Goal: Task Accomplishment & Management: Use online tool/utility

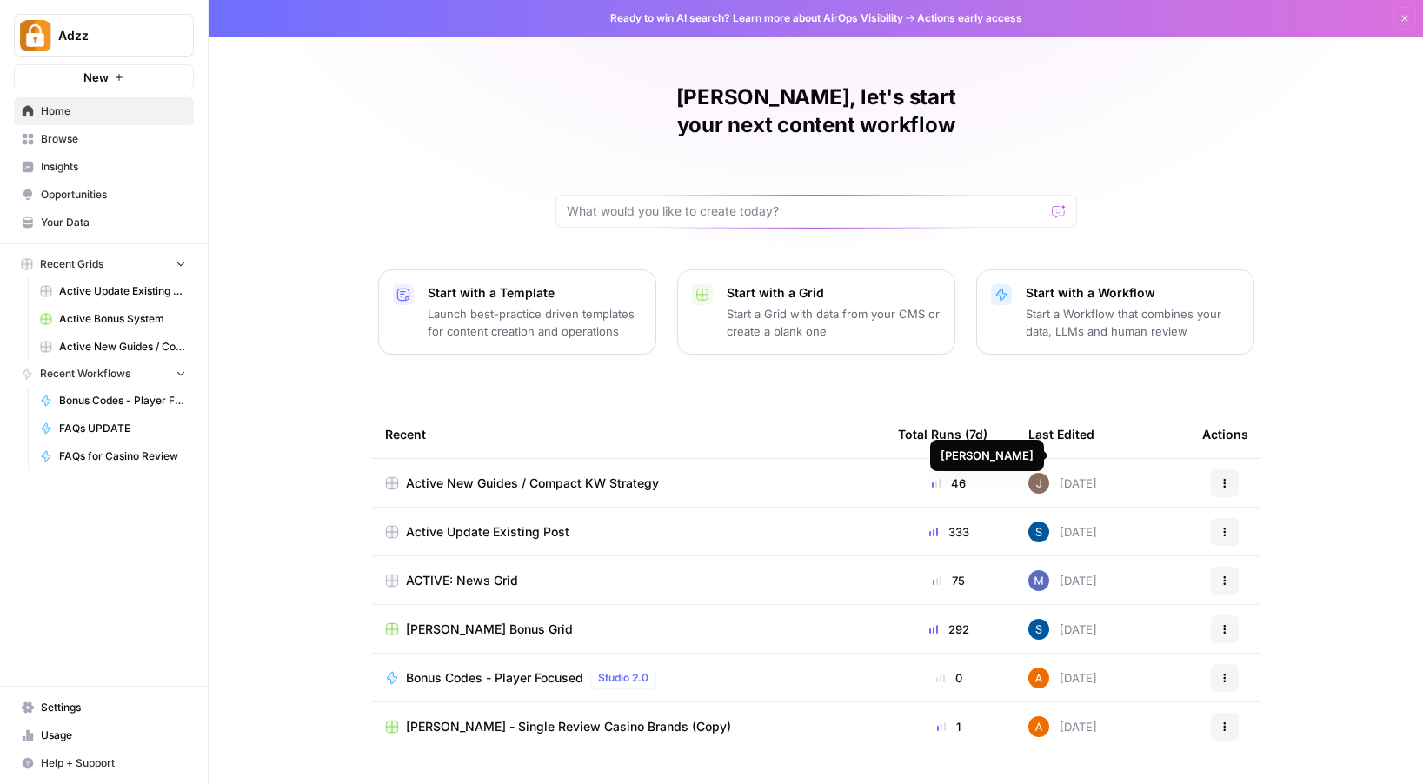
click at [735, 475] on div "Active New Guides / Compact KW Strategy" at bounding box center [627, 483] width 485 height 17
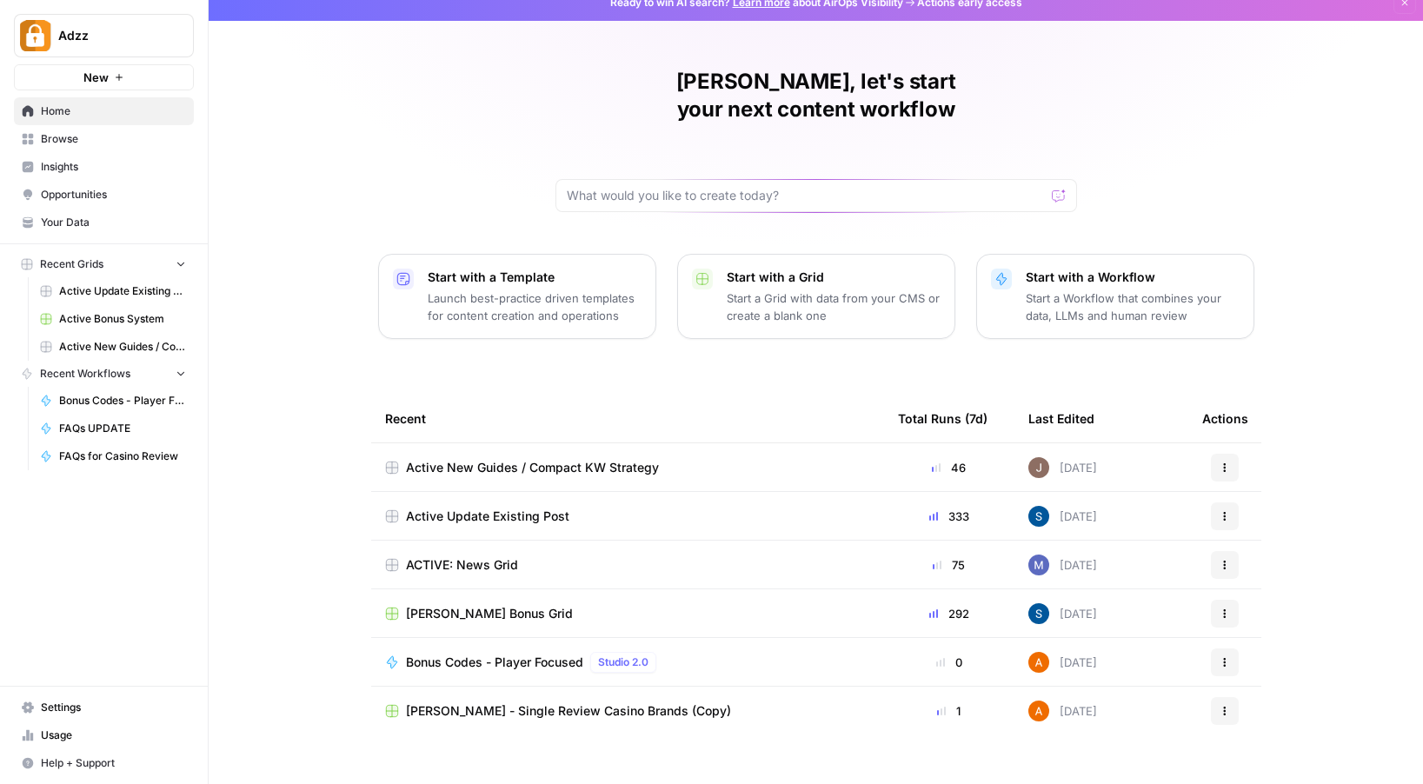
click at [83, 138] on span "Browse" at bounding box center [113, 139] width 145 height 16
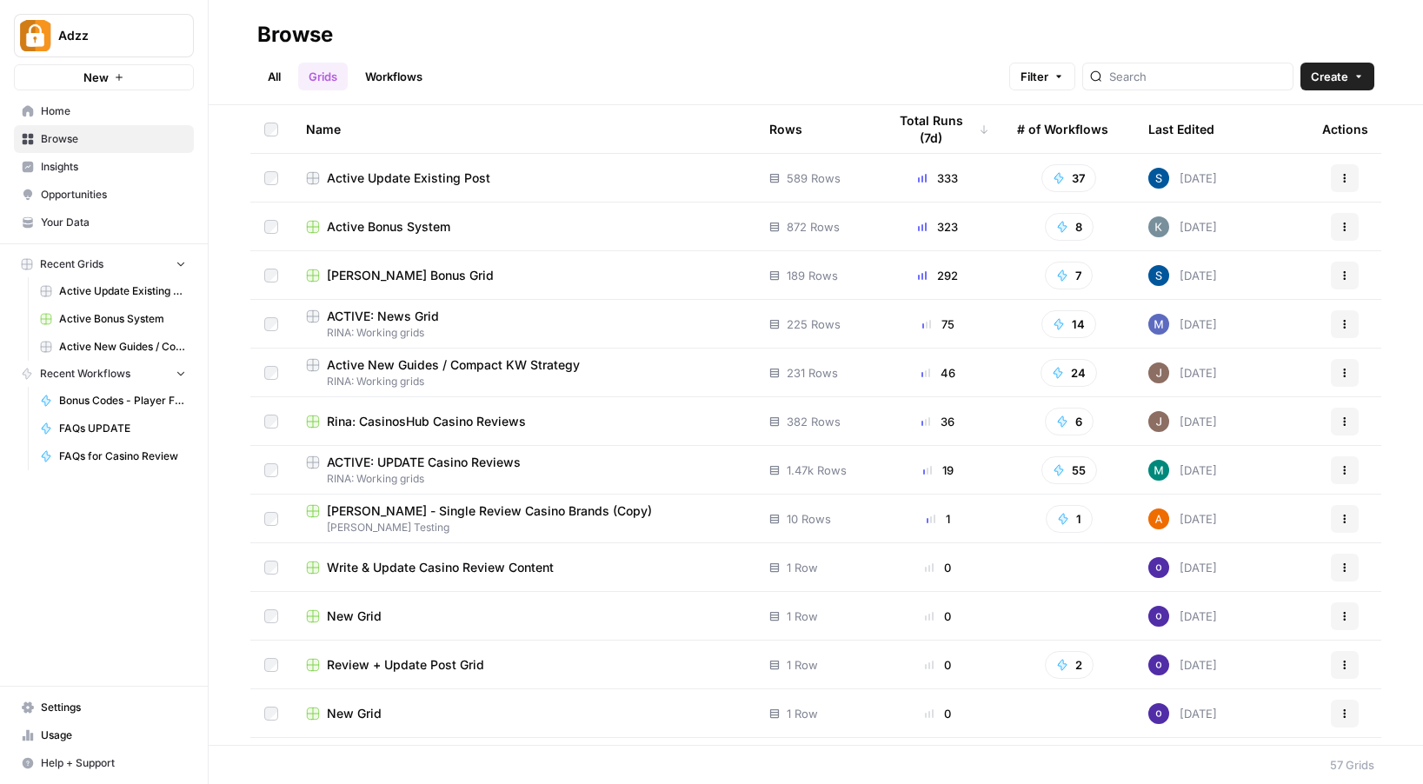
click at [629, 230] on div "Active Bonus System" at bounding box center [524, 226] width 436 height 17
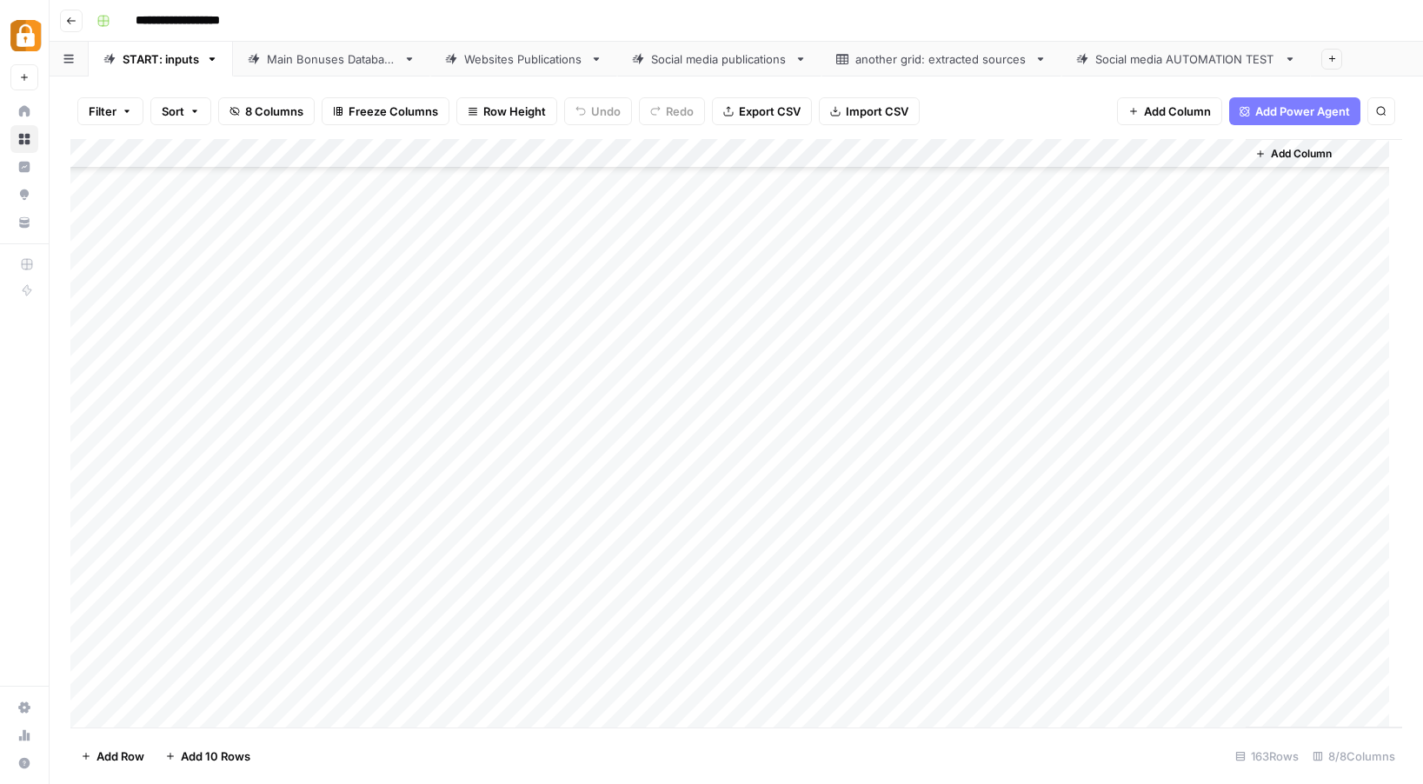
scroll to position [4287, 0]
click at [330, 658] on div "Add Column" at bounding box center [736, 433] width 1332 height 589
click at [324, 656] on div "Add Column" at bounding box center [736, 433] width 1332 height 589
click at [324, 657] on div "Add Column" at bounding box center [736, 433] width 1332 height 589
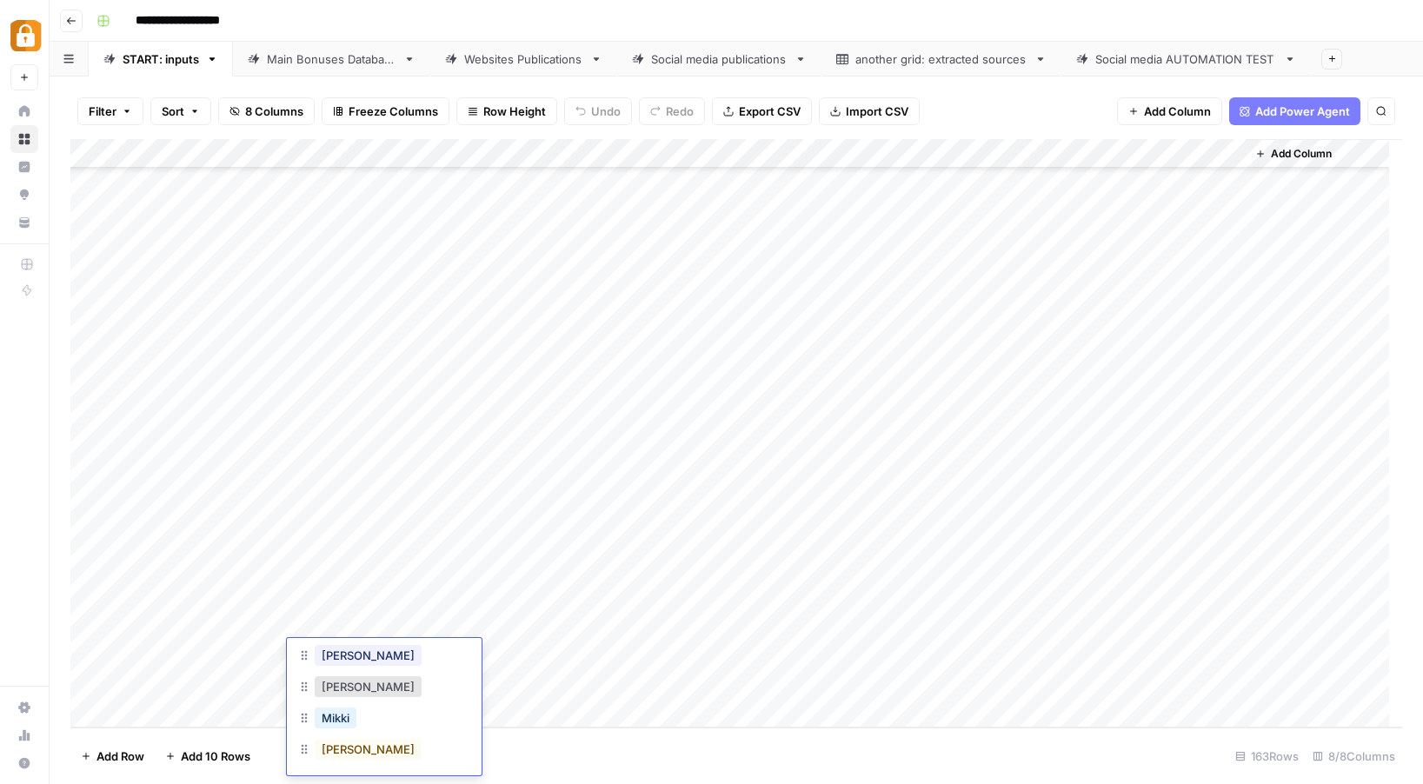
scroll to position [169, 0]
click at [363, 752] on button "[PERSON_NAME]" at bounding box center [368, 744] width 107 height 21
click at [423, 654] on div "Add Column" at bounding box center [736, 433] width 1332 height 589
click at [729, 655] on div "Add Column" at bounding box center [736, 433] width 1332 height 589
click at [743, 656] on div "Add Column" at bounding box center [736, 433] width 1332 height 589
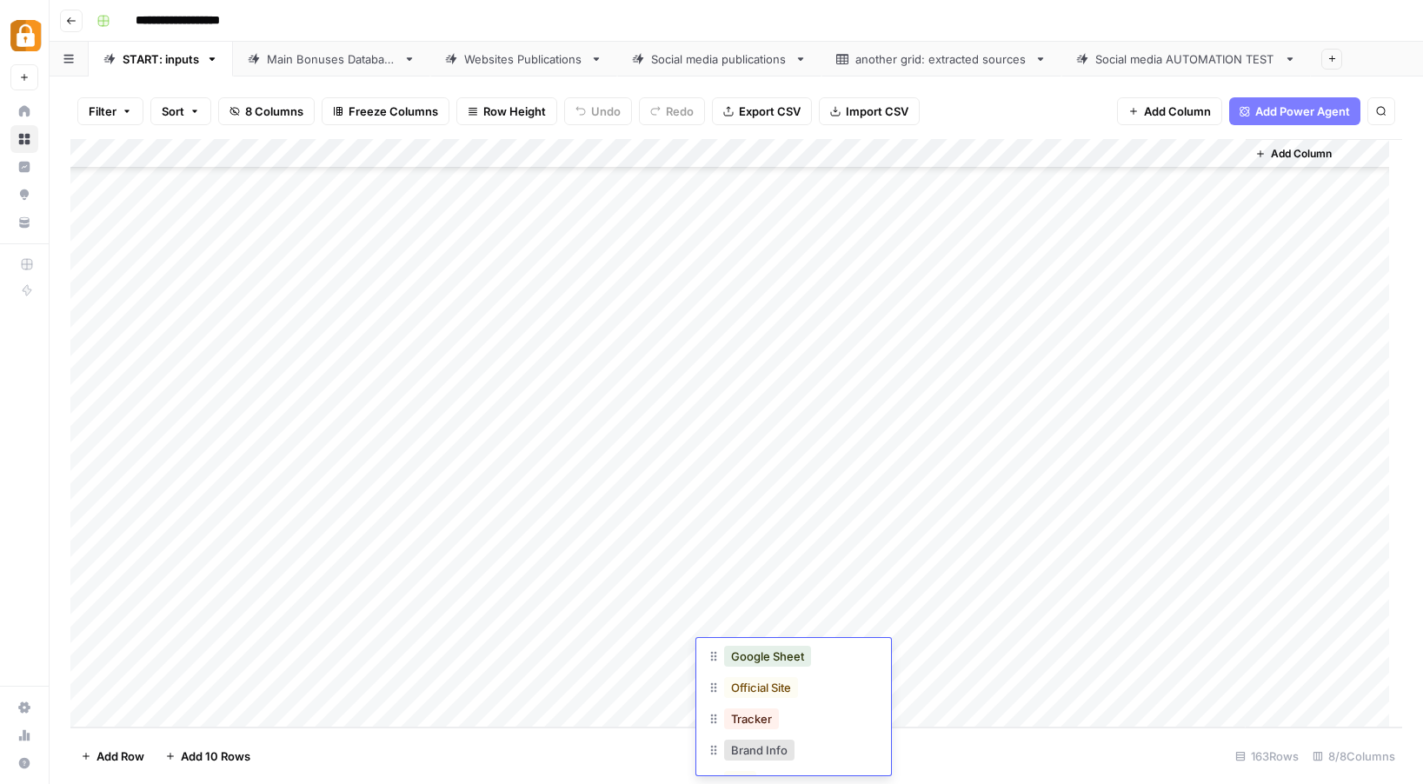
scroll to position [127, 0]
click at [773, 691] on button "Official Site" at bounding box center [761, 688] width 74 height 21
click at [482, 649] on div "Add Column" at bounding box center [736, 433] width 1332 height 589
click at [516, 629] on div "Add Column" at bounding box center [736, 433] width 1332 height 589
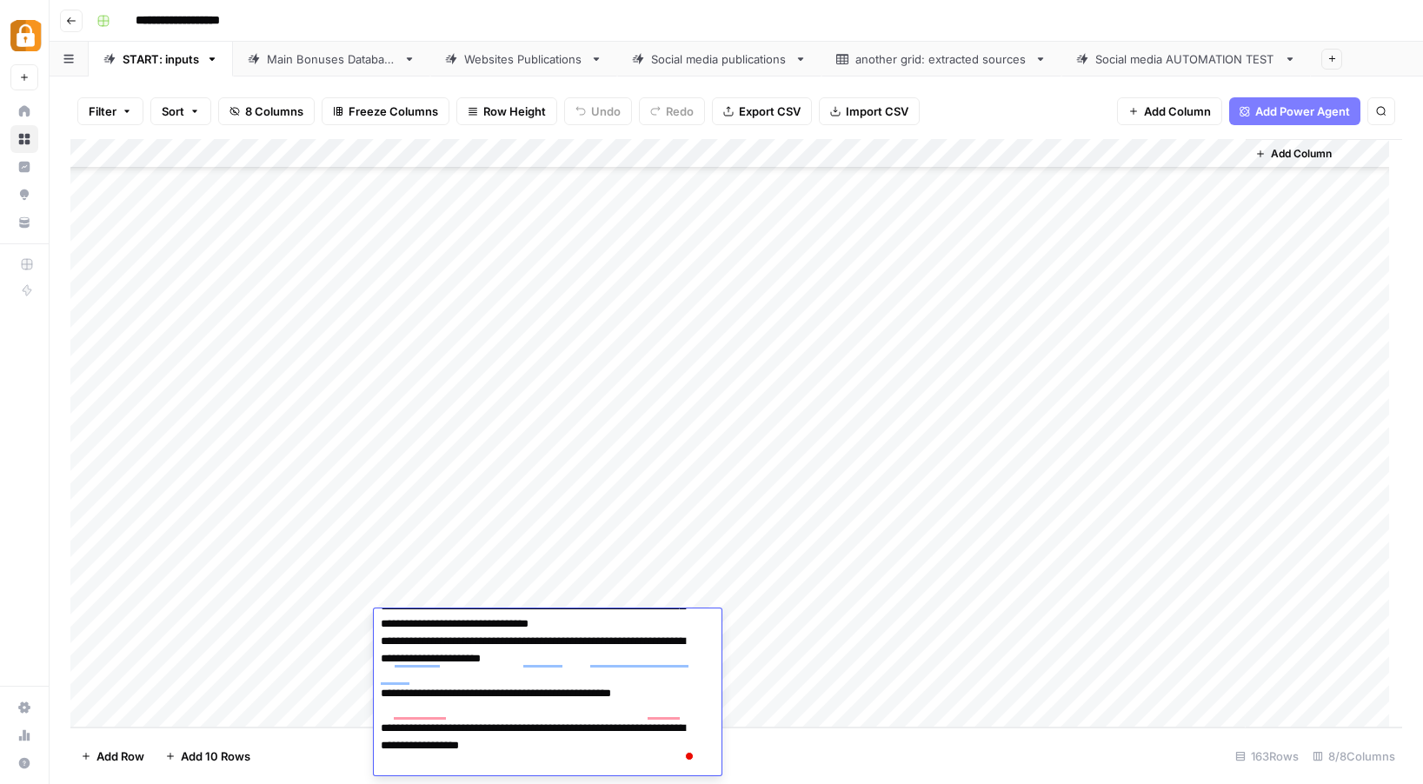
scroll to position [54, 0]
click at [796, 720] on div "Add Column" at bounding box center [736, 433] width 1332 height 589
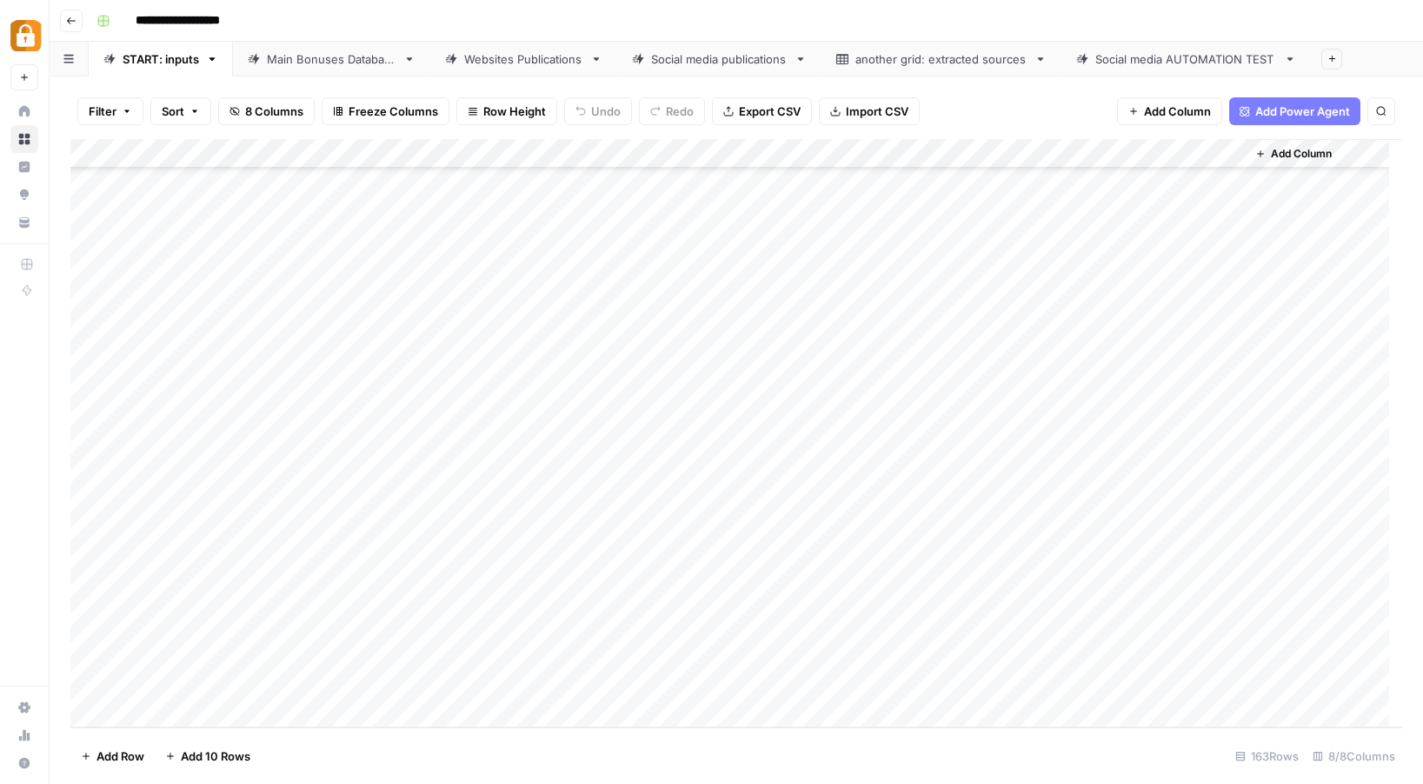
scroll to position [4317, 0]
click at [515, 626] on div "Add Column" at bounding box center [736, 433] width 1332 height 589
click at [461, 626] on div "Add Column" at bounding box center [736, 433] width 1332 height 589
type textarea "**********"
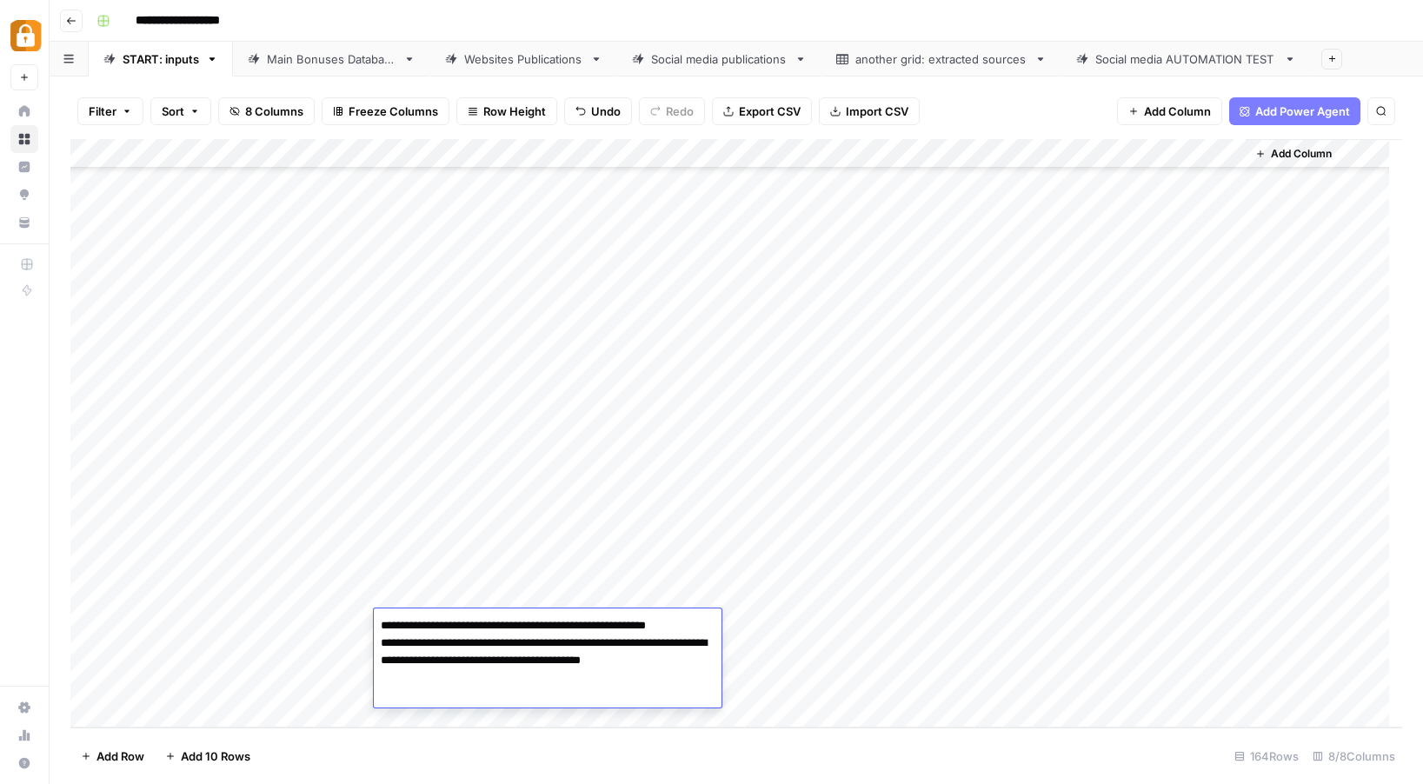
click at [819, 674] on div "Add Column" at bounding box center [736, 433] width 1332 height 589
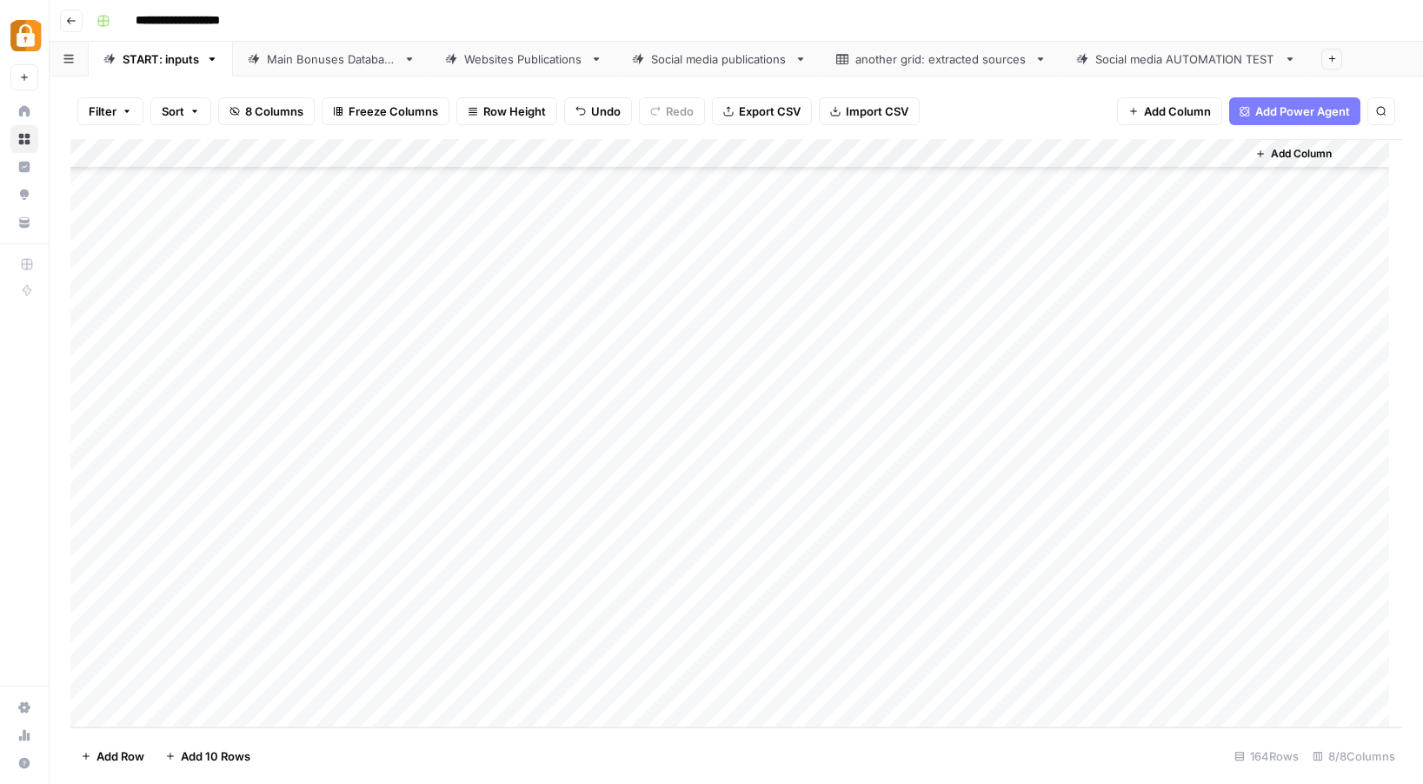
click at [971, 629] on div "Add Column" at bounding box center [736, 433] width 1332 height 589
click at [1326, 631] on div "Add Column" at bounding box center [1324, 433] width 157 height 589
click at [1138, 624] on div "Add Column" at bounding box center [736, 433] width 1332 height 589
click at [291, 57] on div "Main Bonuses Database" at bounding box center [332, 58] width 130 height 17
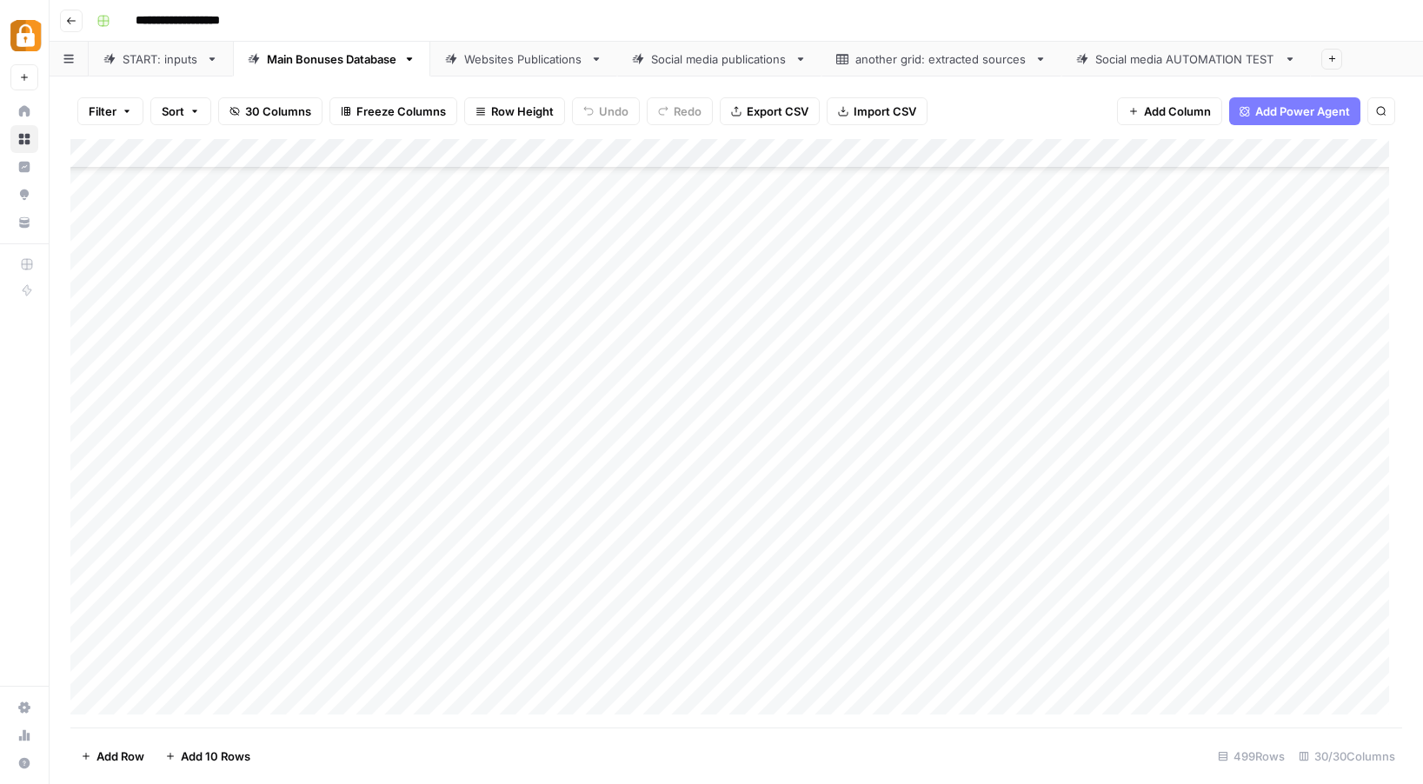
scroll to position [14233, 0]
click at [887, 667] on div "Add Column" at bounding box center [736, 433] width 1332 height 589
click at [912, 674] on div "Add Column" at bounding box center [736, 433] width 1332 height 589
click at [1289, 679] on div "Add Column" at bounding box center [736, 433] width 1332 height 589
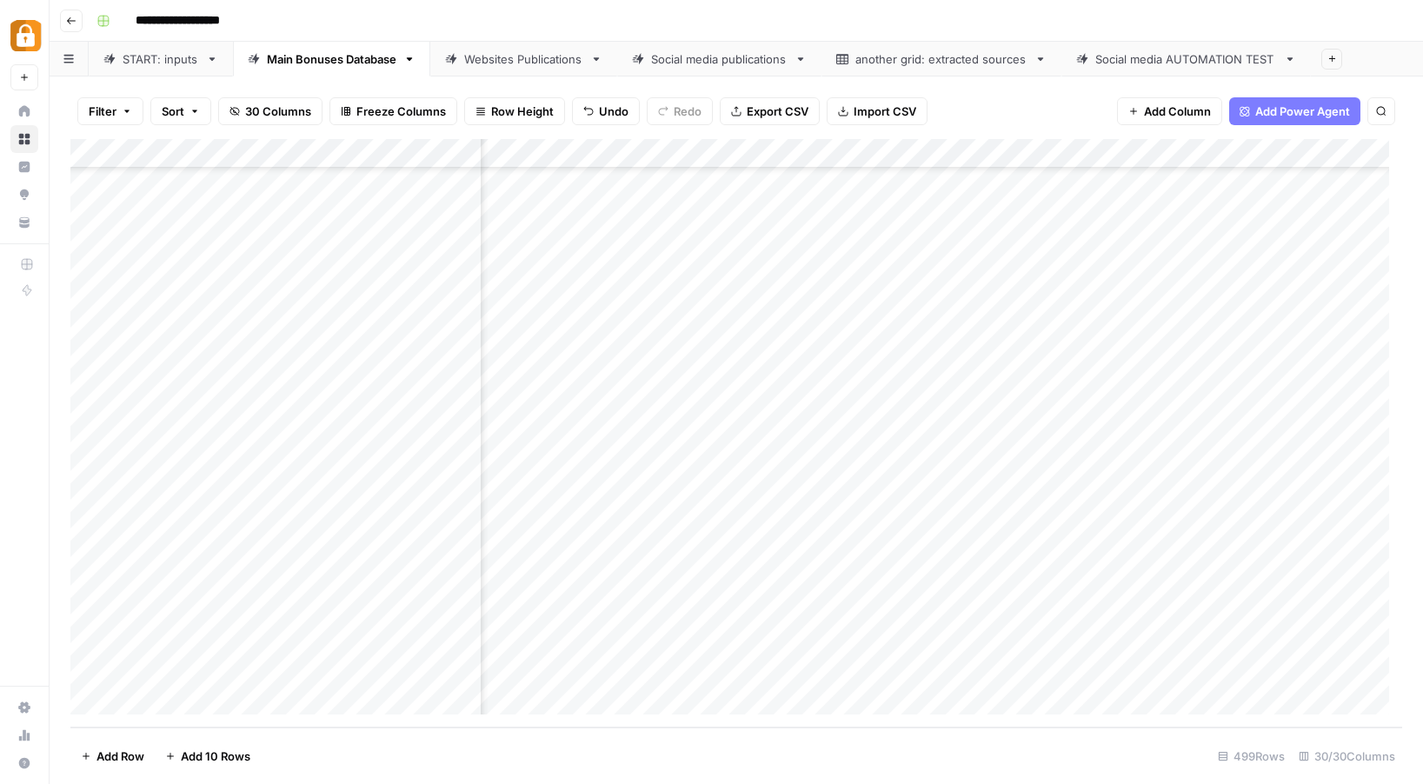
click at [548, 63] on div "Websites Publications" at bounding box center [523, 58] width 119 height 17
click at [306, 61] on div "Main Bonuses Database" at bounding box center [332, 58] width 130 height 17
click at [1025, 672] on div "Add Column" at bounding box center [736, 433] width 1332 height 589
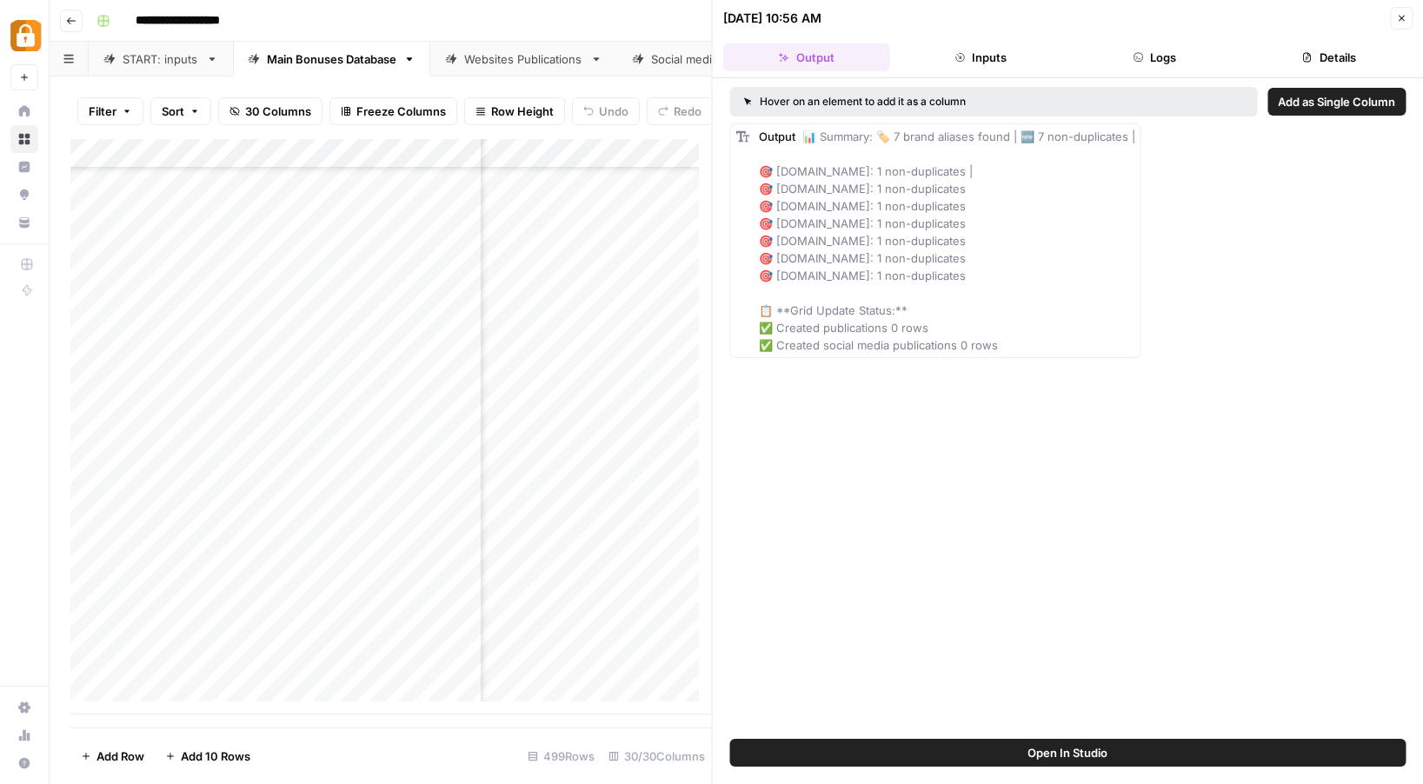
click at [1396, 20] on button "Close" at bounding box center [1401, 18] width 23 height 23
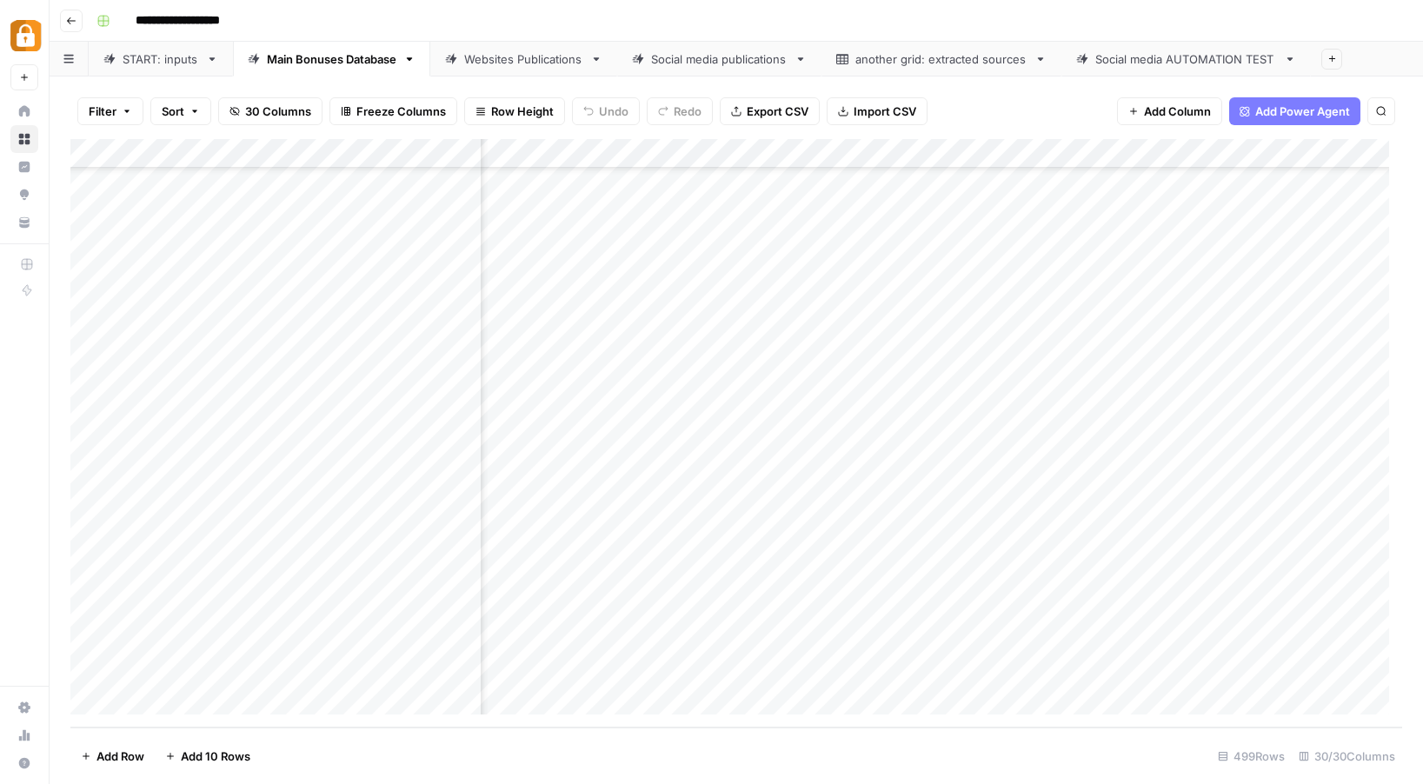
scroll to position [14233, 0]
click at [542, 64] on div "Websites Publications" at bounding box center [523, 58] width 119 height 17
click at [363, 61] on div "Main Bonuses Database" at bounding box center [332, 58] width 130 height 17
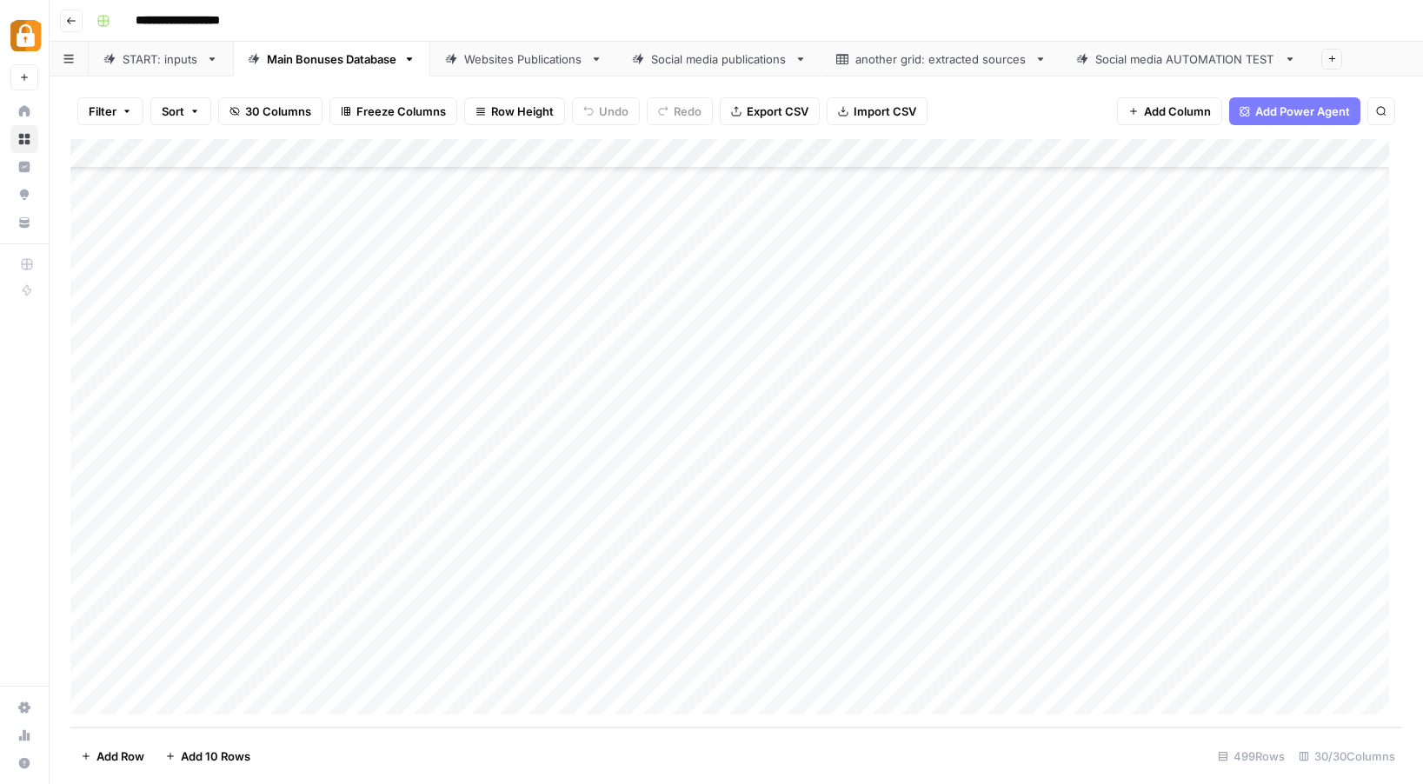
scroll to position [14233, 0]
click at [547, 67] on link "Websites Publications" at bounding box center [523, 59] width 187 height 35
click at [352, 70] on link "Main Bonuses Database" at bounding box center [331, 59] width 197 height 35
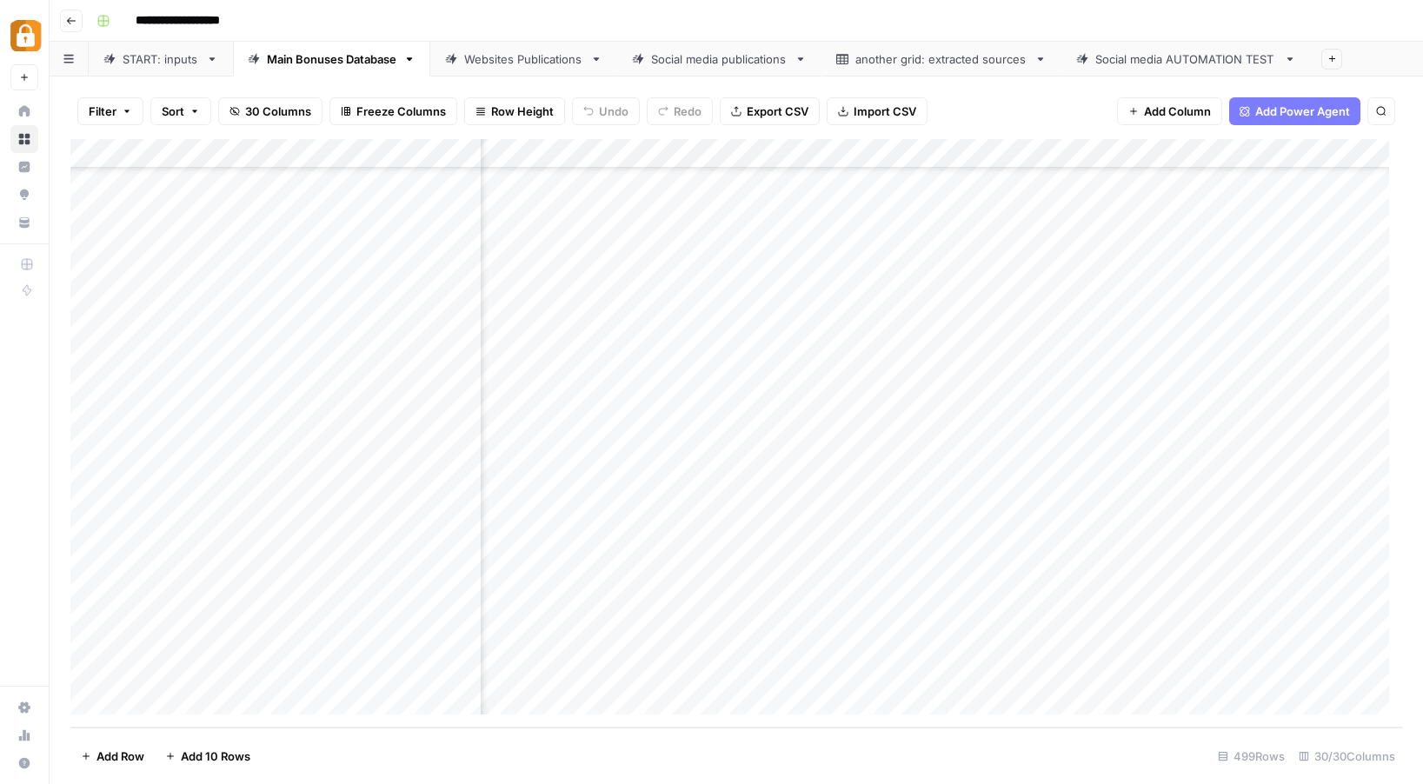
click at [547, 60] on div "Websites Publications" at bounding box center [523, 58] width 119 height 17
click at [304, 75] on link "Main Bonuses Database" at bounding box center [331, 59] width 197 height 35
click at [155, 50] on div "START: inputs" at bounding box center [161, 58] width 77 height 17
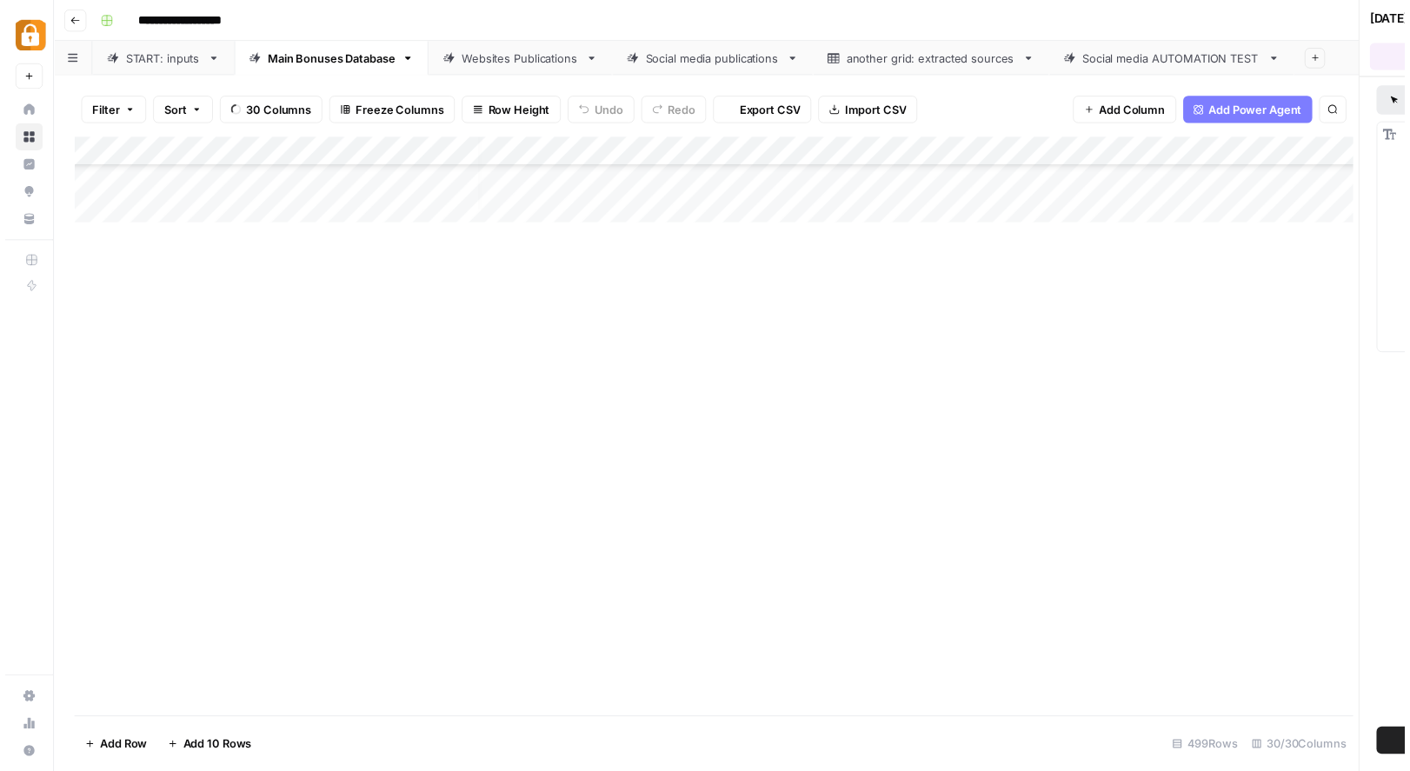
scroll to position [14233, 0]
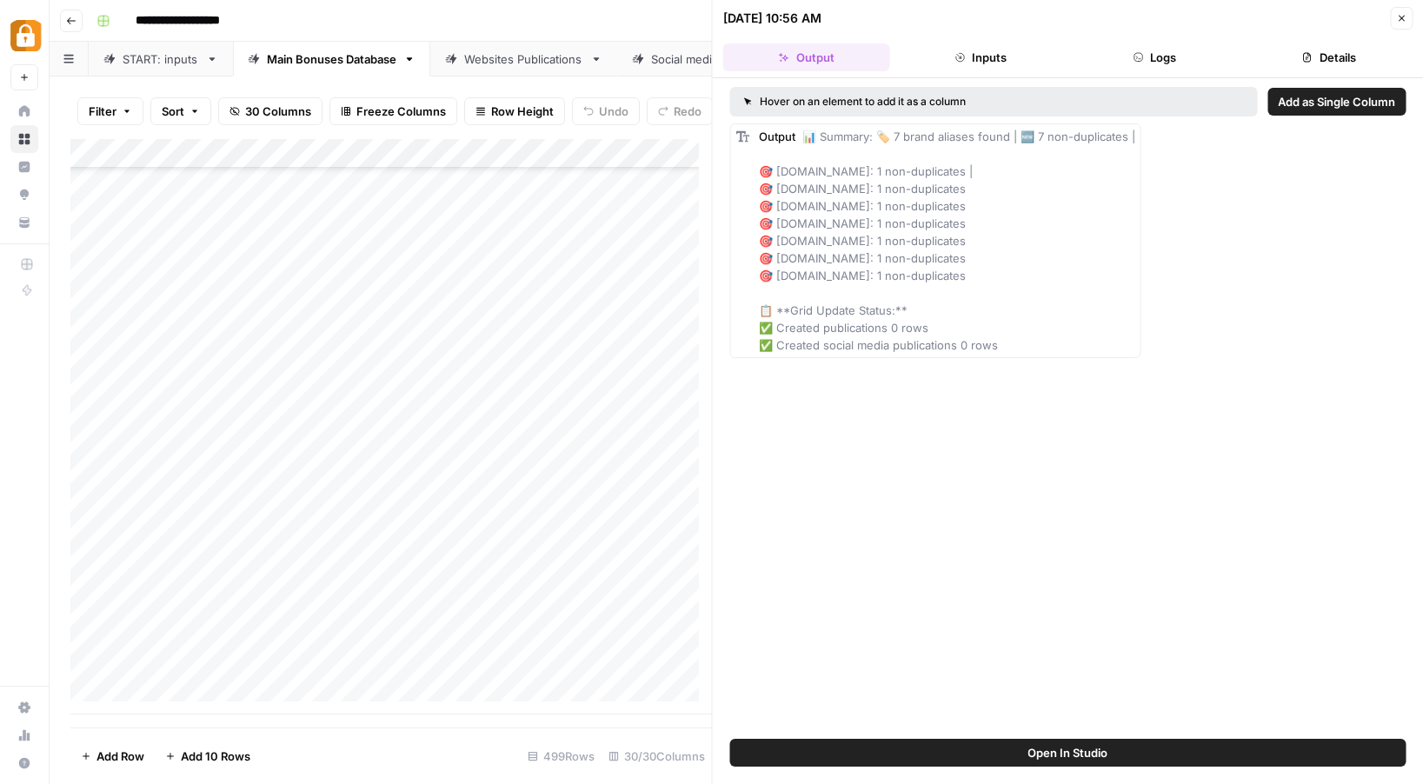
click at [1402, 25] on button "Close" at bounding box center [1401, 18] width 23 height 23
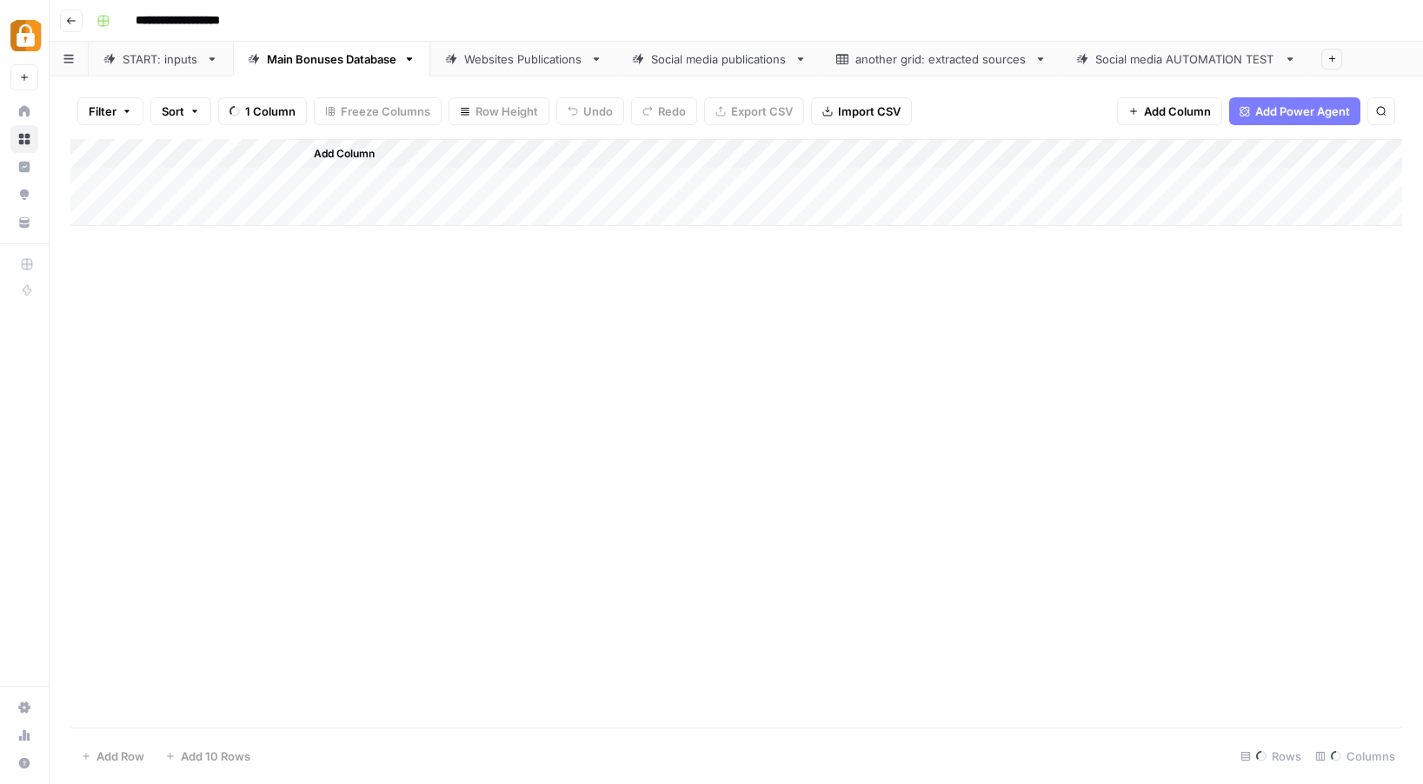
scroll to position [14233, 0]
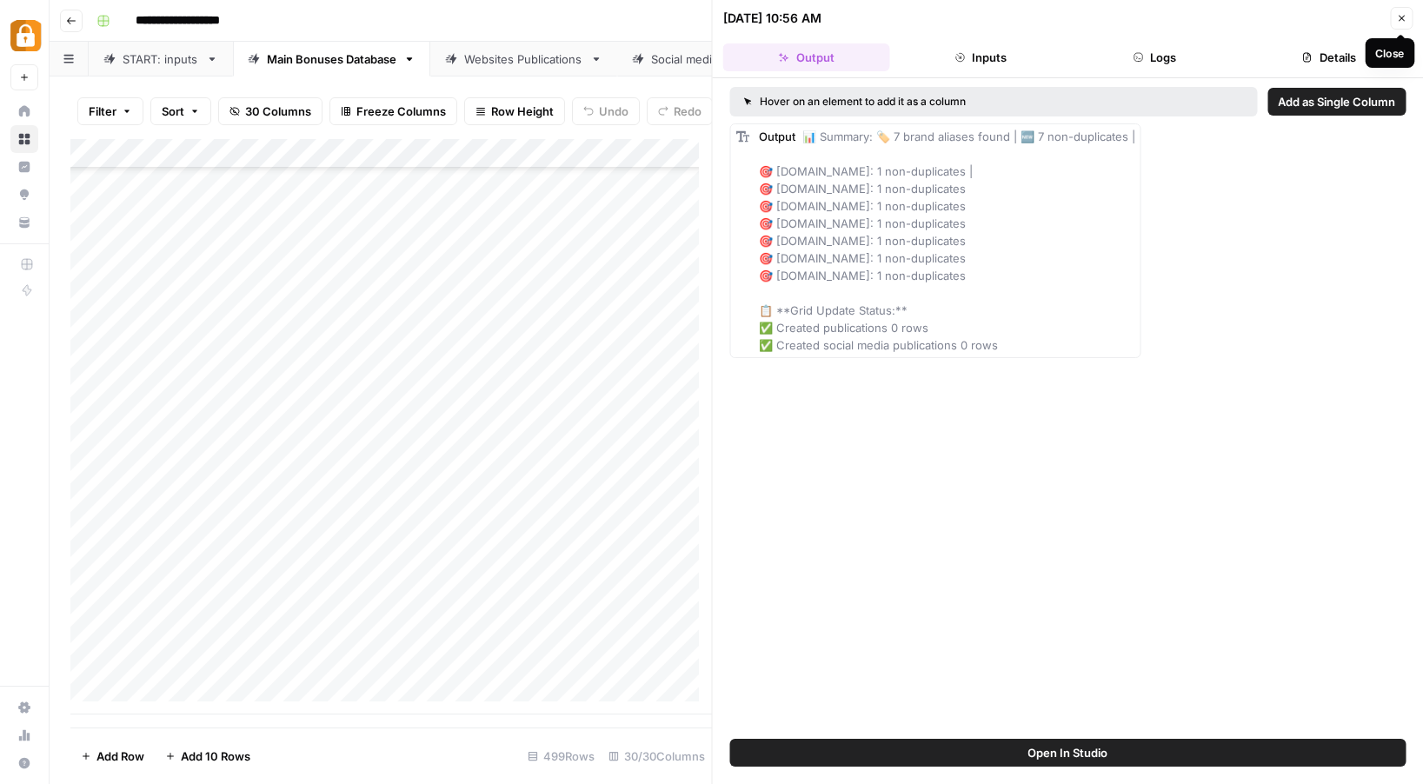
click at [1396, 18] on icon "button" at bounding box center [1401, 18] width 10 height 10
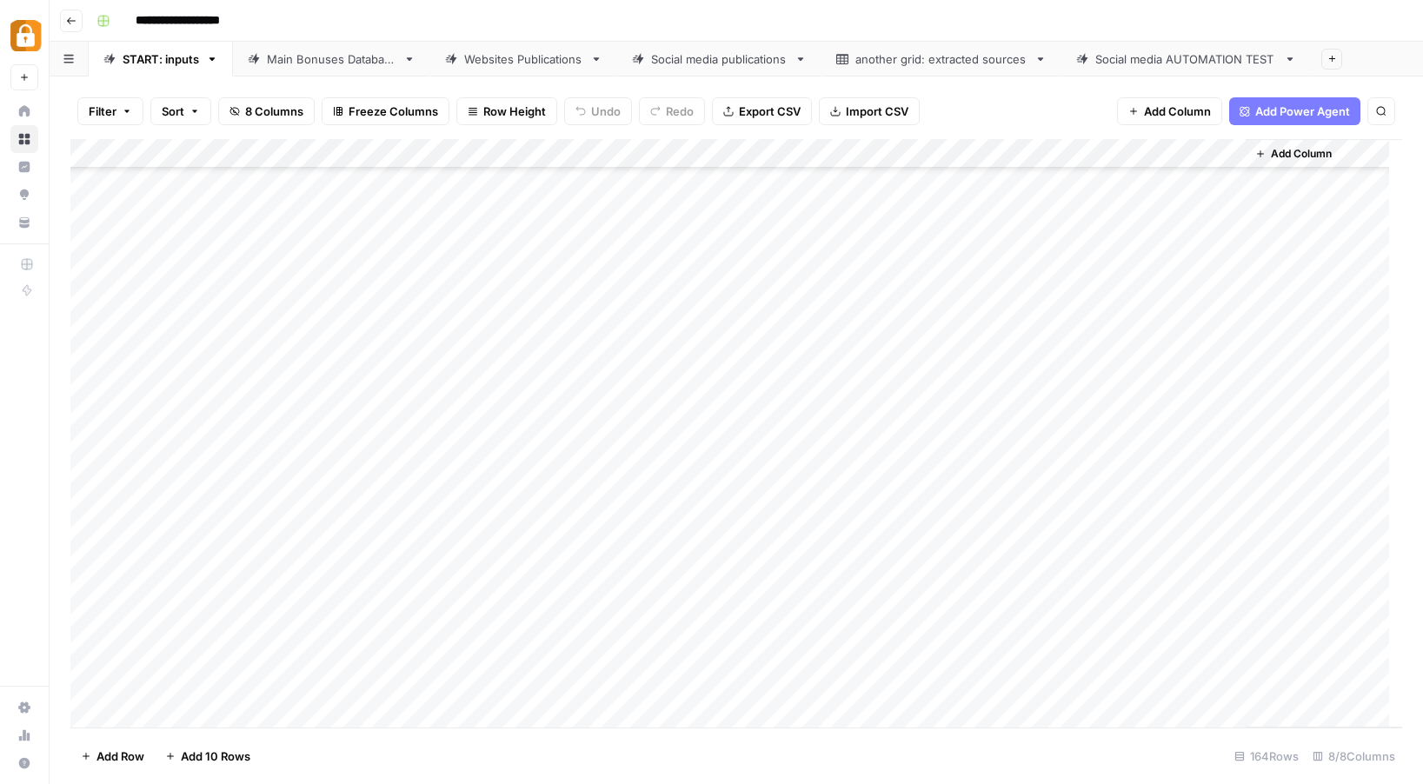
scroll to position [4317, 0]
click at [370, 53] on div "Main Bonuses Database" at bounding box center [332, 58] width 130 height 17
click at [503, 59] on div "Websites Publications" at bounding box center [523, 58] width 119 height 17
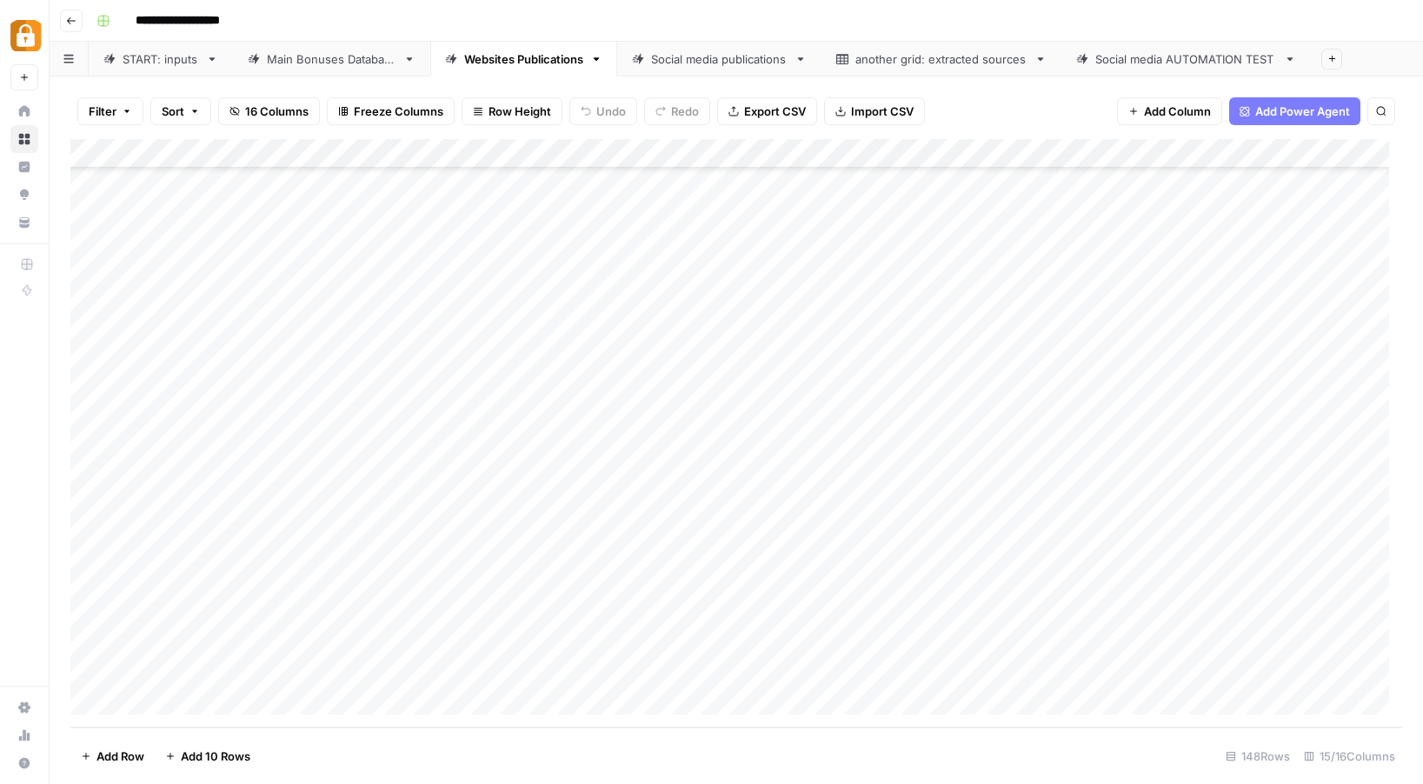
click at [351, 70] on link "Main Bonuses Database" at bounding box center [331, 59] width 197 height 35
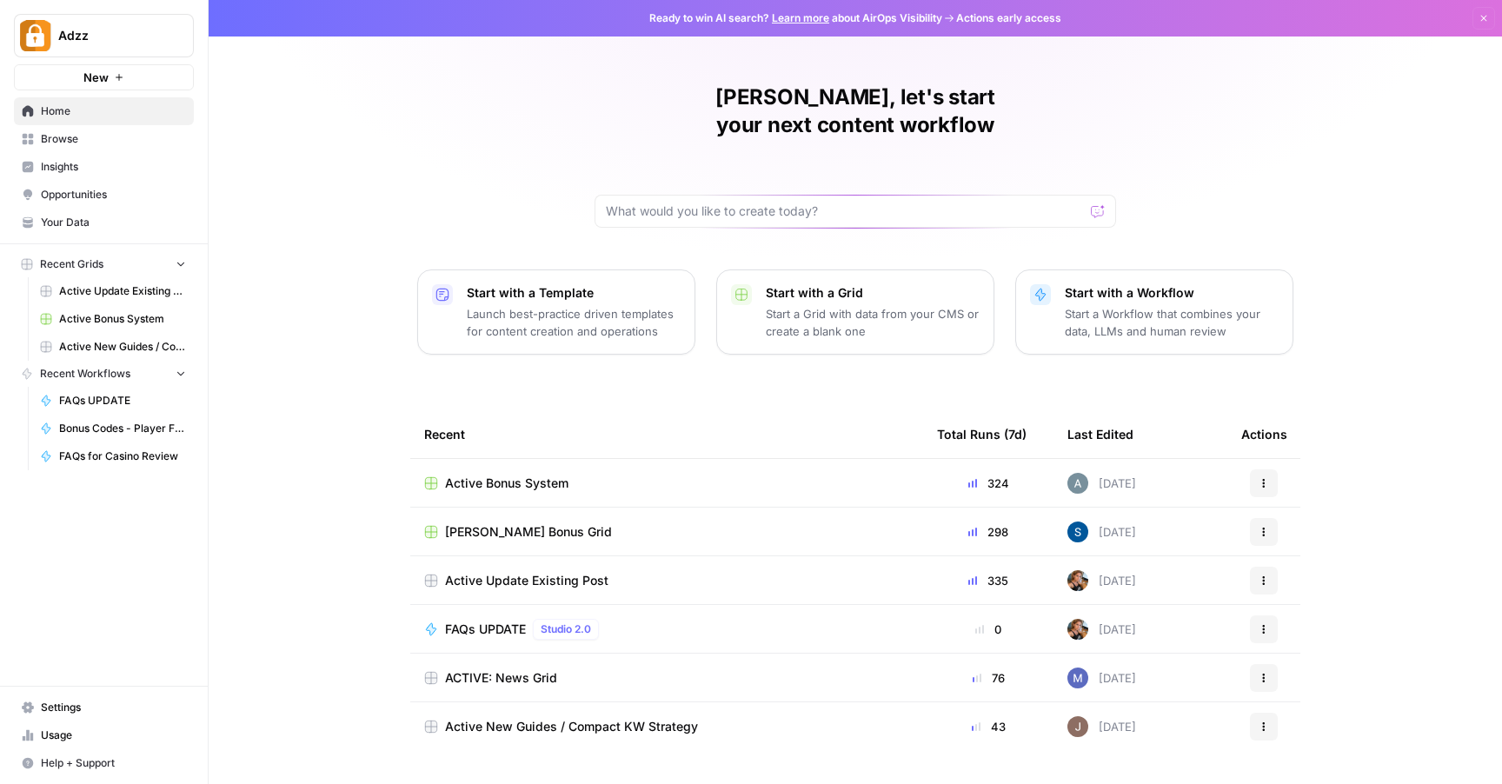
click at [749, 718] on div "Active New Guides / Compact KW Strategy" at bounding box center [666, 726] width 485 height 17
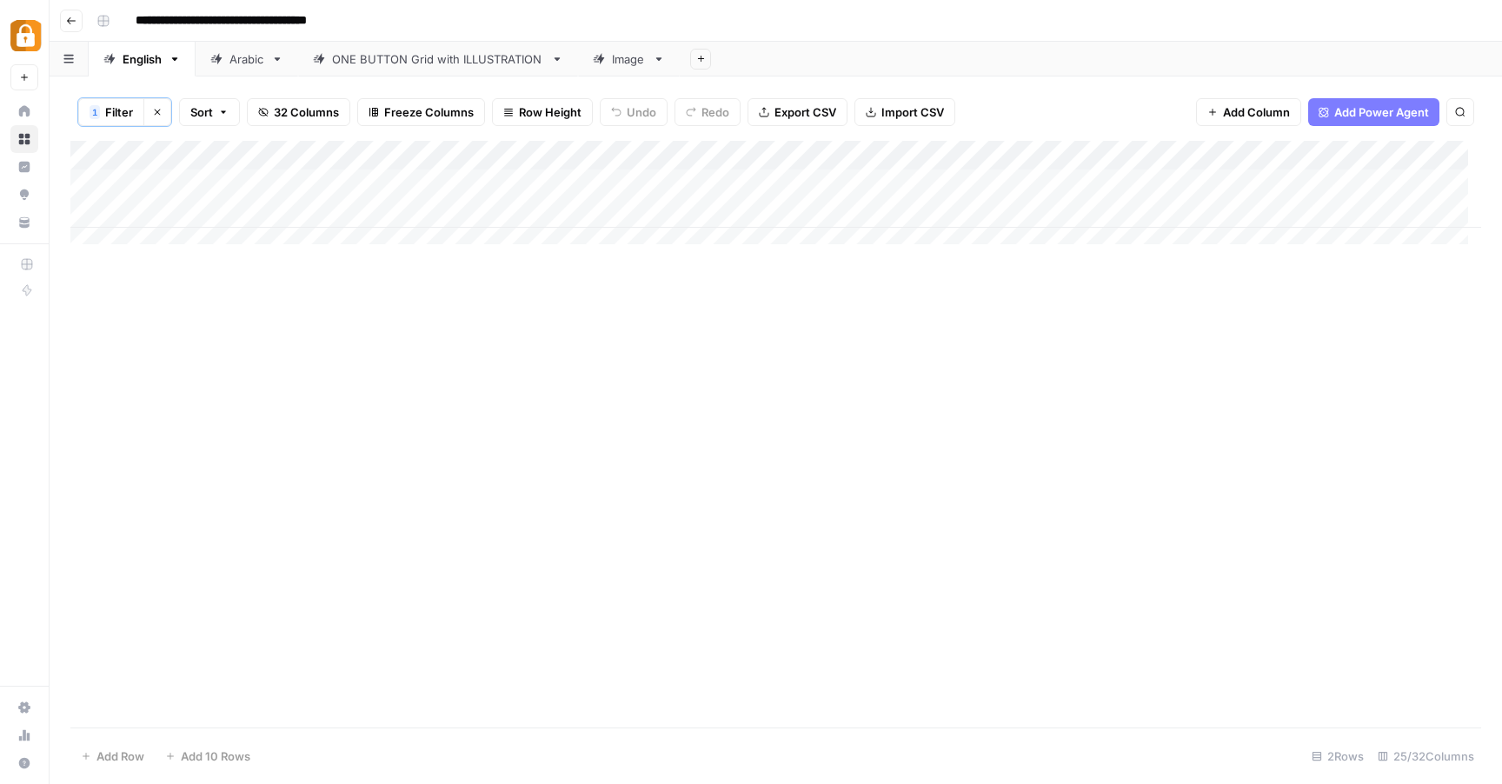
click at [137, 49] on link "English" at bounding box center [142, 59] width 107 height 35
click at [644, 403] on div "Add Column" at bounding box center [775, 434] width 1411 height 587
click at [390, 26] on input "**********" at bounding box center [262, 21] width 269 height 28
drag, startPoint x: 377, startPoint y: 22, endPoint x: 158, endPoint y: 10, distance: 219.4
click at [158, 10] on input "**********" at bounding box center [262, 21] width 269 height 28
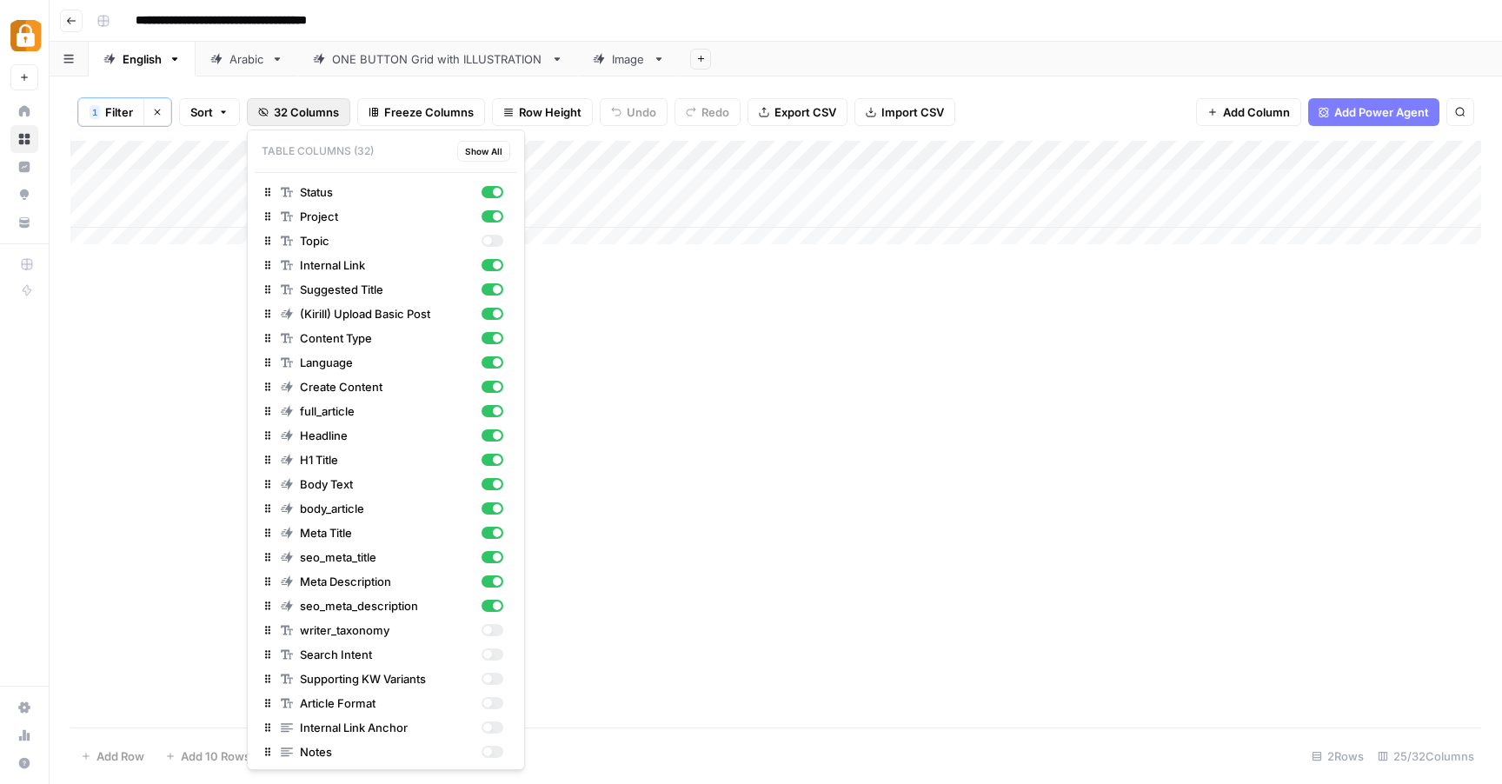
click at [269, 112] on button "32 Columns" at bounding box center [298, 112] width 103 height 28
click at [482, 245] on div "button" at bounding box center [493, 241] width 22 height 12
click at [284, 112] on span "32 Columns" at bounding box center [306, 111] width 65 height 17
click at [296, 113] on span "32 Columns" at bounding box center [306, 111] width 65 height 17
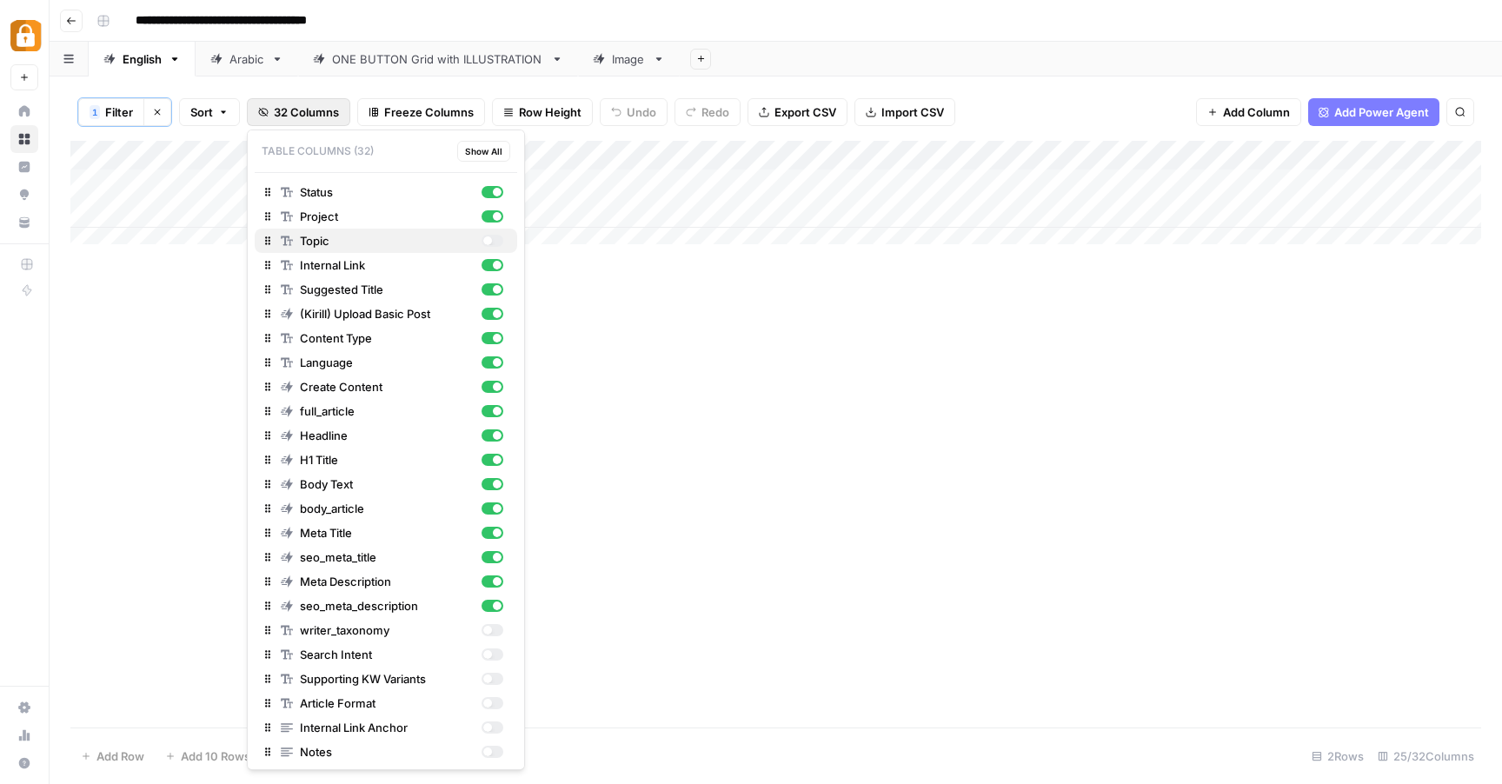
click at [482, 242] on div "button" at bounding box center [493, 241] width 22 height 12
click at [614, 330] on div "Add Column" at bounding box center [775, 434] width 1411 height 587
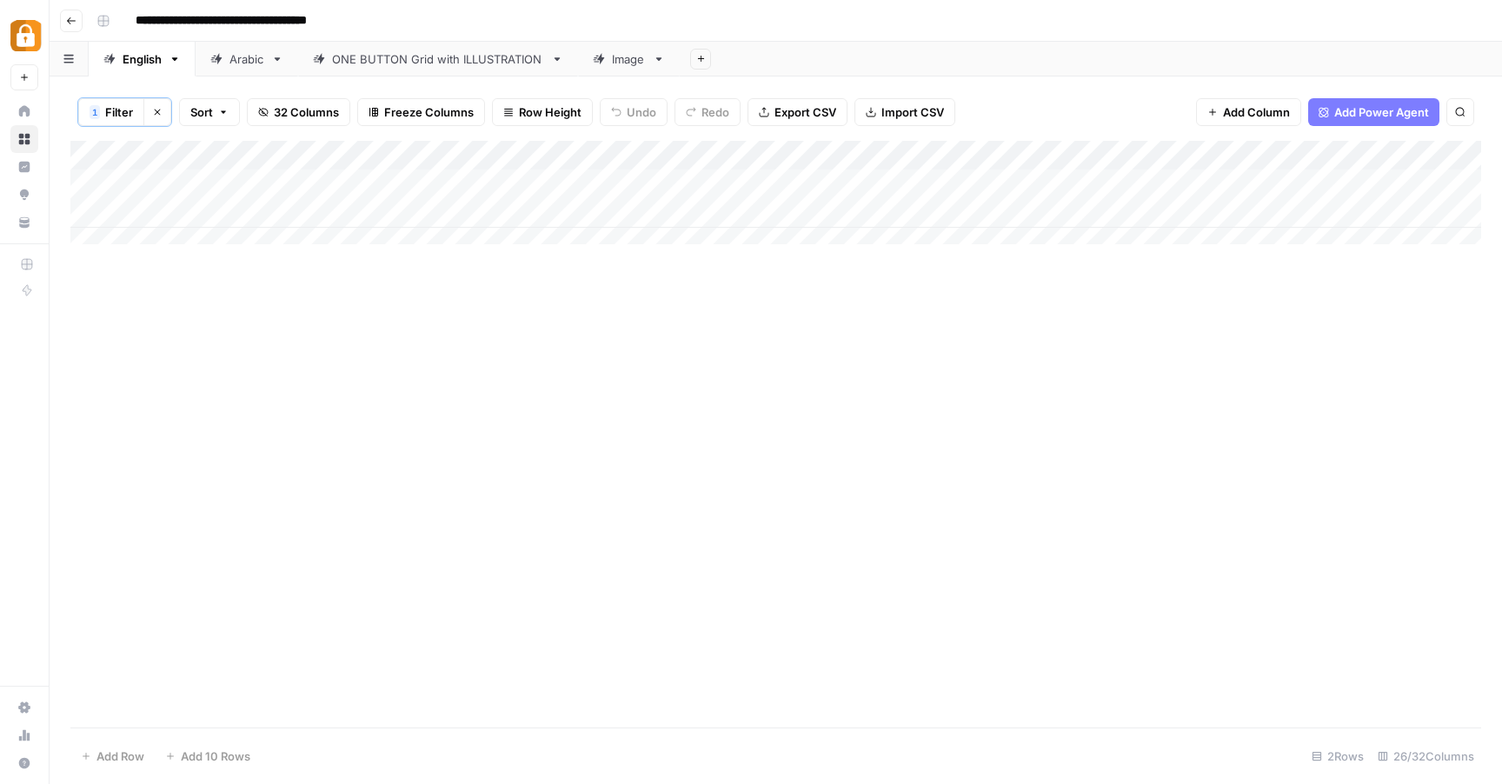
click at [291, 117] on span "32 Columns" at bounding box center [306, 111] width 65 height 17
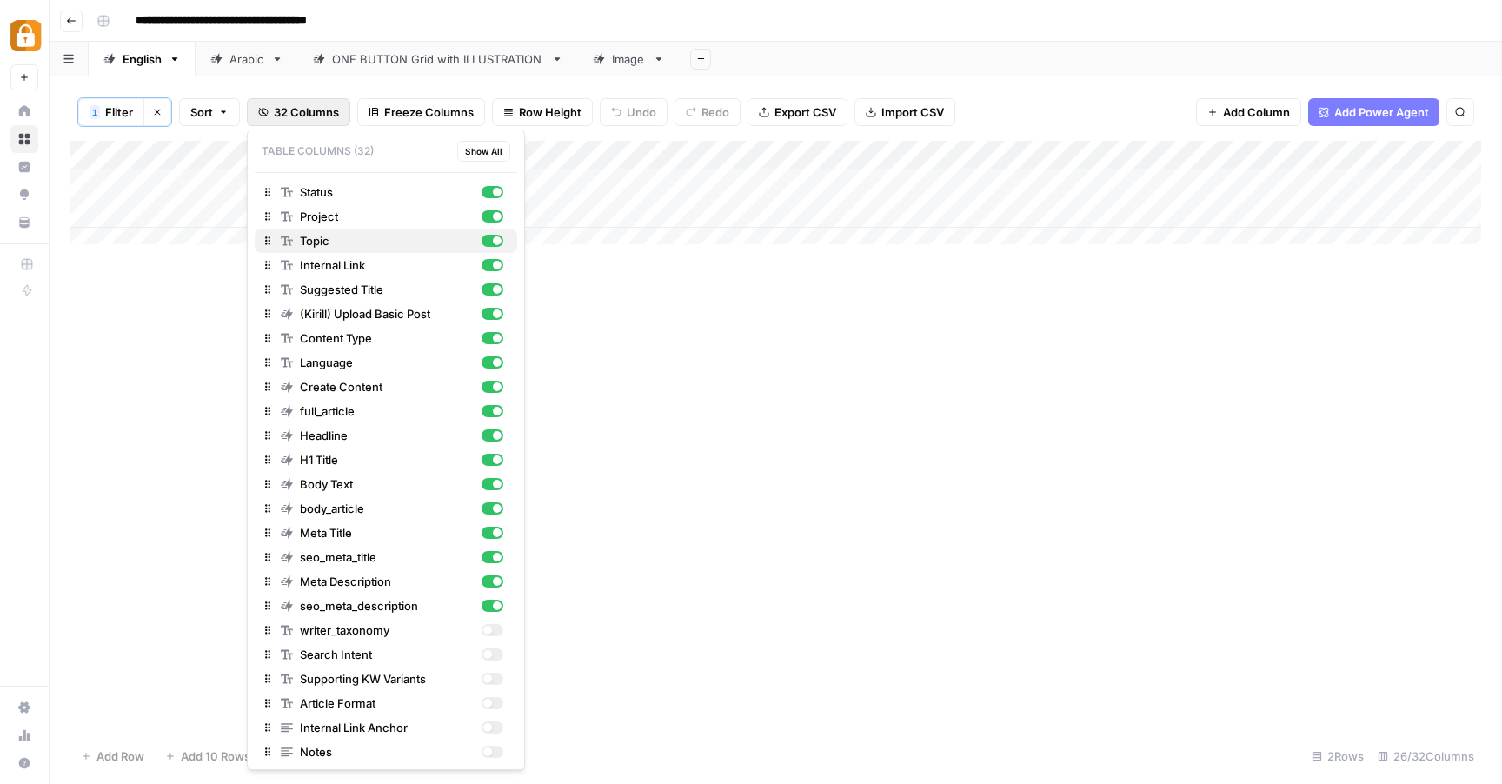
click at [493, 244] on div "button" at bounding box center [497, 241] width 9 height 9
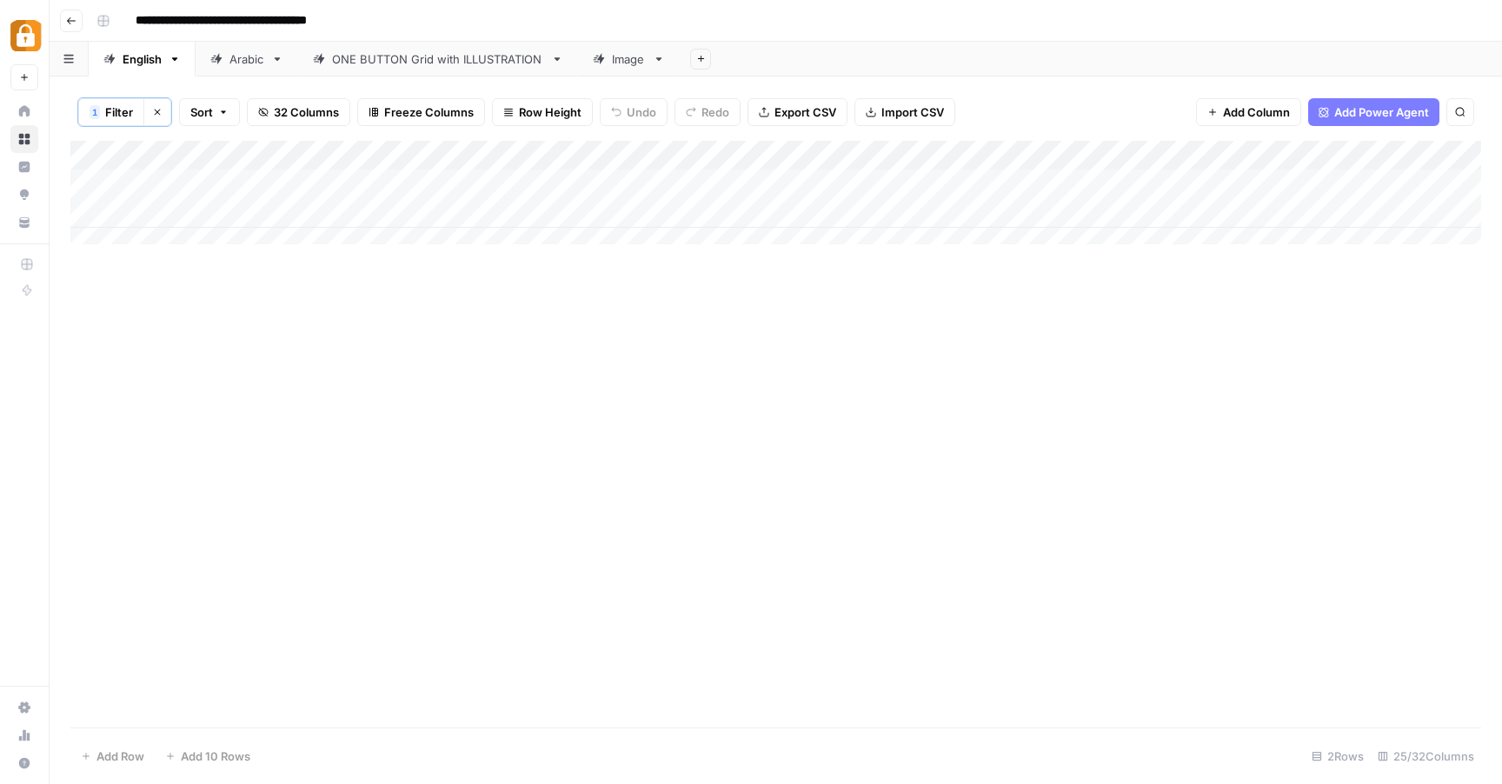
click at [595, 289] on div "Add Column" at bounding box center [775, 434] width 1411 height 587
click at [1245, 101] on button "Add Column" at bounding box center [1248, 112] width 105 height 28
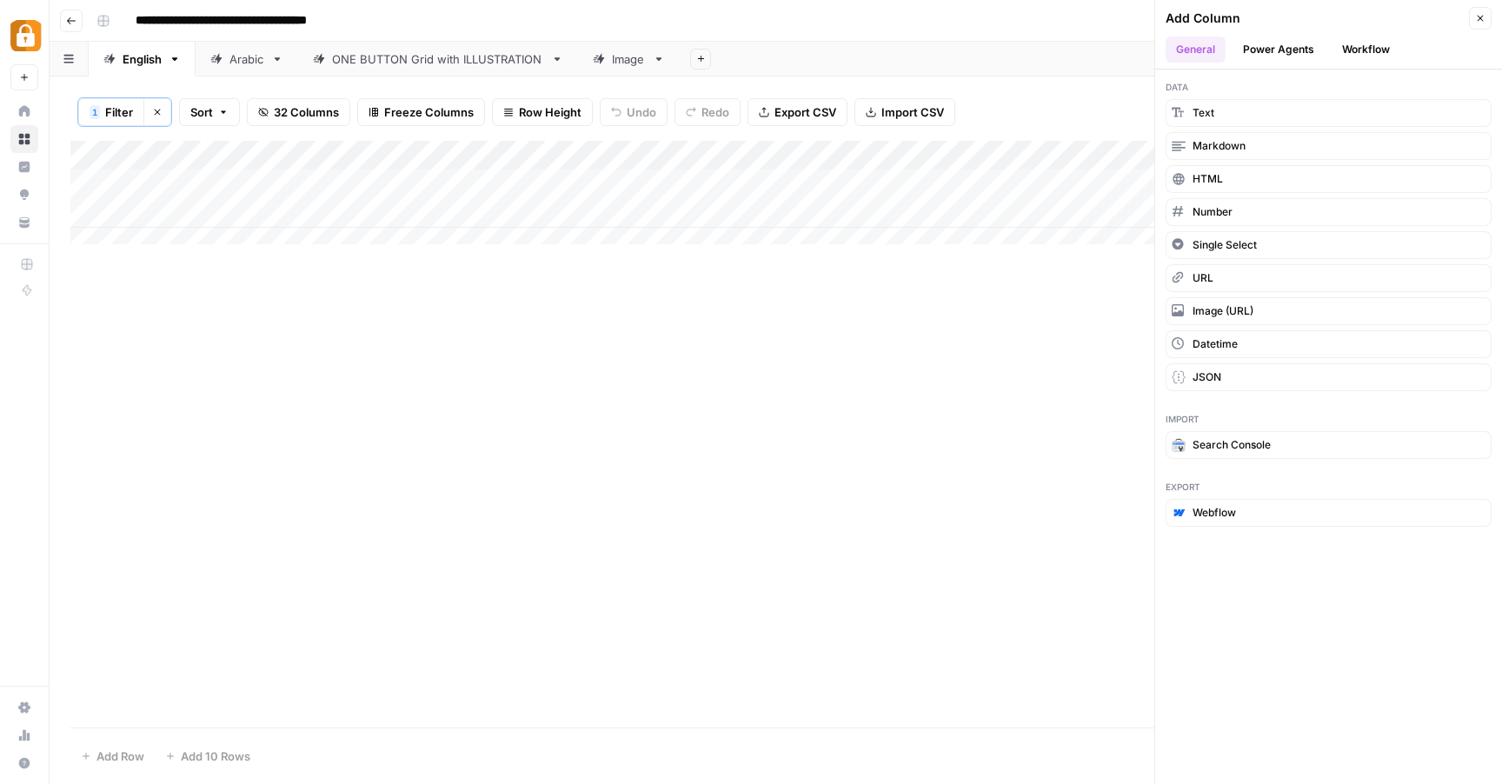
click at [1485, 23] on button "Close" at bounding box center [1480, 18] width 23 height 23
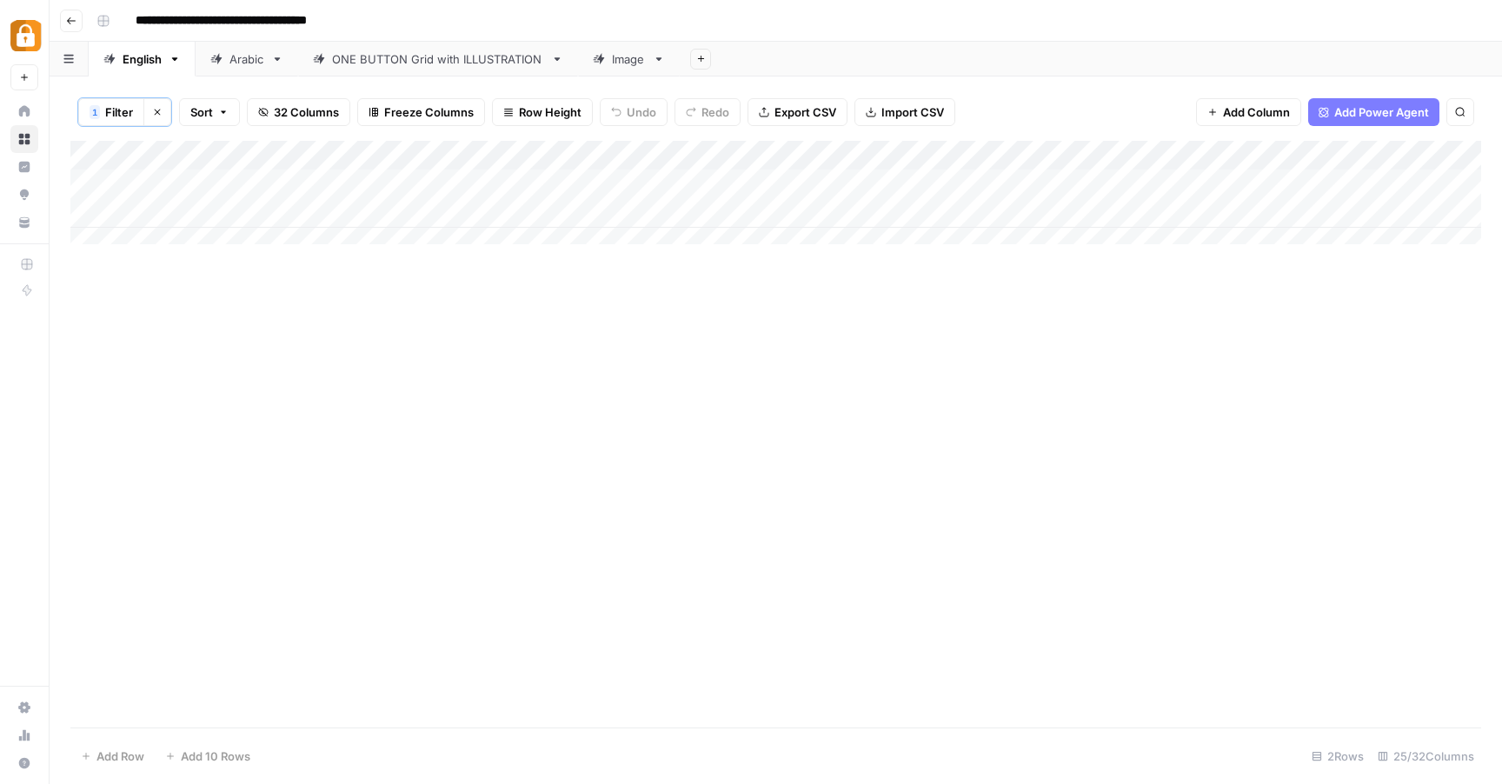
click at [139, 230] on div "Add Column" at bounding box center [775, 199] width 1411 height 117
click at [108, 233] on div "Add Column" at bounding box center [775, 199] width 1411 height 117
click at [118, 111] on span "Filter" at bounding box center [119, 111] width 28 height 17
type input "Status"
click at [118, 111] on span "Filter" at bounding box center [119, 111] width 28 height 17
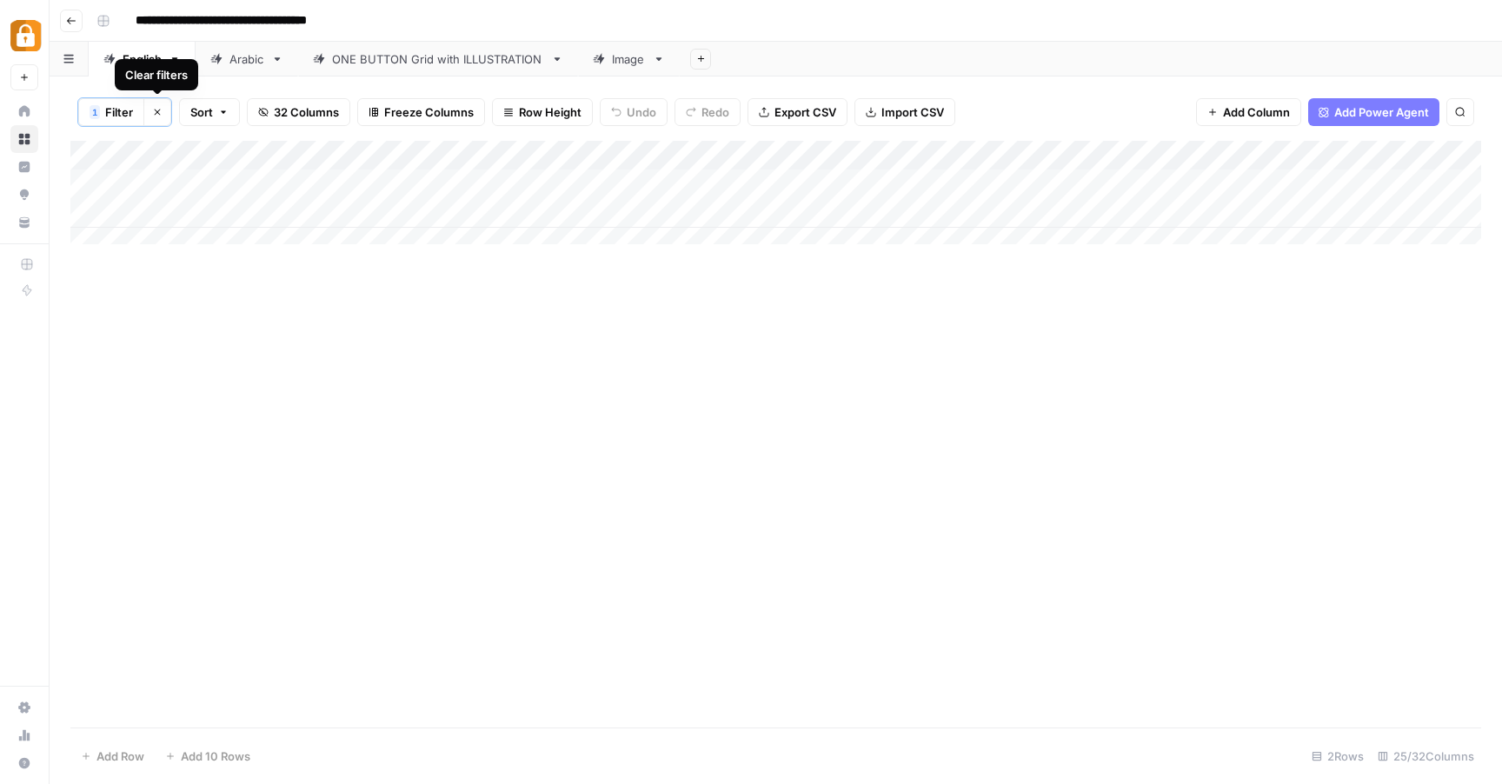
click at [163, 110] on button "Clear filters" at bounding box center [157, 112] width 28 height 28
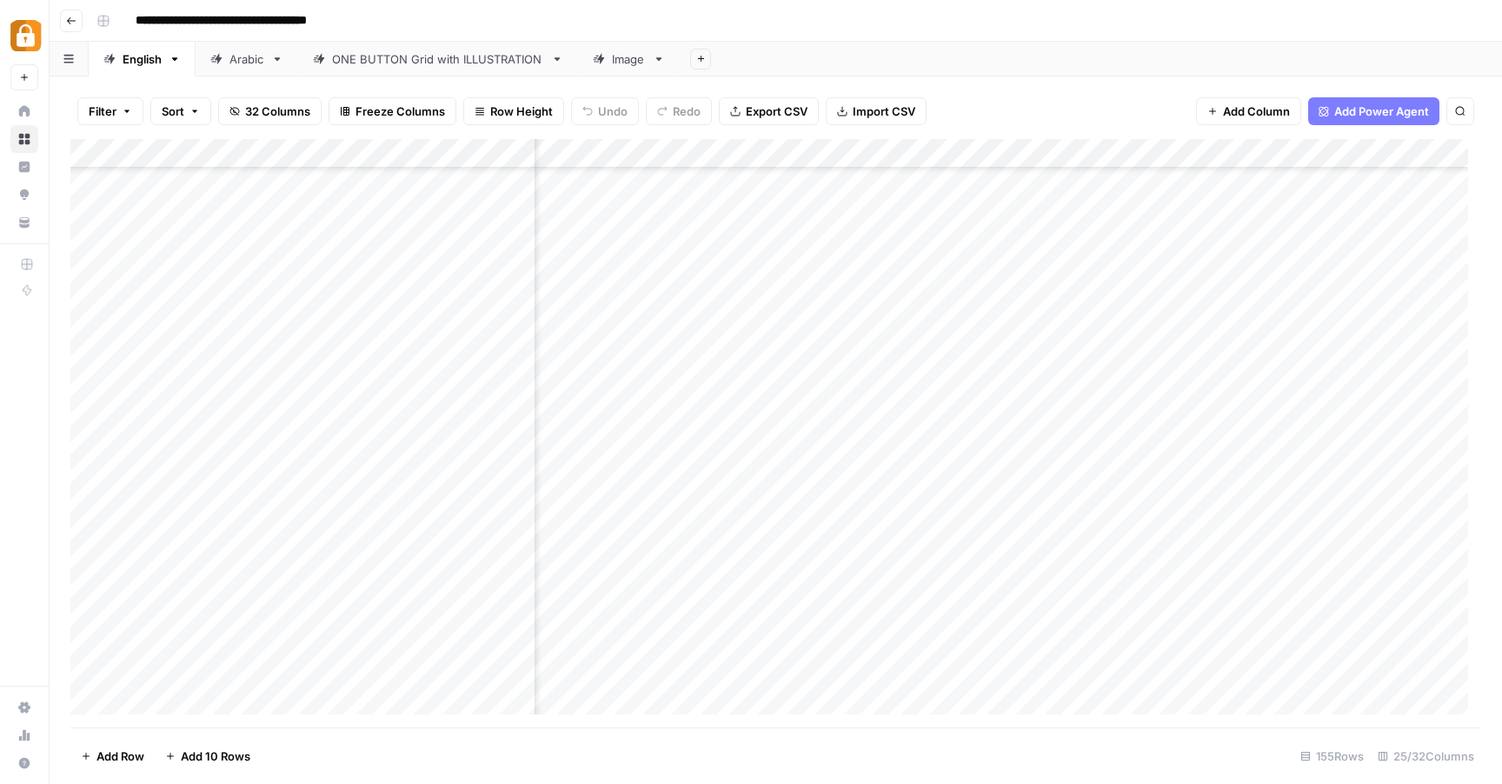
scroll to position [529, 535]
click at [1095, 270] on div "Add Column" at bounding box center [775, 433] width 1411 height 589
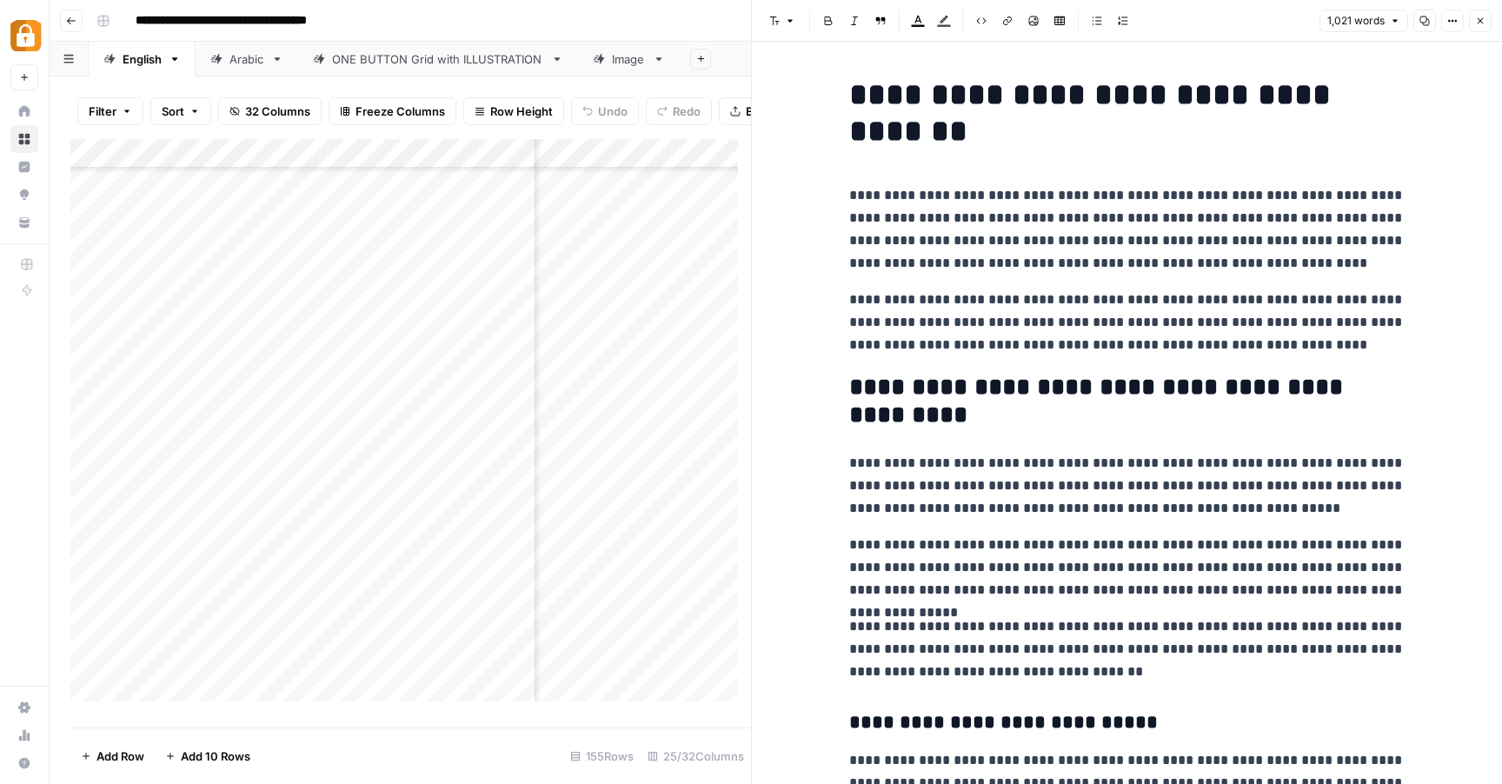
click at [1477, 22] on icon "button" at bounding box center [1481, 21] width 10 height 10
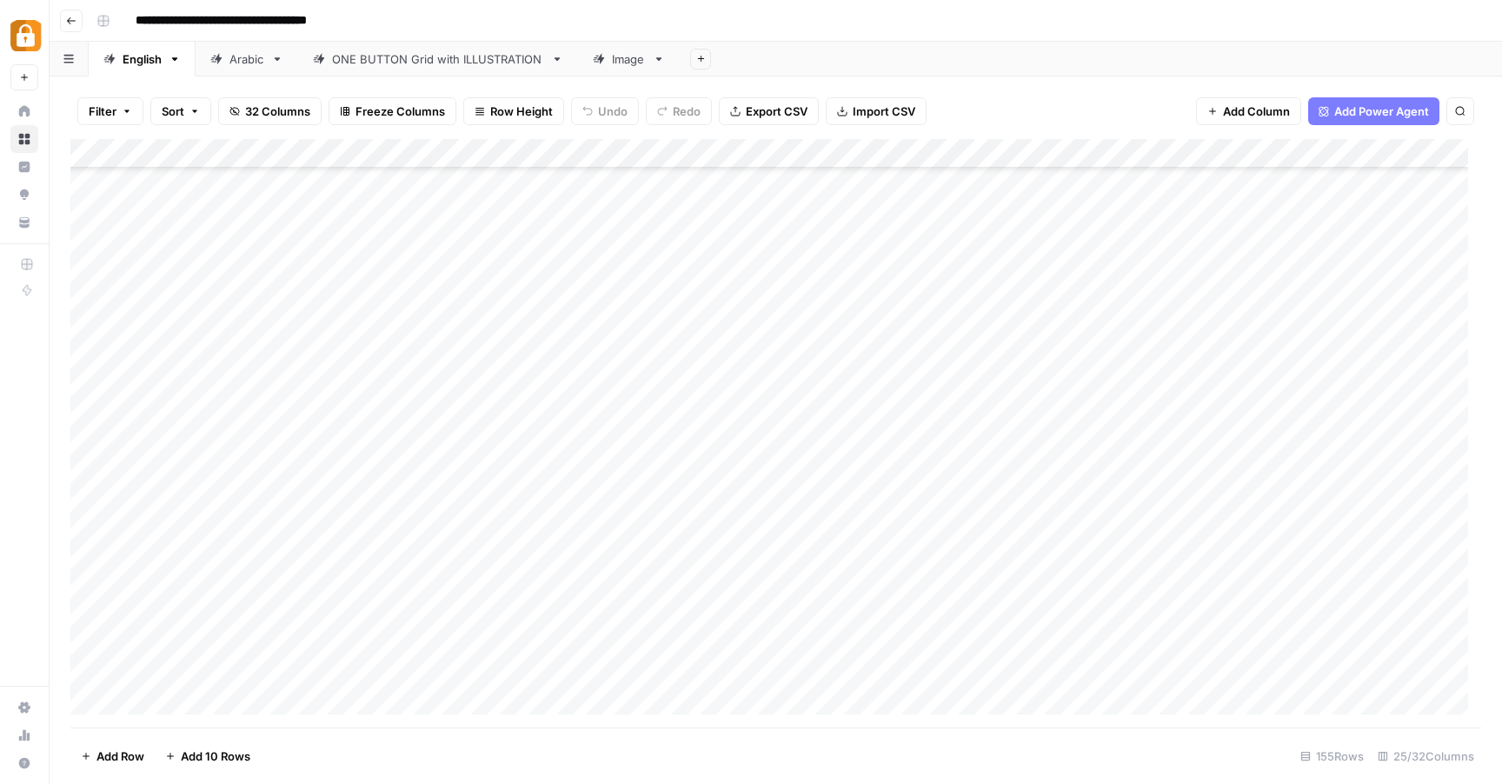
scroll to position [4064, 0]
click at [185, 672] on div "Add Column" at bounding box center [775, 433] width 1411 height 589
click at [170, 663] on div "Add Column" at bounding box center [775, 433] width 1411 height 589
click at [170, 663] on textarea at bounding box center [269, 672] width 278 height 24
type textarea "*******"
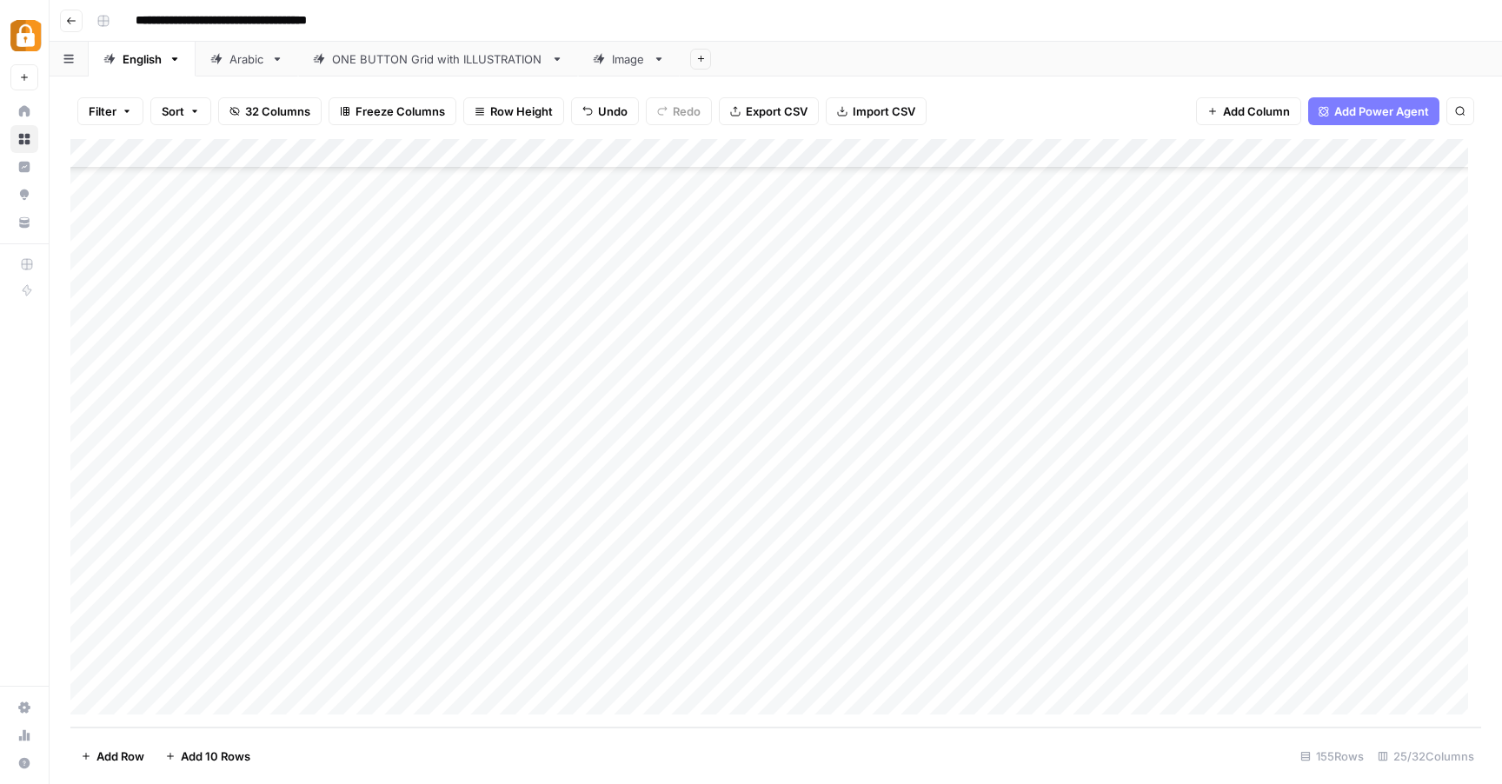
click at [364, 636] on div "Add Column" at bounding box center [775, 433] width 1411 height 589
click at [263, 670] on div "Add Column" at bounding box center [775, 433] width 1411 height 589
click at [278, 667] on div "Add Column" at bounding box center [775, 433] width 1411 height 589
click at [277, 669] on textarea at bounding box center [357, 672] width 278 height 24
type textarea "**********"
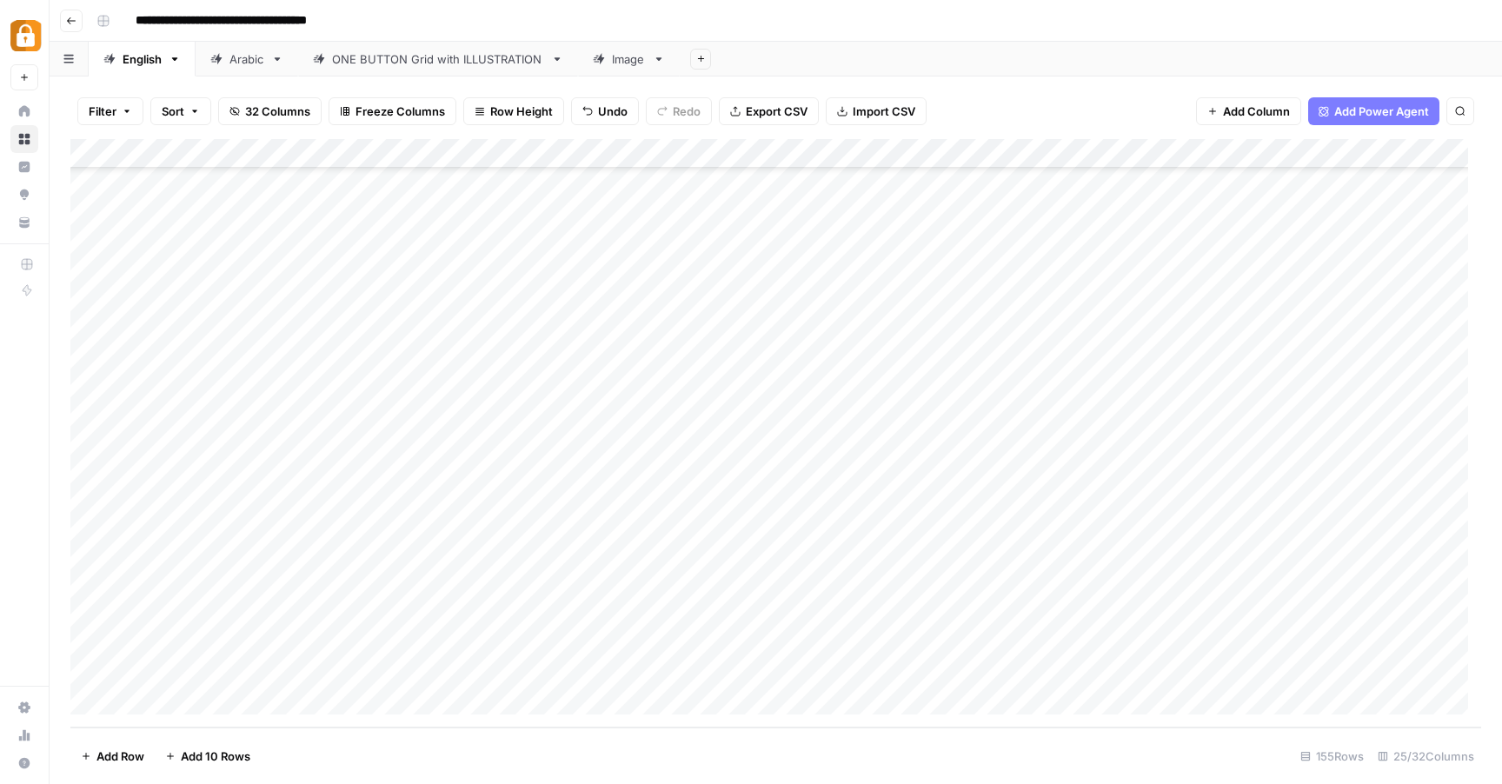
click at [522, 667] on div "Add Column" at bounding box center [775, 433] width 1411 height 589
click at [430, 665] on div "Add Column" at bounding box center [775, 433] width 1411 height 589
click at [429, 667] on textarea at bounding box center [465, 672] width 278 height 24
type textarea "**********"
click at [659, 678] on div "Add Column" at bounding box center [775, 433] width 1411 height 589
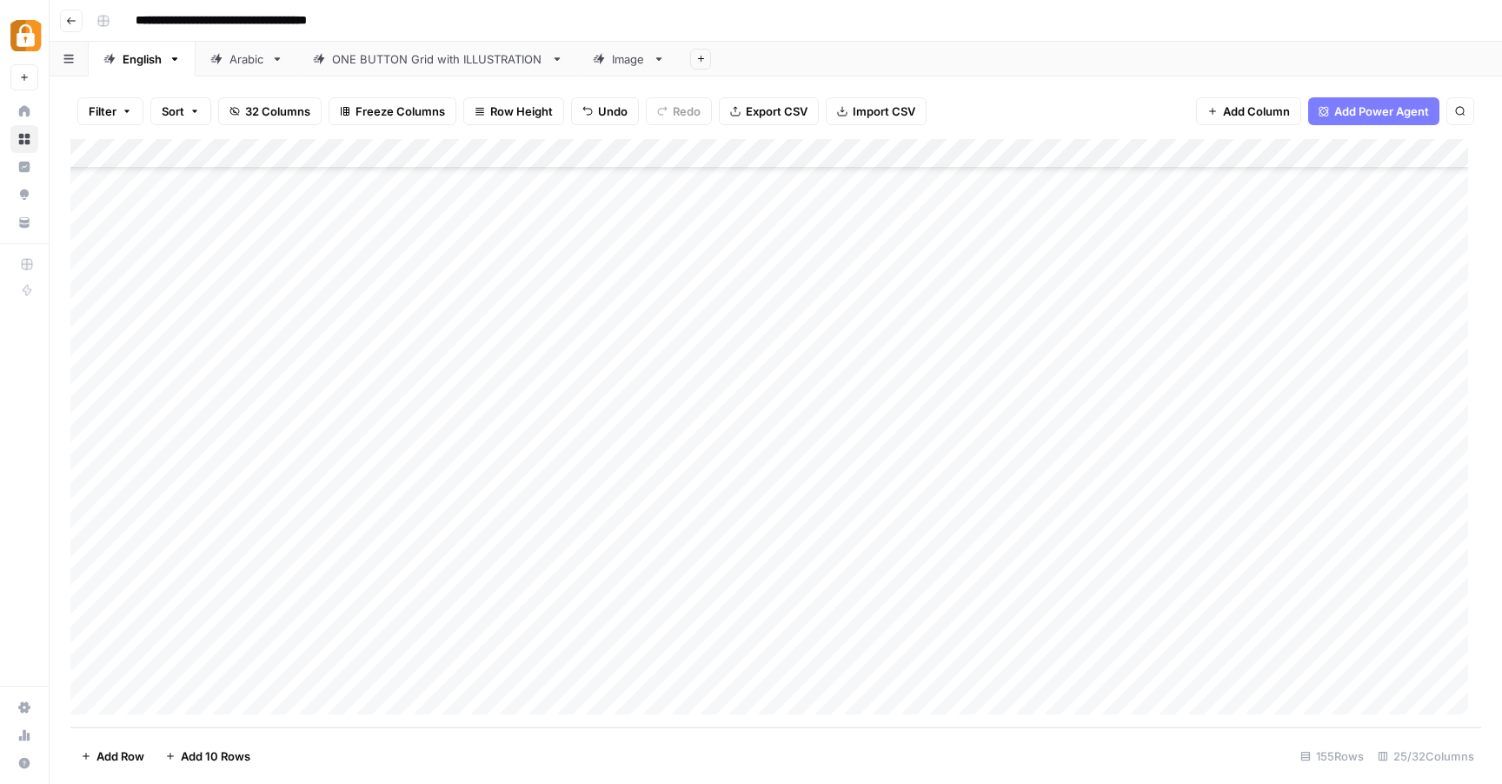
click at [661, 674] on div "Add Column" at bounding box center [775, 433] width 1411 height 589
click at [661, 673] on textarea at bounding box center [738, 672] width 408 height 24
click at [797, 417] on div "Add Column" at bounding box center [775, 433] width 1411 height 589
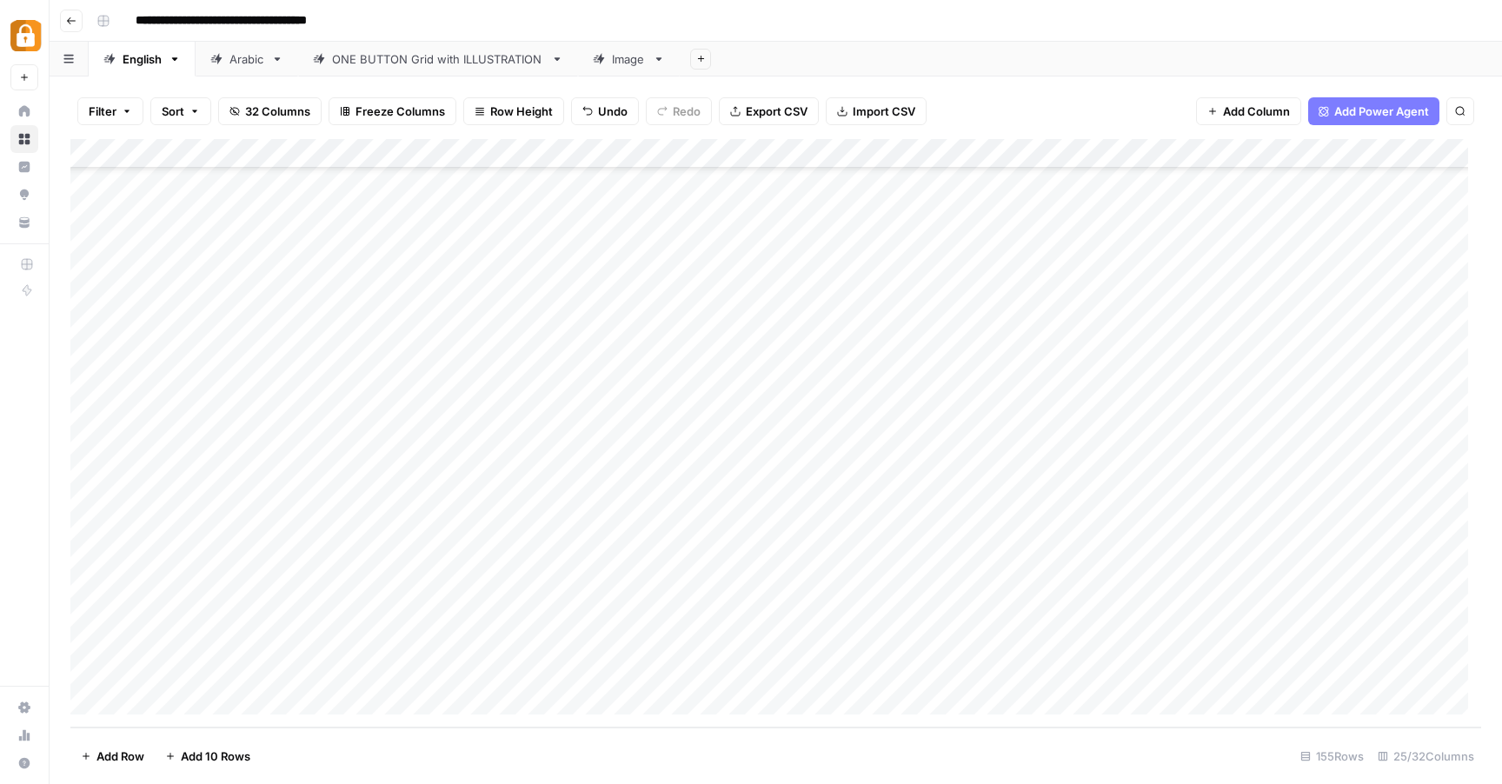
click at [658, 669] on div "Add Column" at bounding box center [775, 433] width 1411 height 589
click at [1009, 672] on div "Add Column" at bounding box center [775, 433] width 1411 height 589
click at [1479, 717] on icon "close" at bounding box center [1477, 715] width 9 height 9
click at [1138, 666] on div "Add Column" at bounding box center [775, 433] width 1411 height 589
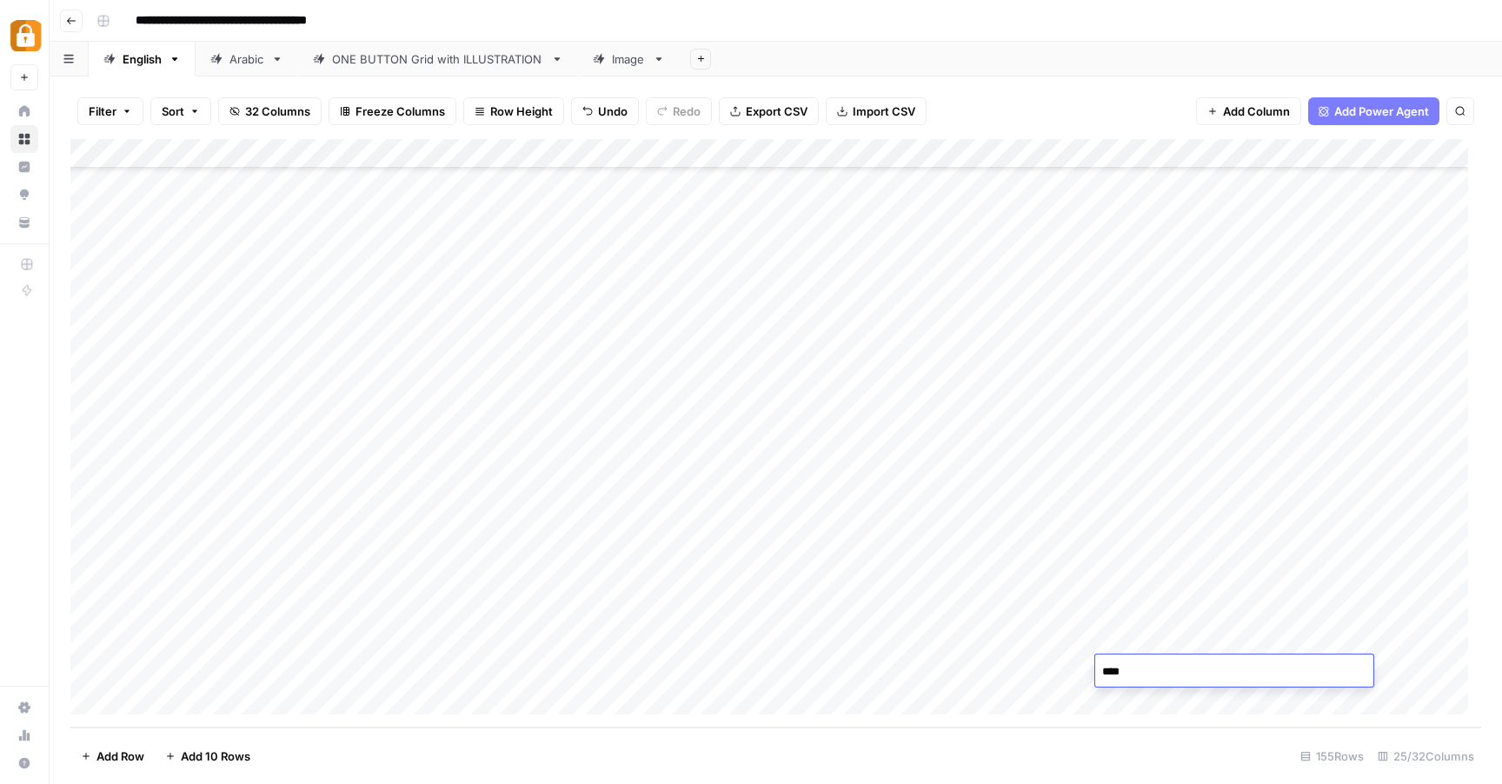
type textarea "*****"
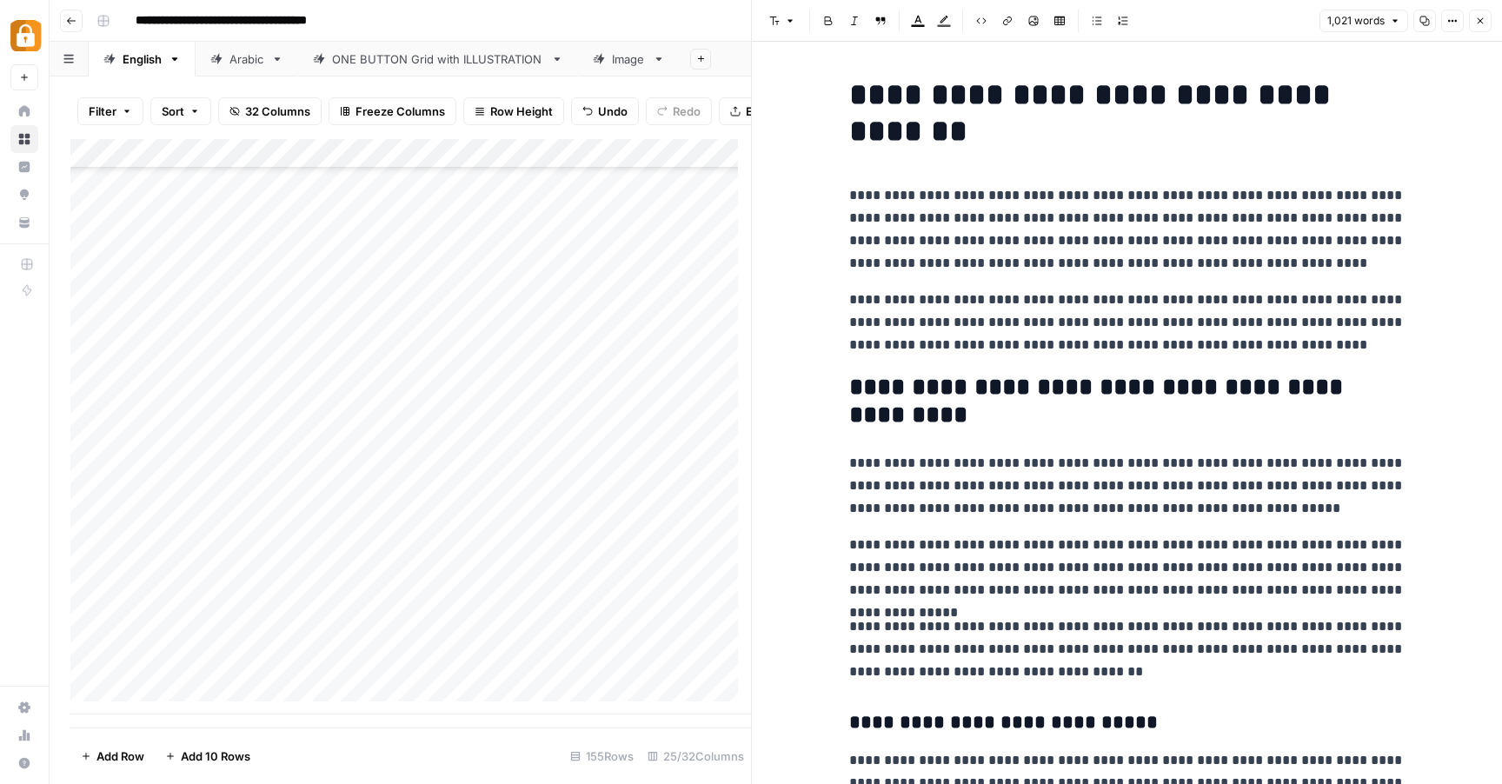
click at [1482, 26] on button "Close" at bounding box center [1480, 21] width 23 height 23
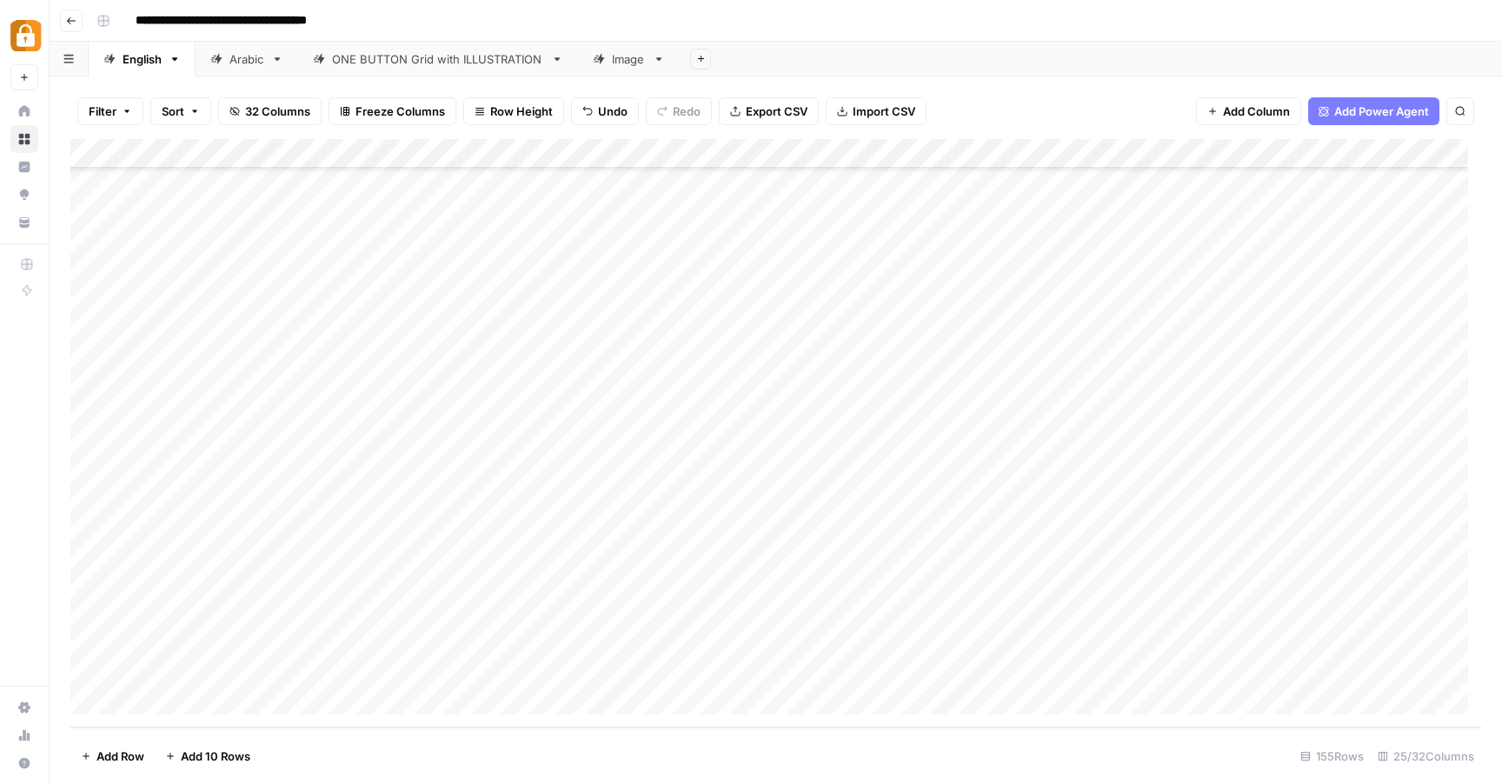
click at [1260, 669] on div "Add Column" at bounding box center [775, 433] width 1411 height 589
type textarea "*******"
click at [989, 669] on div "Add Column" at bounding box center [775, 433] width 1411 height 589
click at [1476, 715] on icon "close" at bounding box center [1478, 716] width 12 height 14
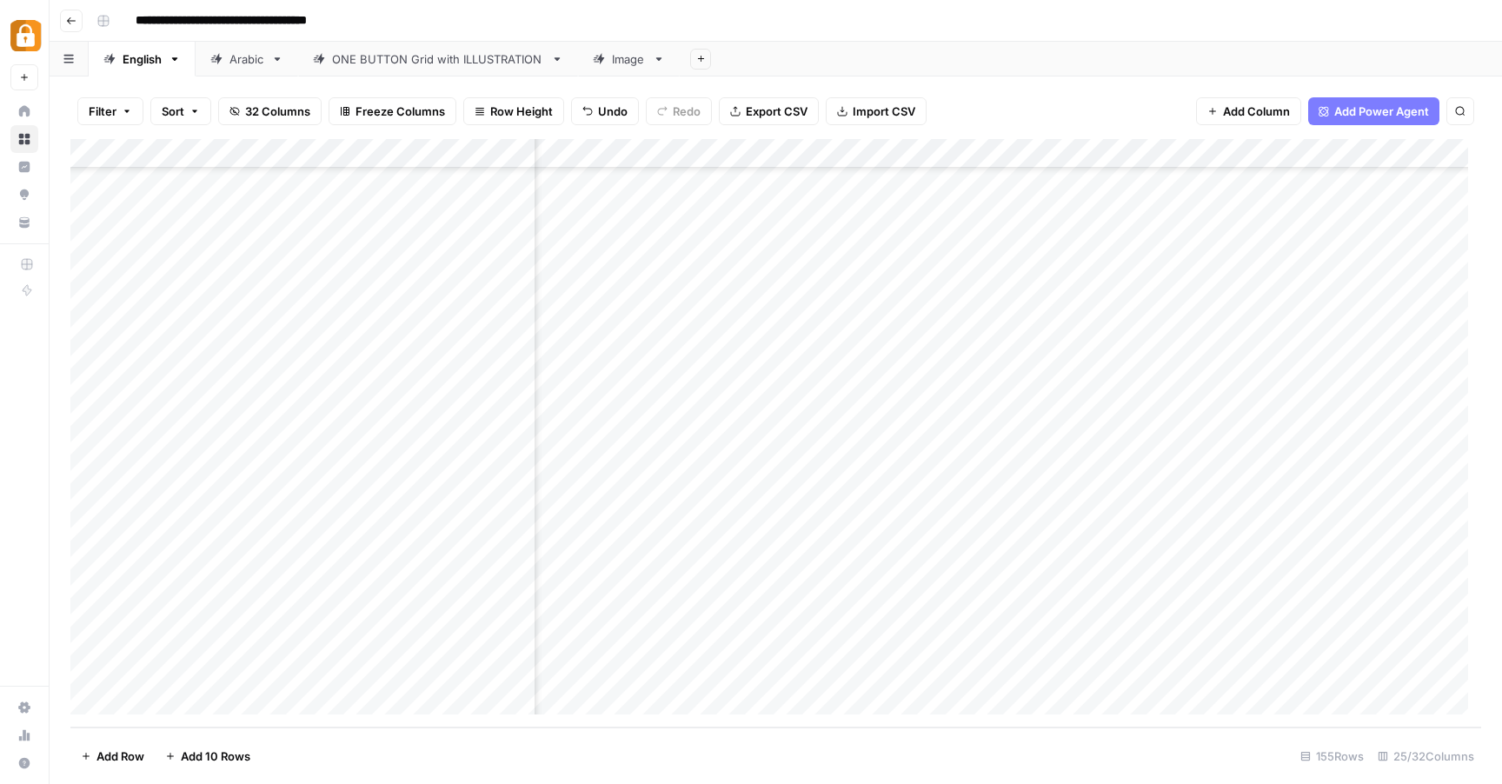
scroll to position [4064, 0]
click at [1012, 670] on div "Add Column" at bounding box center [775, 433] width 1411 height 589
click at [1254, 739] on div "content_input_value can't be blank" at bounding box center [1347, 729] width 250 height 28
click at [1016, 674] on div "Add Column" at bounding box center [775, 433] width 1411 height 589
drag, startPoint x: 1204, startPoint y: 153, endPoint x: 1364, endPoint y: 182, distance: 162.5
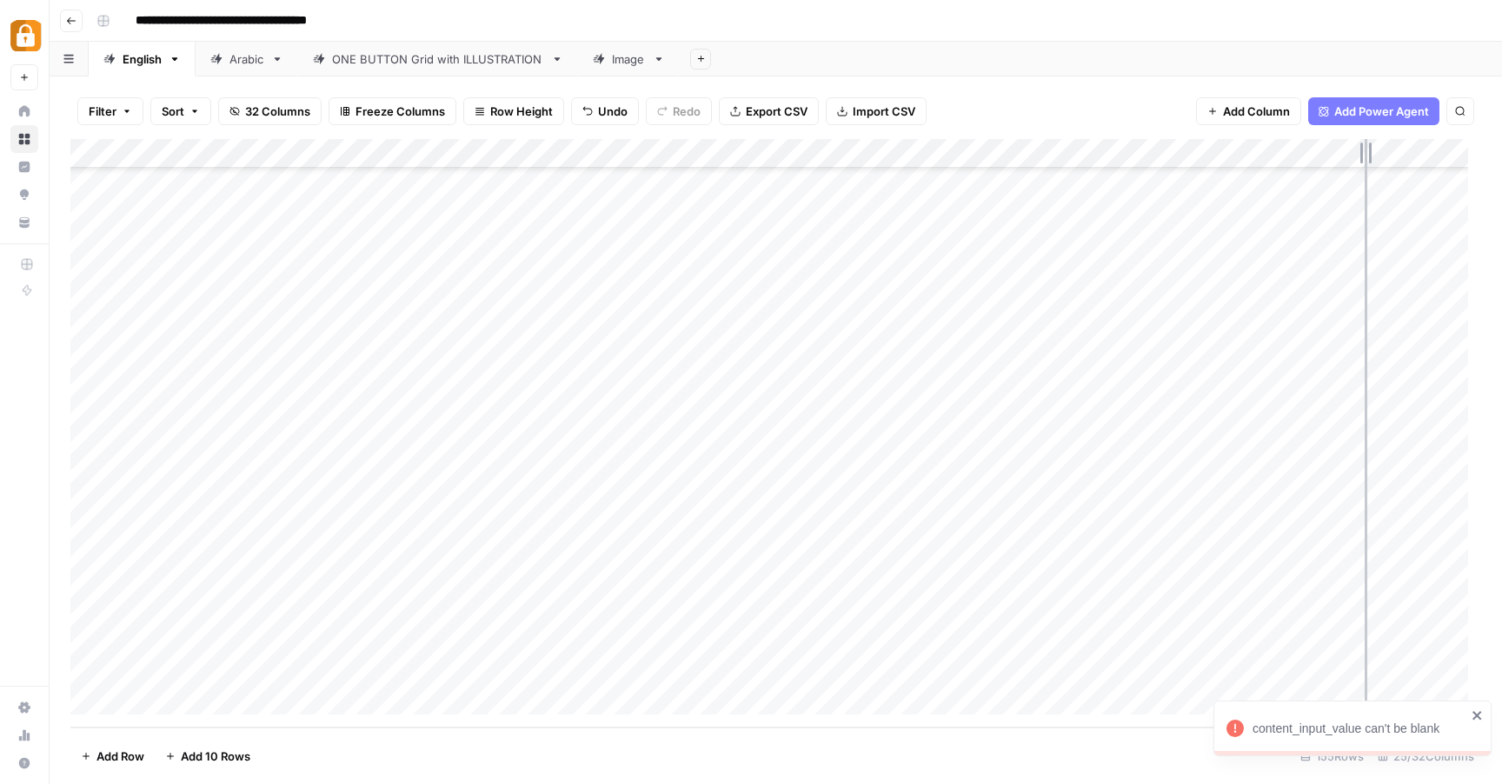
click at [1365, 182] on div "Add Column" at bounding box center [775, 433] width 1411 height 589
drag, startPoint x: 1364, startPoint y: 152, endPoint x: 1204, endPoint y: 144, distance: 160.2
click at [1204, 145] on div "Add Column" at bounding box center [775, 433] width 1411 height 589
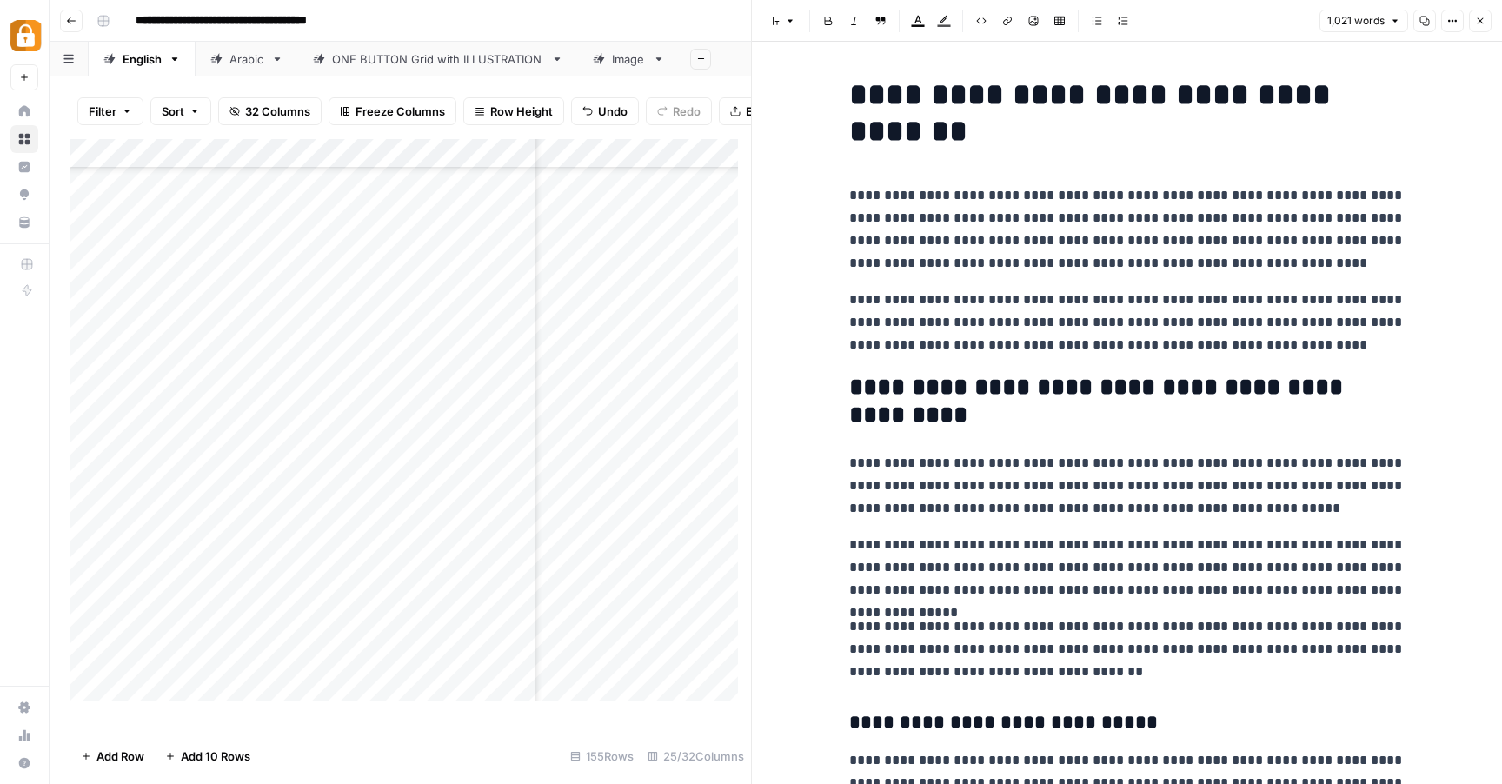
click at [1481, 23] on icon "button" at bounding box center [1481, 21] width 10 height 10
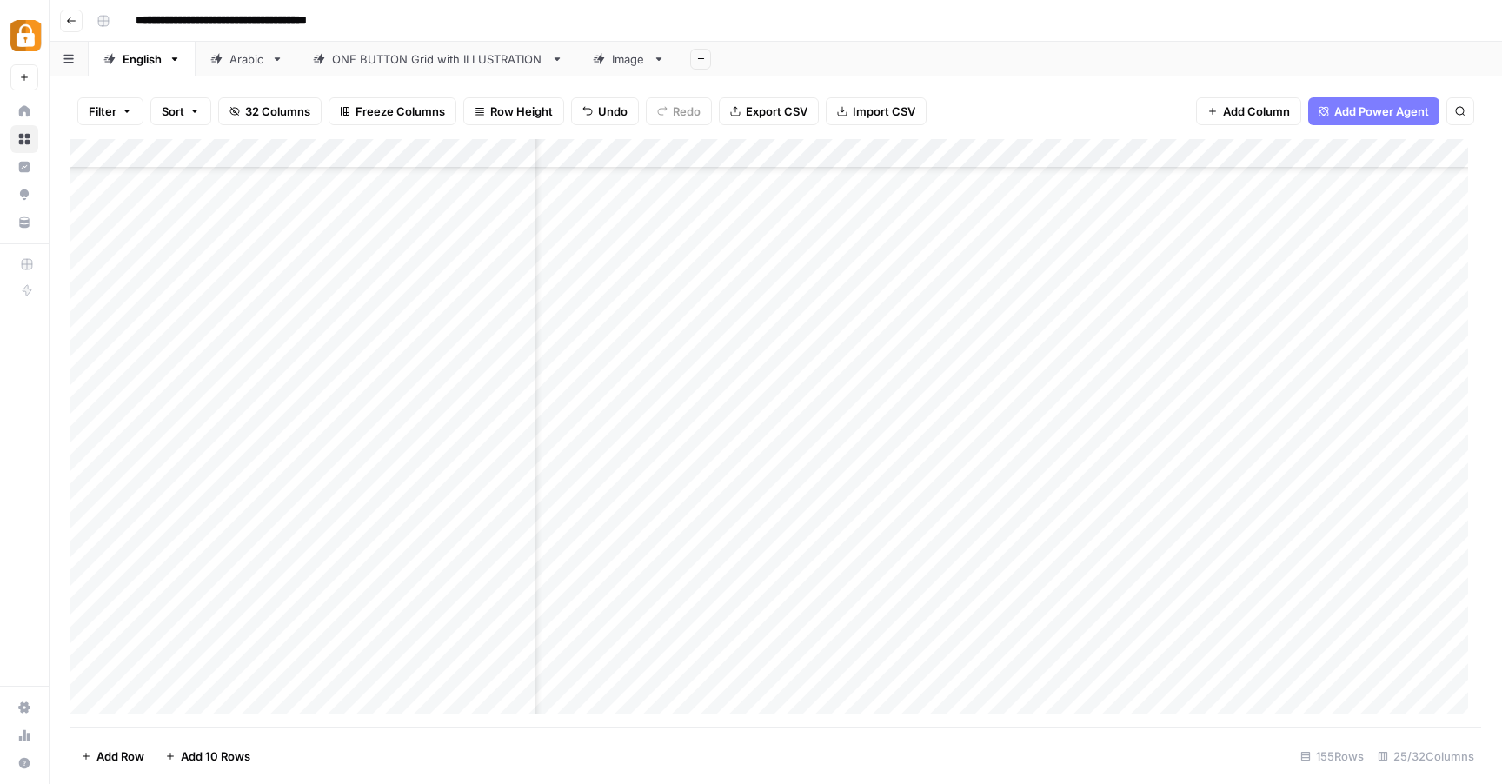
scroll to position [4064, 303]
click at [1094, 673] on div "Add Column" at bounding box center [775, 433] width 1411 height 589
click at [988, 670] on div "Add Column" at bounding box center [775, 433] width 1411 height 589
click at [1059, 673] on div "Add Column" at bounding box center [775, 433] width 1411 height 589
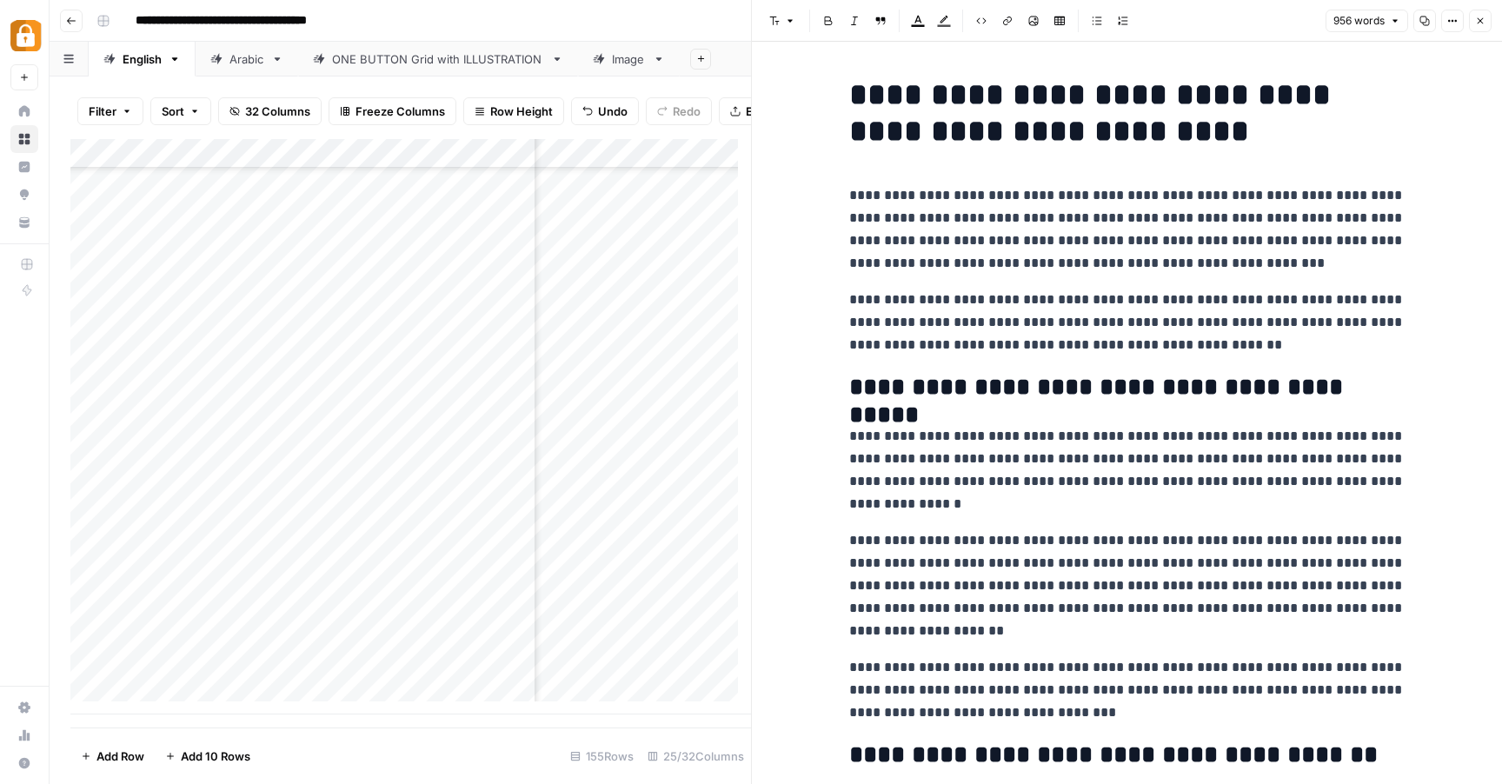
click at [1480, 23] on icon "button" at bounding box center [1481, 21] width 10 height 10
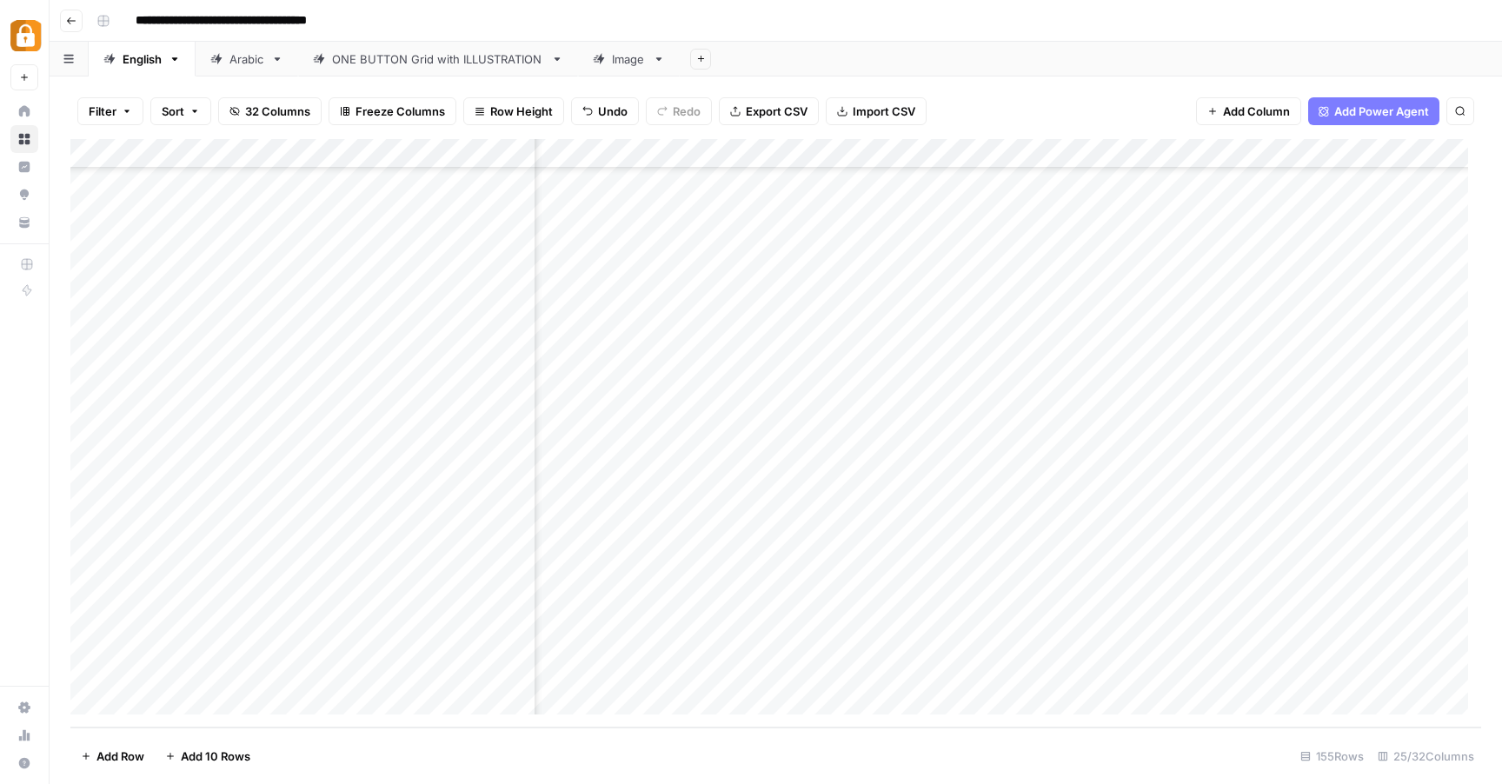
click at [1146, 672] on div "Add Column" at bounding box center [775, 433] width 1411 height 589
click at [999, 666] on div "Add Column" at bounding box center [775, 433] width 1411 height 589
click at [1158, 677] on div "Add Column" at bounding box center [775, 433] width 1411 height 589
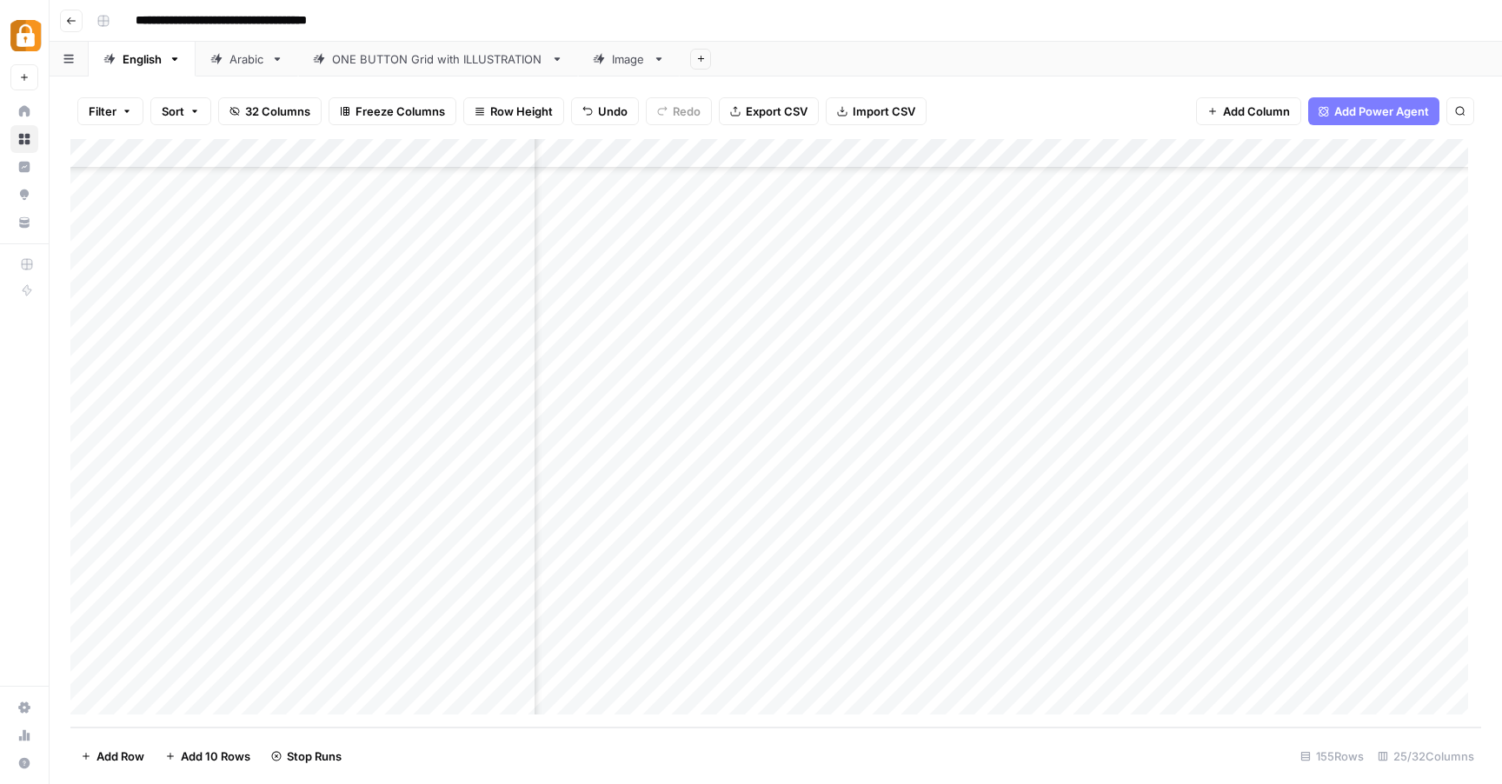
scroll to position [4064, 1510]
click at [1110, 670] on div "Add Column" at bounding box center [775, 433] width 1411 height 589
click at [969, 670] on div "Add Column" at bounding box center [775, 433] width 1411 height 589
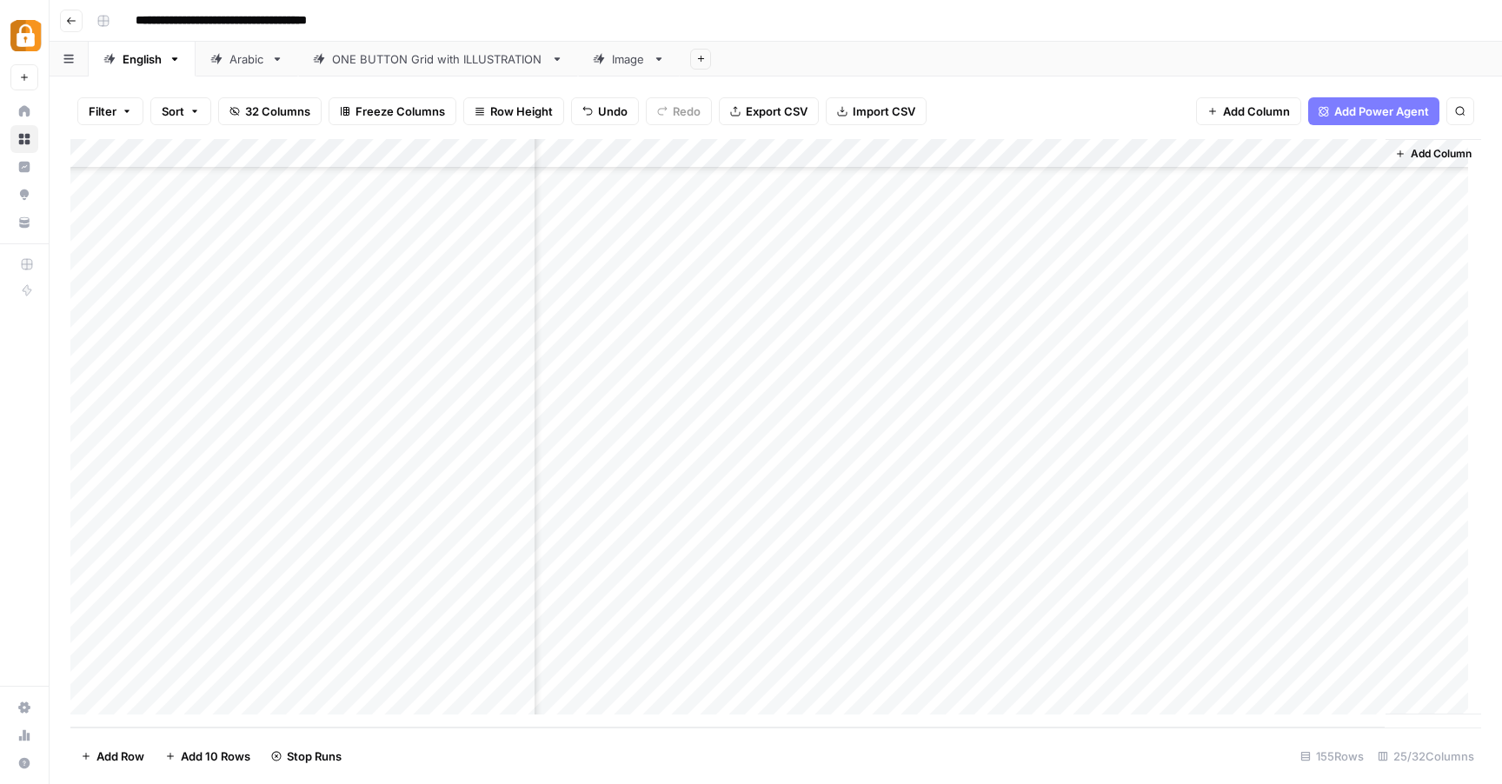
click at [809, 670] on div "Add Column" at bounding box center [775, 433] width 1411 height 589
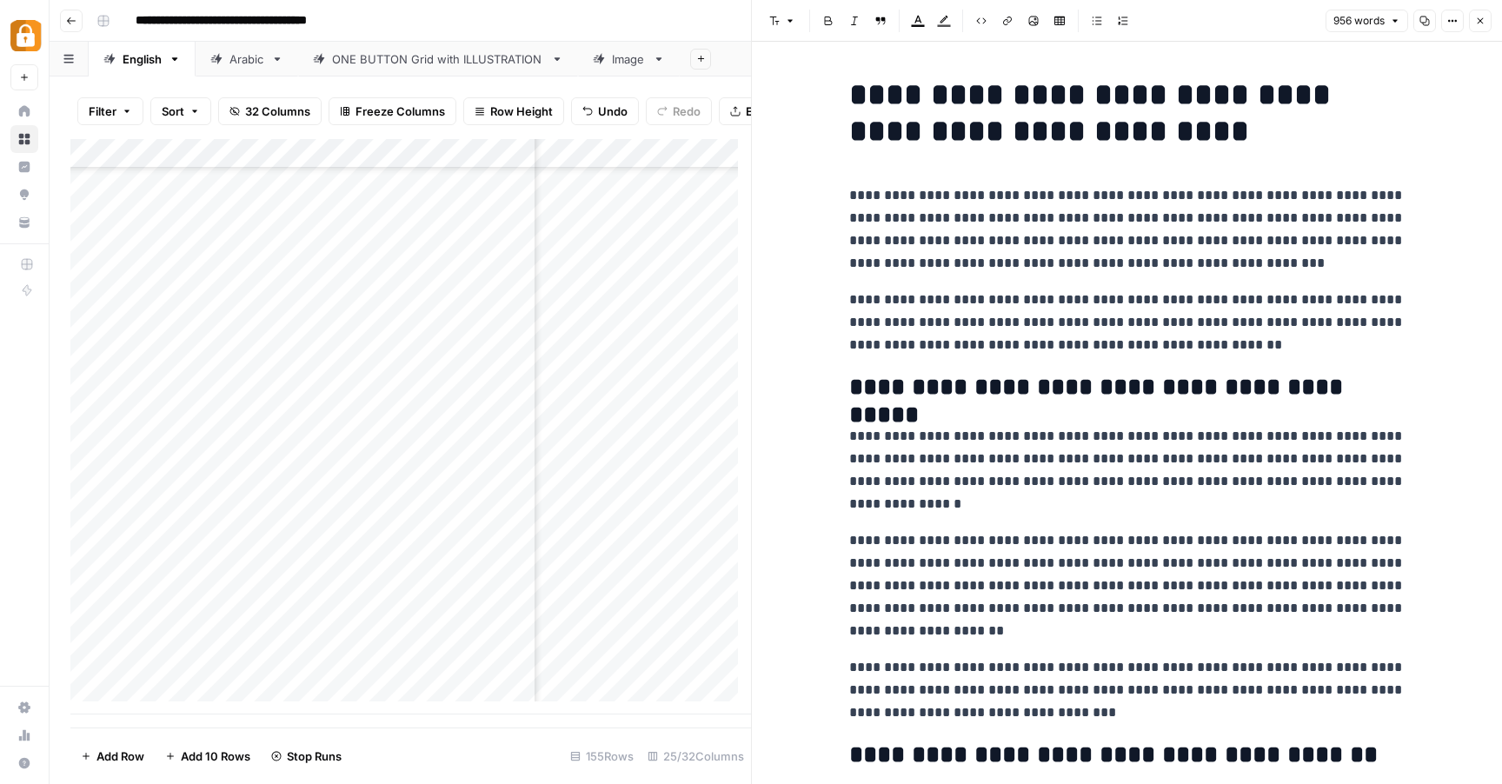
click at [1486, 11] on button "Close" at bounding box center [1480, 21] width 23 height 23
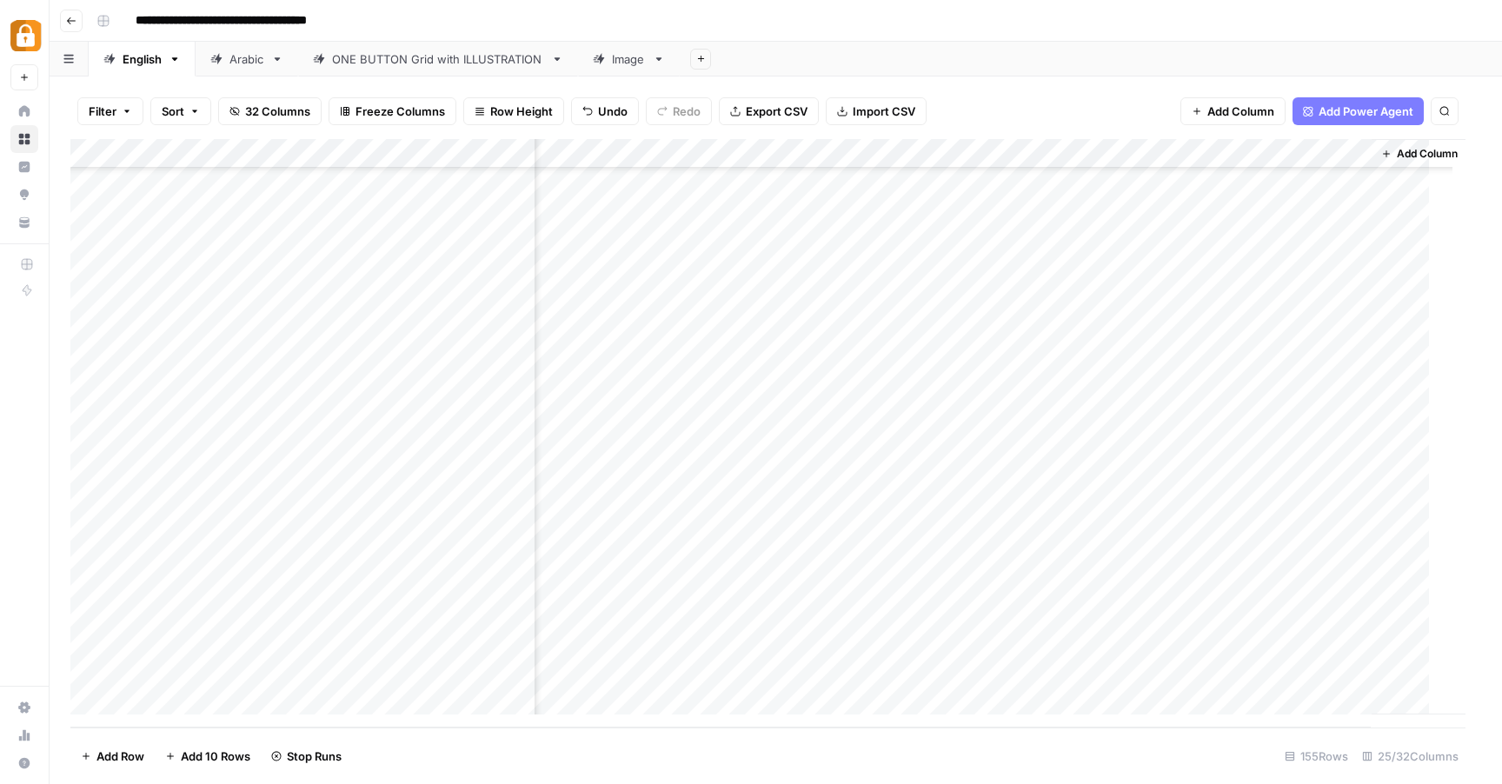
scroll to position [4064, 2912]
click at [903, 674] on div "Add Column" at bounding box center [775, 433] width 1411 height 589
click at [1011, 667] on div "Add Column" at bounding box center [775, 433] width 1411 height 589
click at [1058, 672] on div "Add Column" at bounding box center [775, 433] width 1411 height 589
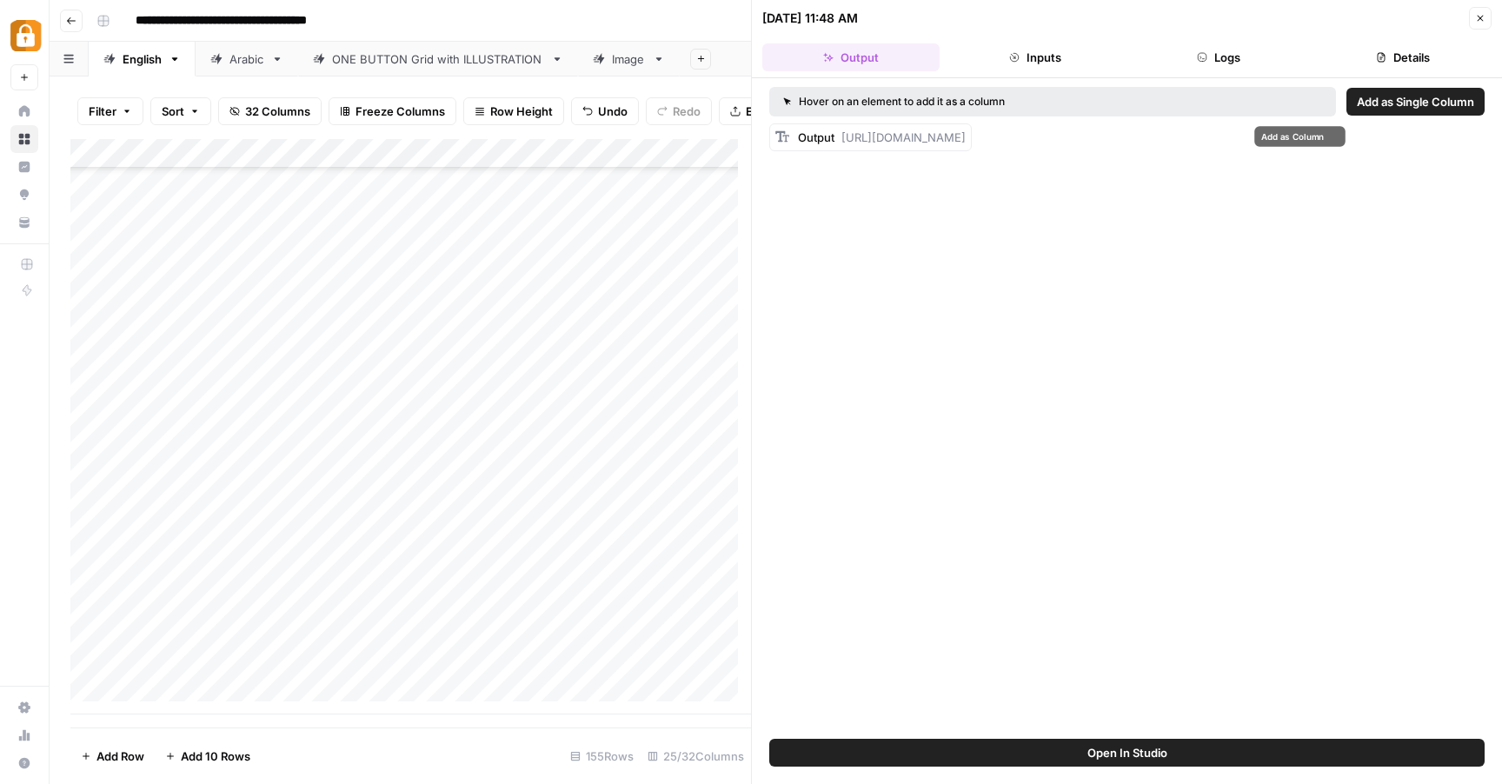
click at [943, 136] on span "https://wp.gamblersbet.com/wp-admin/post.php?post=37000&action=edit" at bounding box center [904, 137] width 124 height 14
drag, startPoint x: 1240, startPoint y: 137, endPoint x: 842, endPoint y: 137, distance: 398.2
click at [842, 137] on span "https://wp.gamblersbet.com/wp-admin/post.php?post=37000&action=edit" at bounding box center [904, 137] width 124 height 14
copy span "https://wp.gamblersbet.com/wp-admin/post.php?post=37000&action=edit"
click at [1236, 311] on div "Hover on an element to add it as a column Add as Single Column Output https://w…" at bounding box center [1127, 408] width 750 height 661
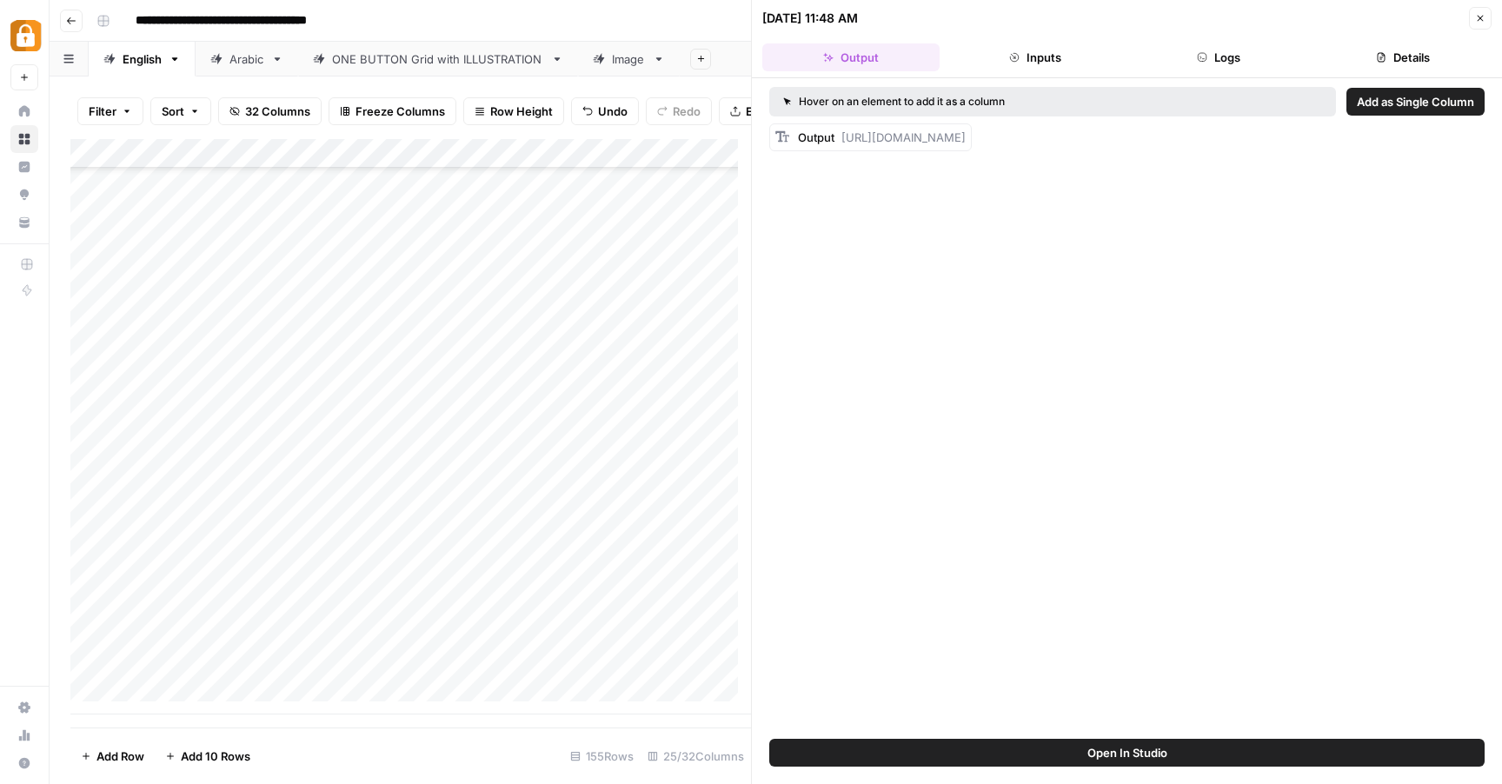
click at [1482, 23] on button "Close" at bounding box center [1480, 18] width 23 height 23
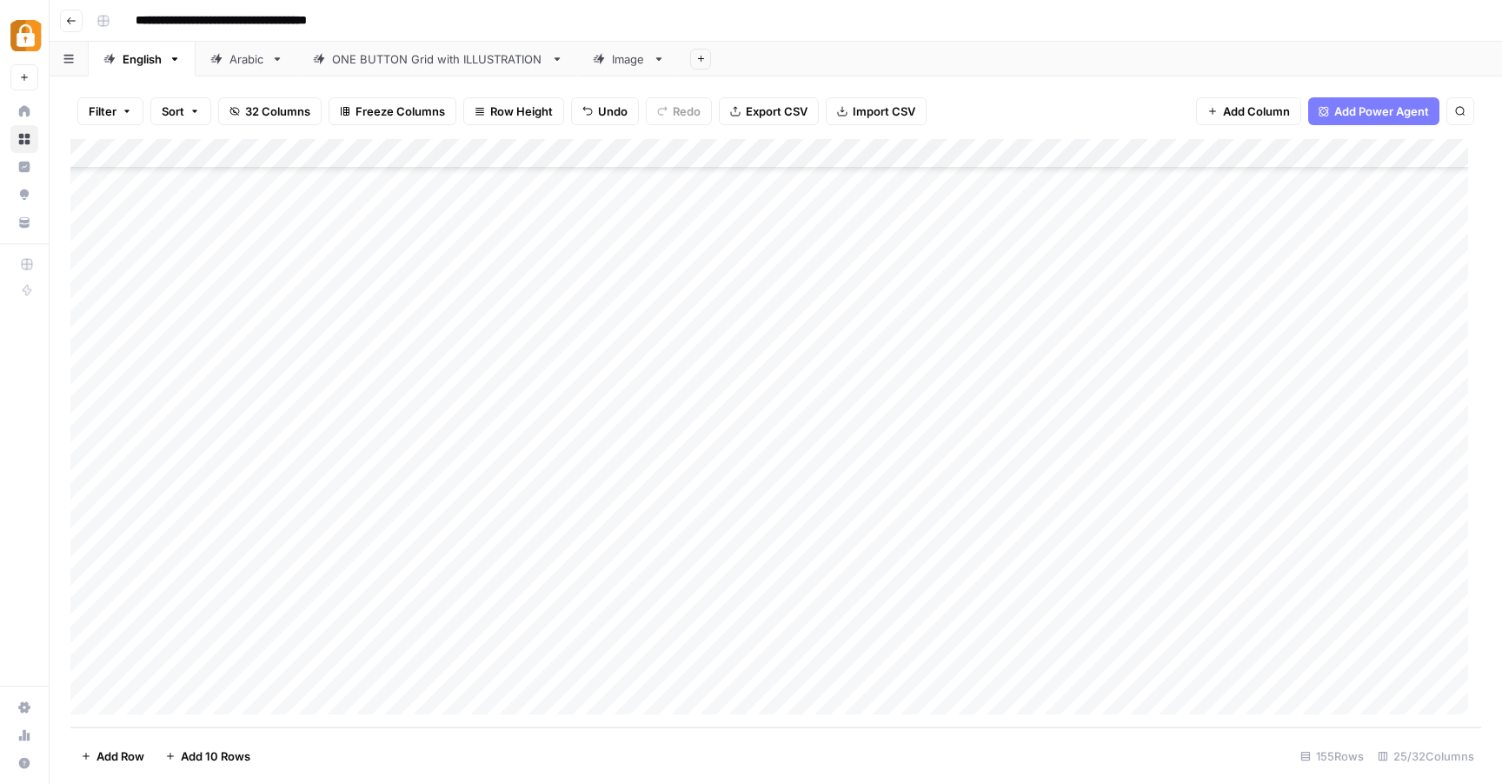
click at [114, 105] on span "Filter" at bounding box center [103, 111] width 28 height 17
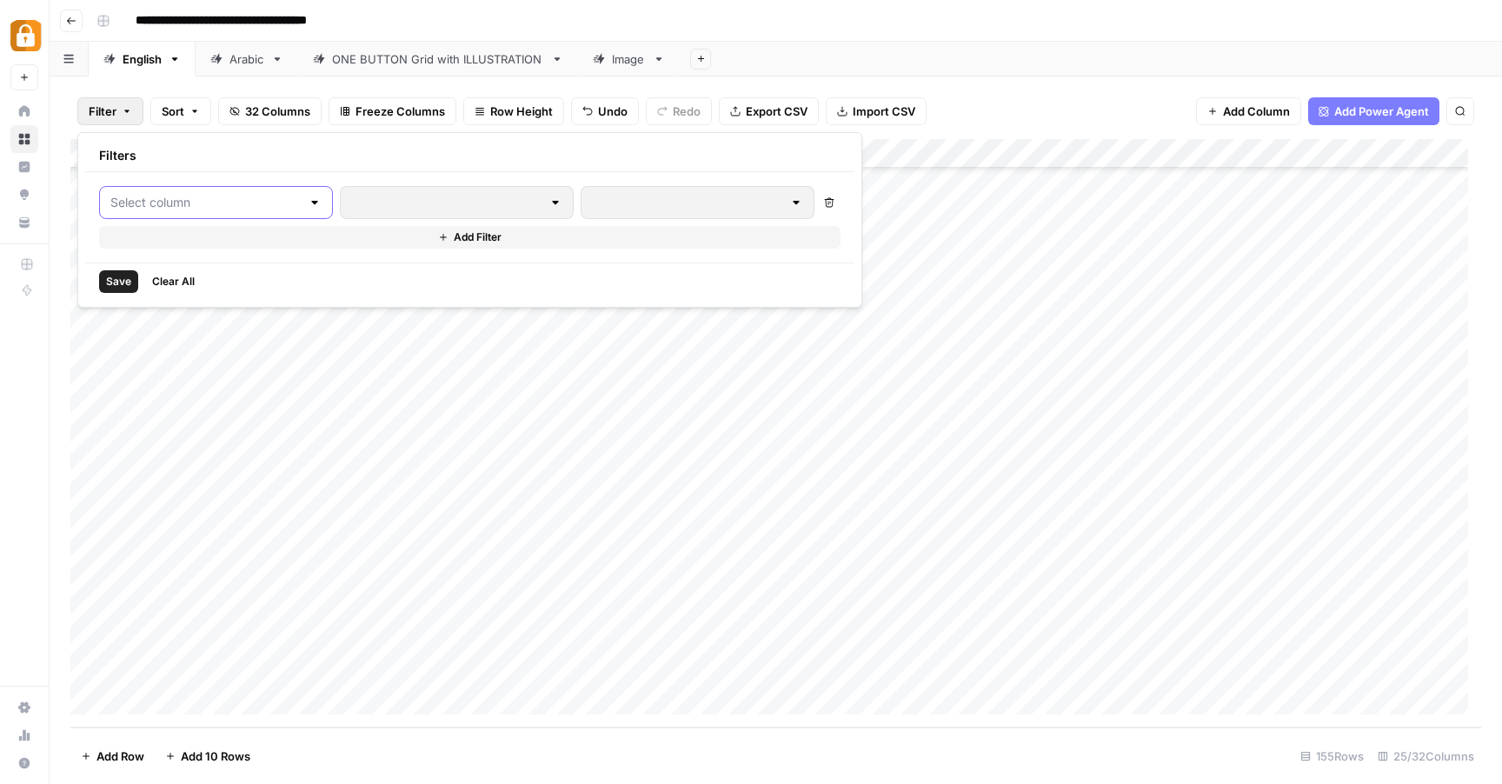
click at [260, 208] on input "text" at bounding box center [205, 202] width 190 height 17
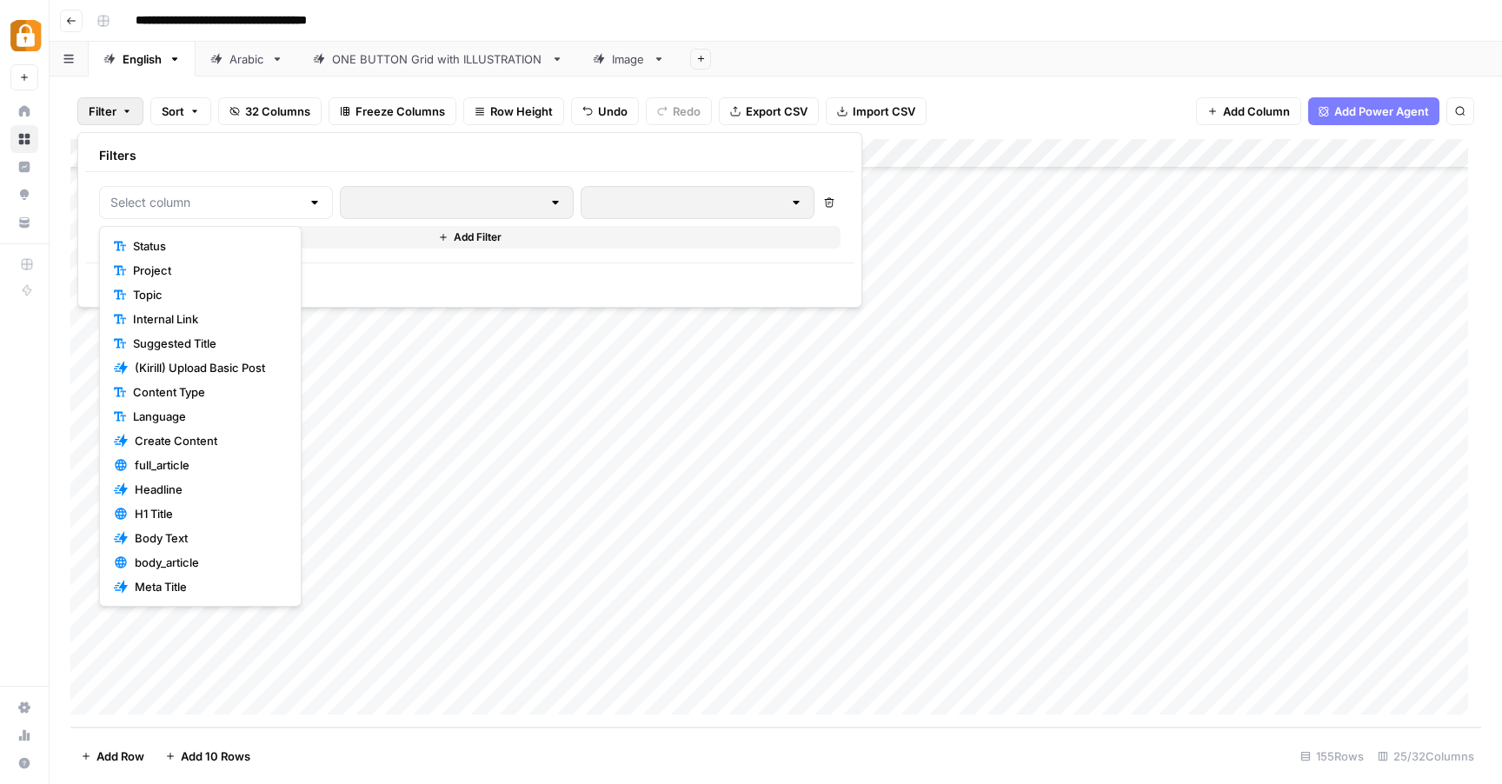
click at [182, 252] on span "Status" at bounding box center [206, 245] width 147 height 17
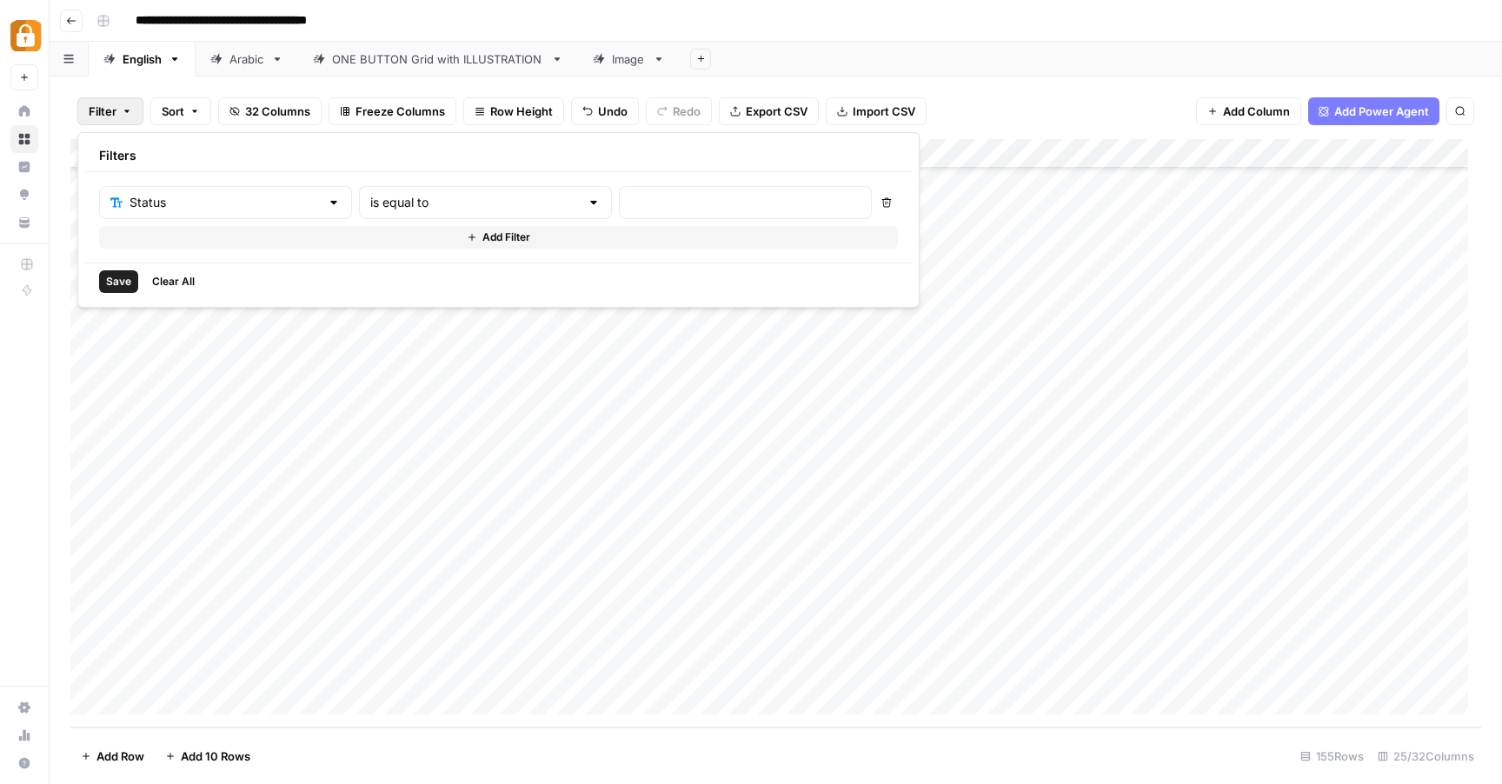
click at [170, 279] on span "Clear All" at bounding box center [173, 282] width 43 height 16
click at [930, 53] on div "Add Sheet" at bounding box center [1091, 59] width 823 height 35
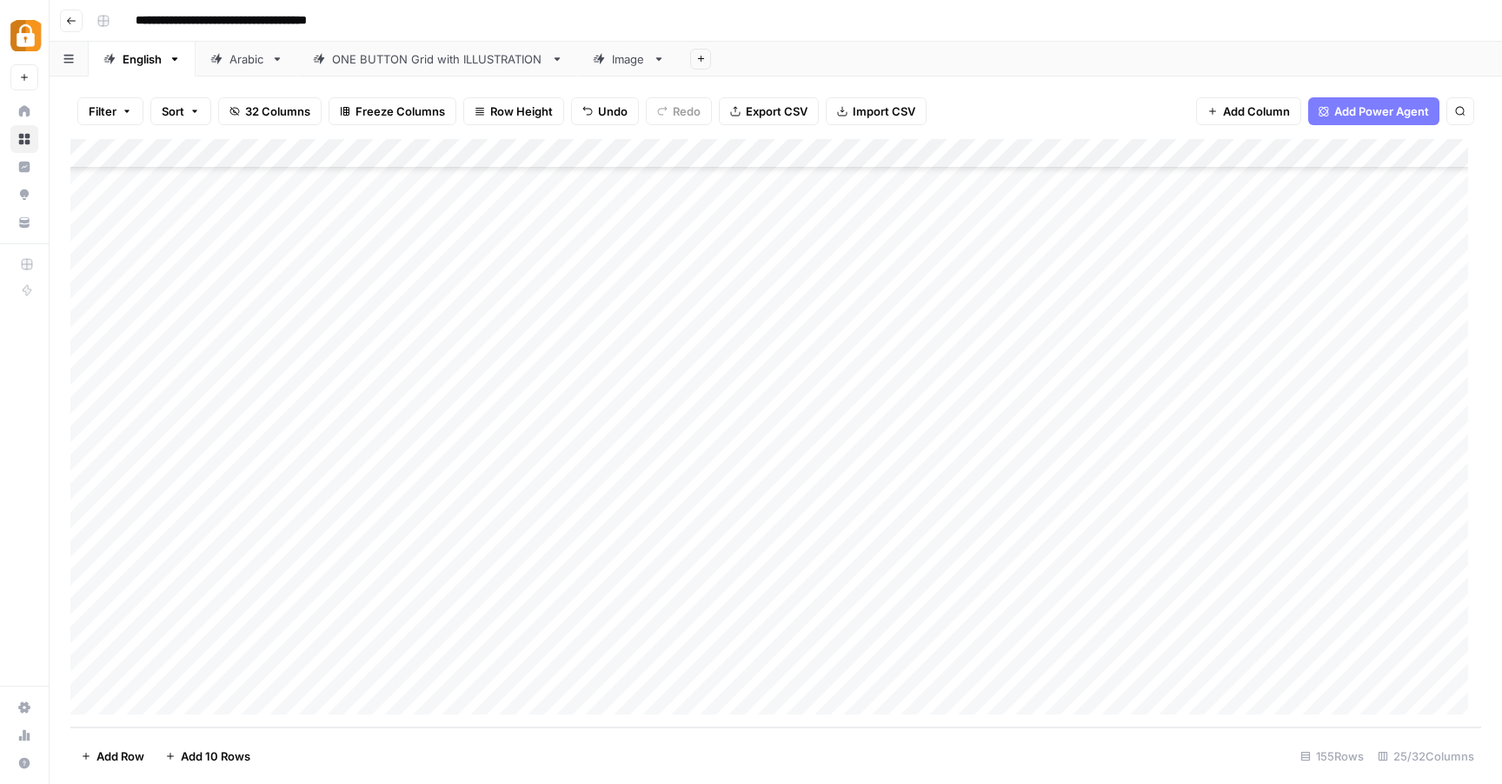
click at [127, 106] on icon "button" at bounding box center [127, 111] width 10 height 10
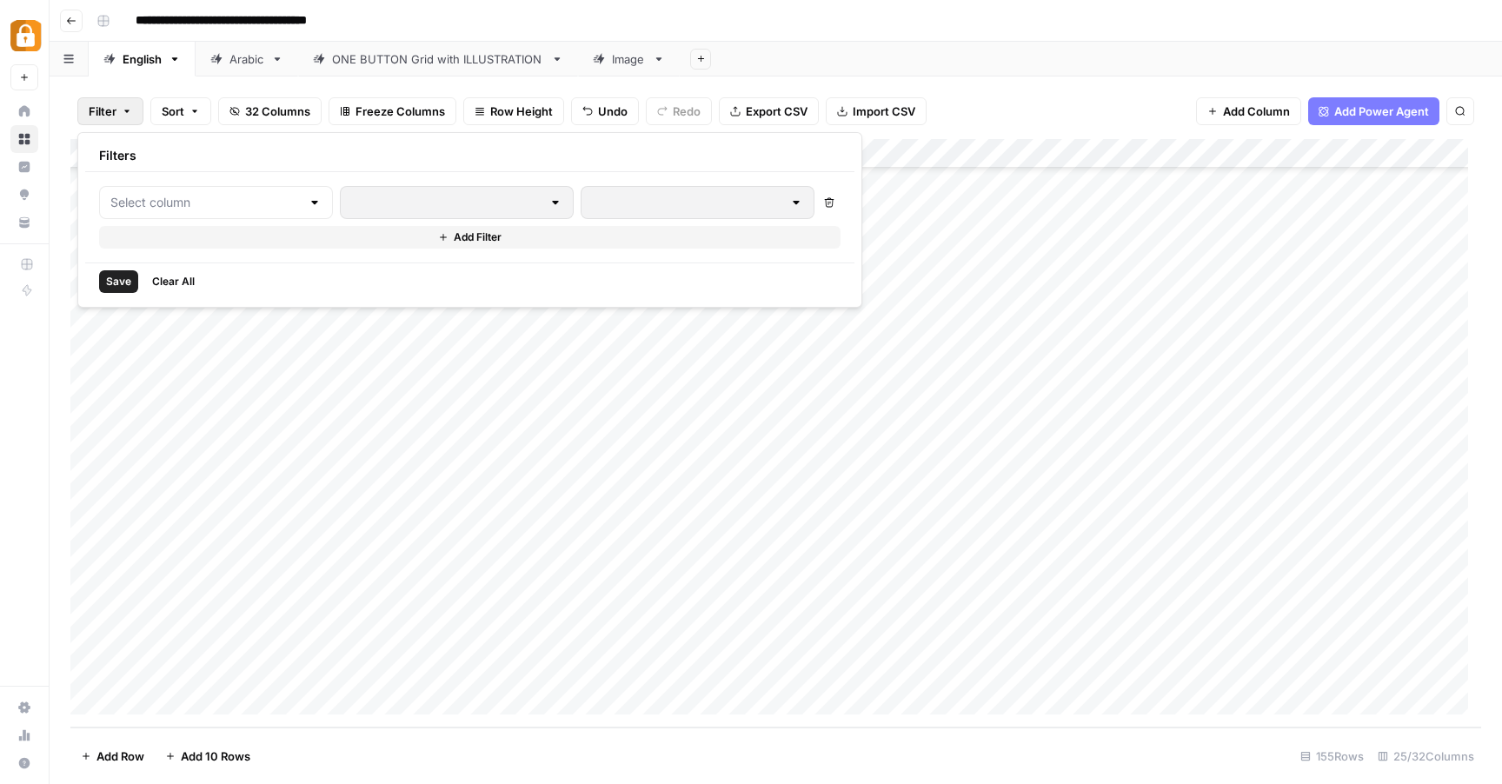
click at [129, 106] on icon "button" at bounding box center [127, 111] width 10 height 10
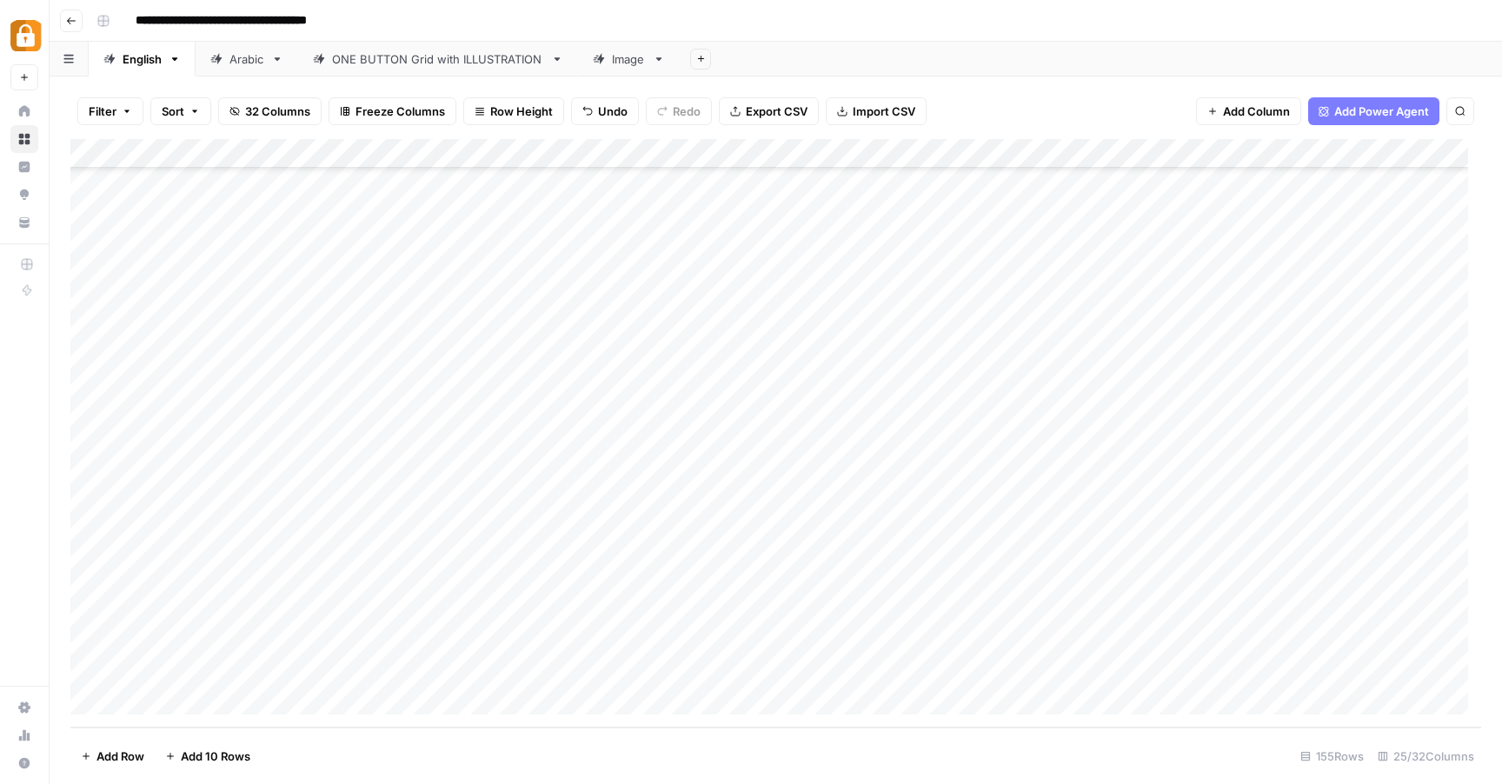
click at [182, 671] on div "Add Column" at bounding box center [775, 433] width 1411 height 589
click at [1240, 398] on div "Add Column" at bounding box center [775, 433] width 1411 height 589
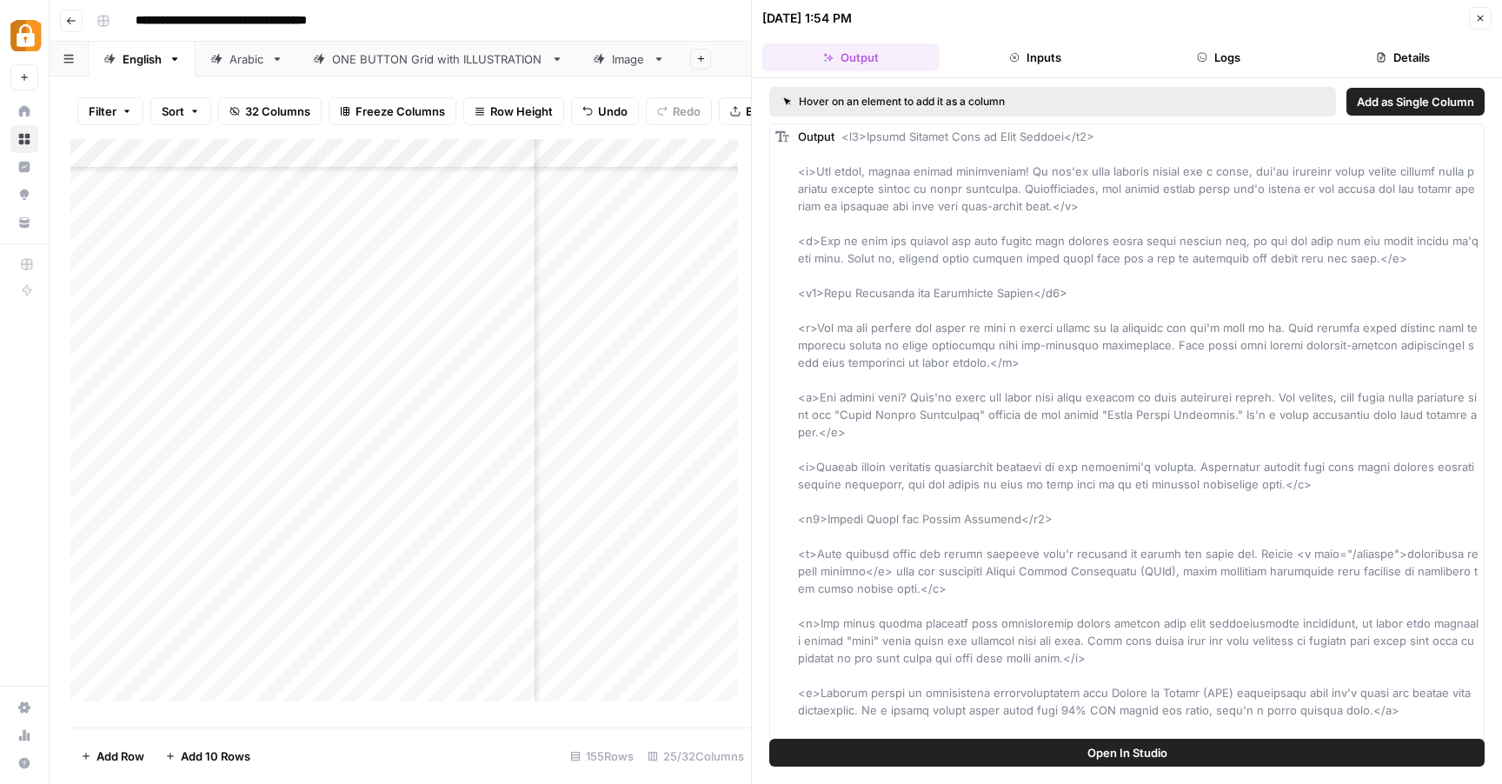
click at [1482, 22] on icon "button" at bounding box center [1481, 18] width 10 height 10
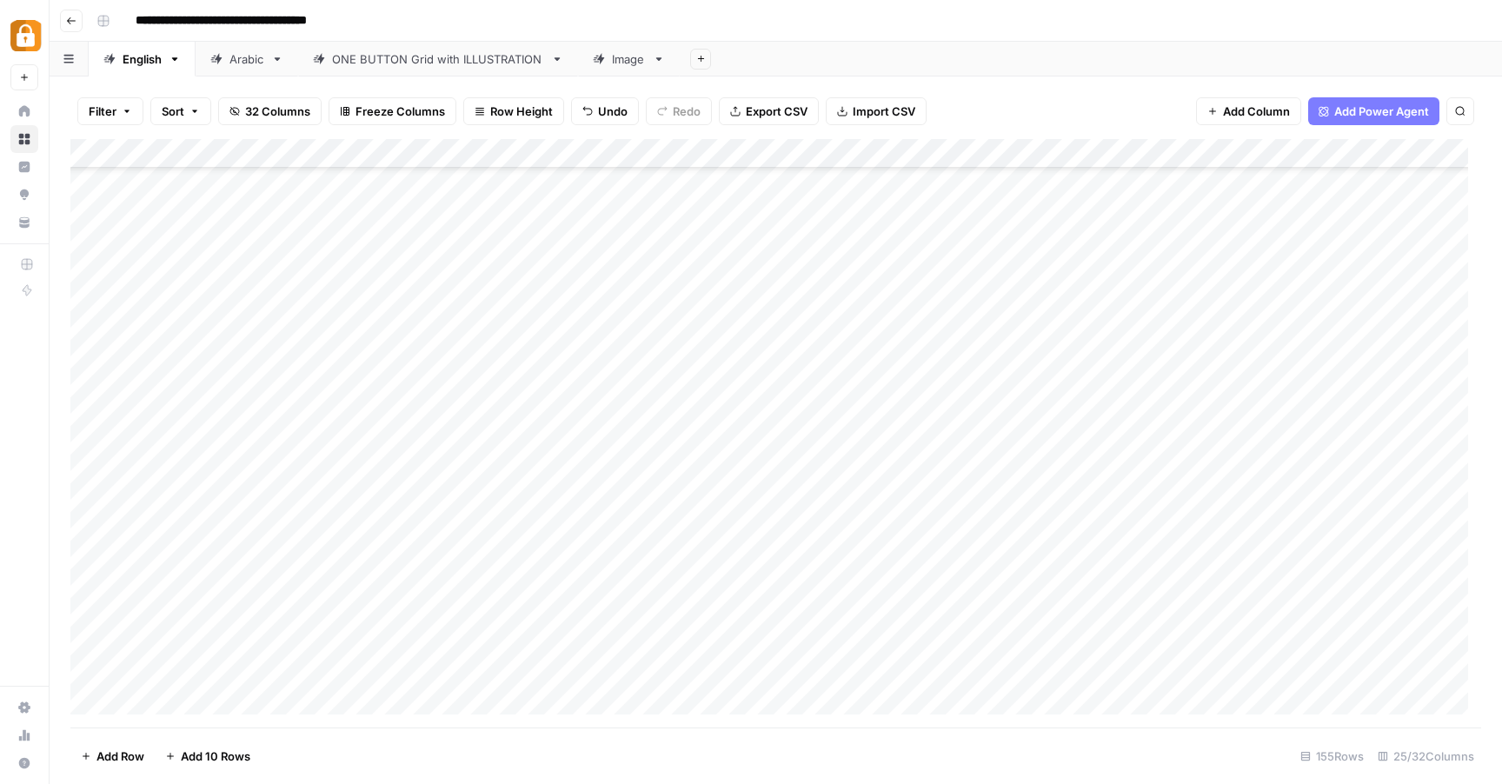
scroll to position [4064, 0]
click at [1058, 460] on div "Add Column" at bounding box center [775, 433] width 1411 height 589
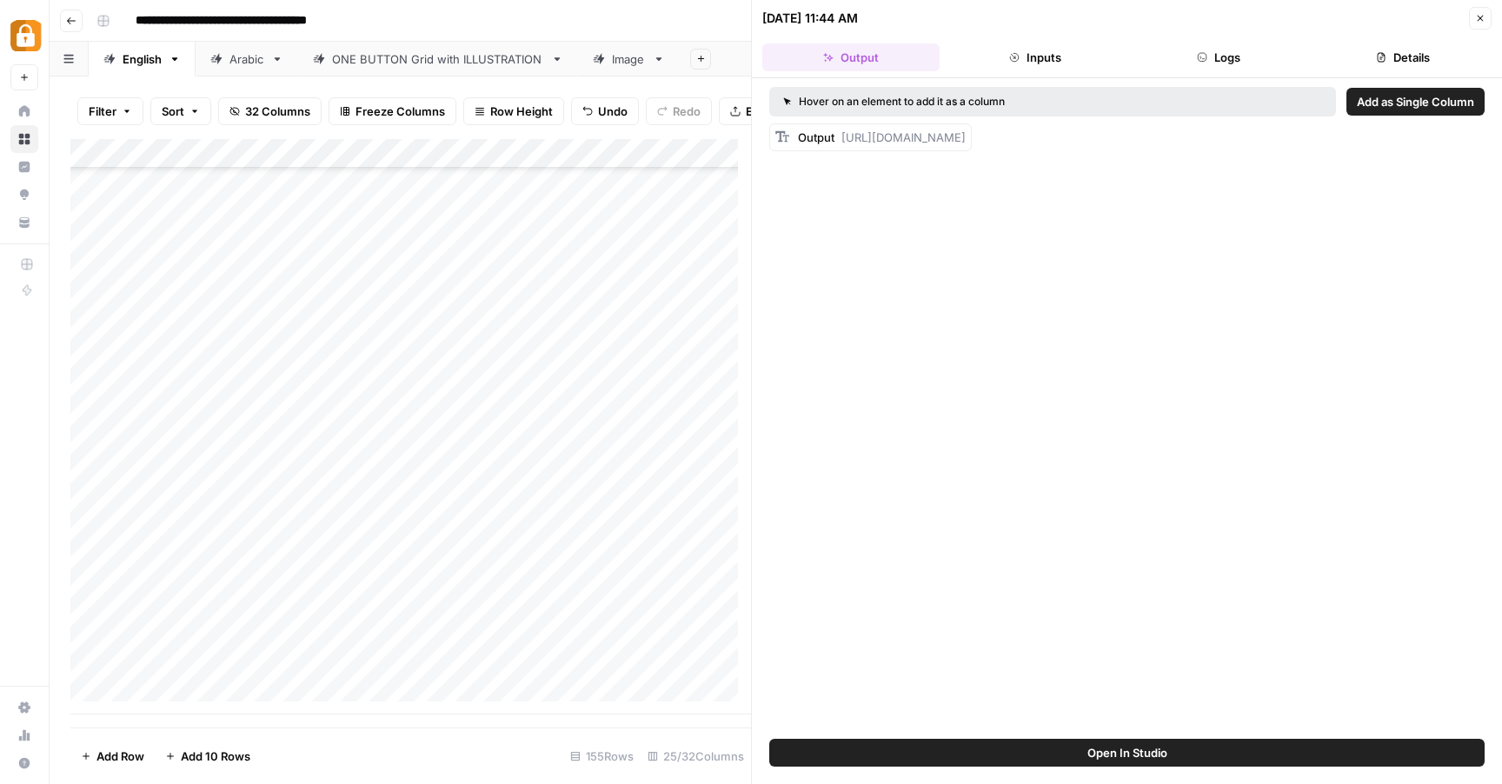
drag, startPoint x: 1231, startPoint y: 138, endPoint x: 831, endPoint y: 136, distance: 400.0
click at [831, 136] on div "Output https://wp.casinoshub.com/wp-admin/post.php?post=30611&action=edit" at bounding box center [870, 137] width 203 height 28
copy div "t https://wp.casinoshub.com/wp-admin/post.php?post=30611&action=edit"
click at [837, 151] on div "Hover on an element to add it as a column Add as Single Column Output https://w…" at bounding box center [1127, 408] width 750 height 661
drag, startPoint x: 843, startPoint y: 137, endPoint x: 1237, endPoint y: 152, distance: 394.2
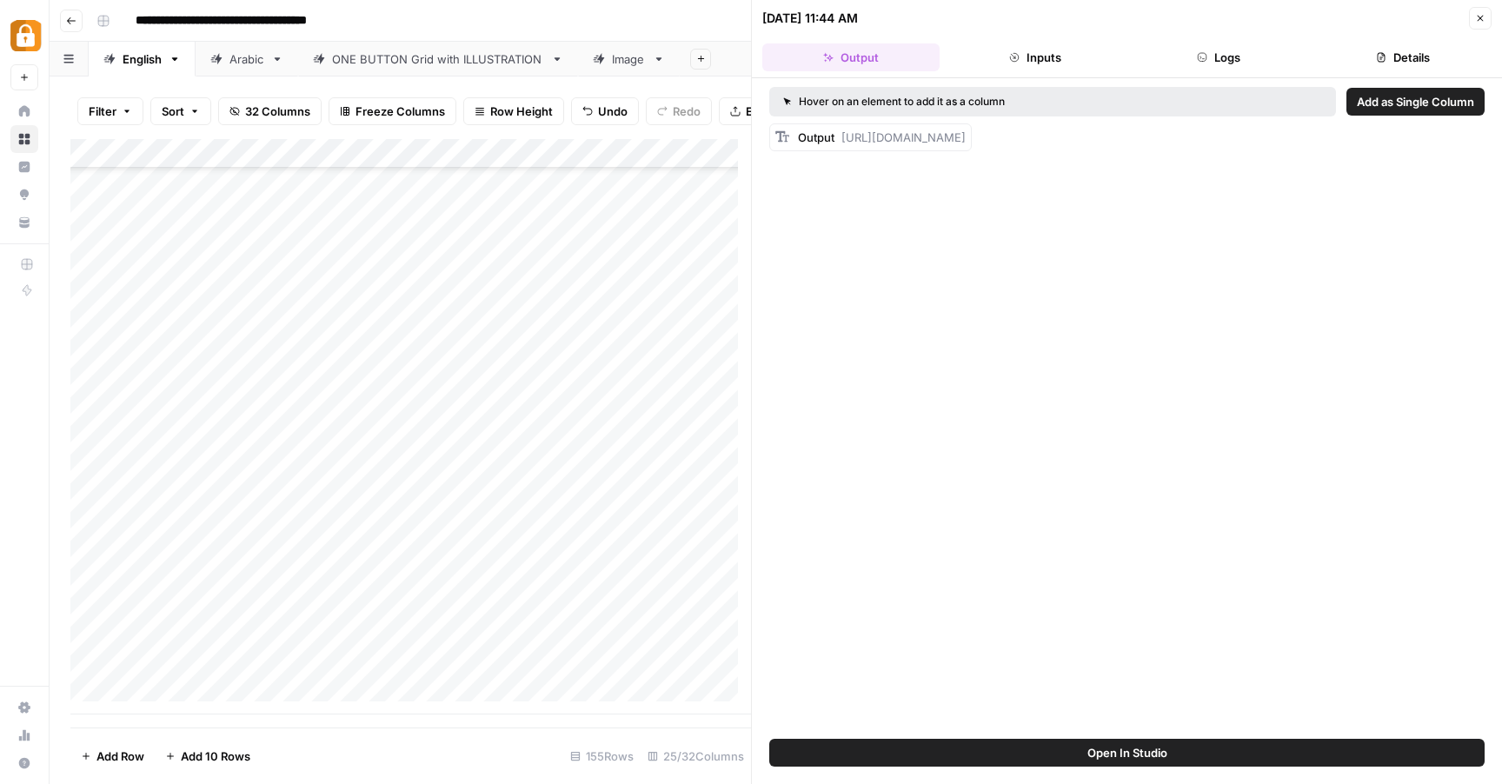
click at [1237, 152] on div "Hover on an element to add it as a column Add as Single Column Output https://w…" at bounding box center [1127, 408] width 750 height 661
copy span "https://wp.casinoshub.com/wp-admin/post.php?post=30611&action=edit"
click at [1486, 19] on button "Close" at bounding box center [1480, 18] width 23 height 23
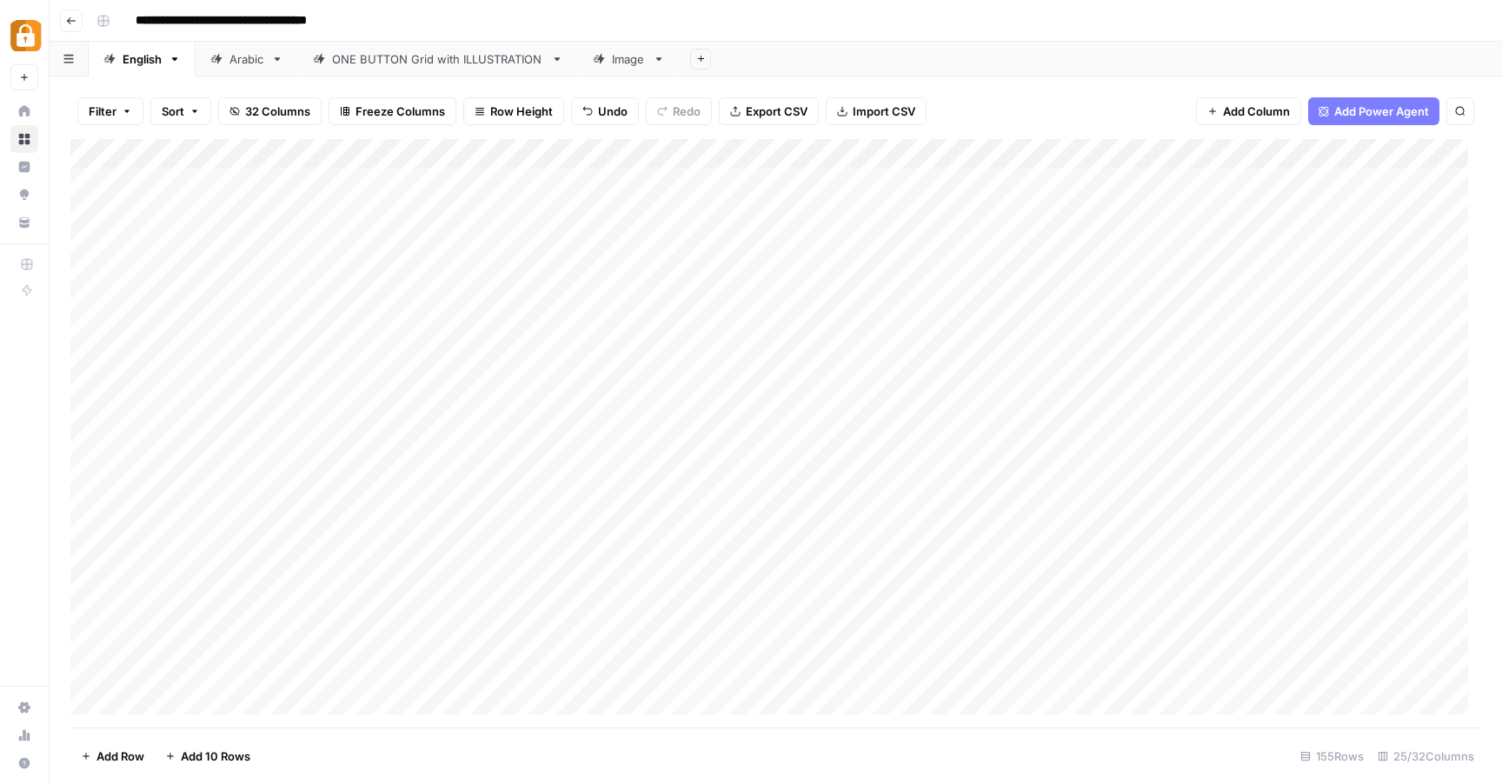
click at [130, 115] on icon "button" at bounding box center [127, 111] width 10 height 10
click at [308, 204] on div at bounding box center [315, 202] width 14 height 17
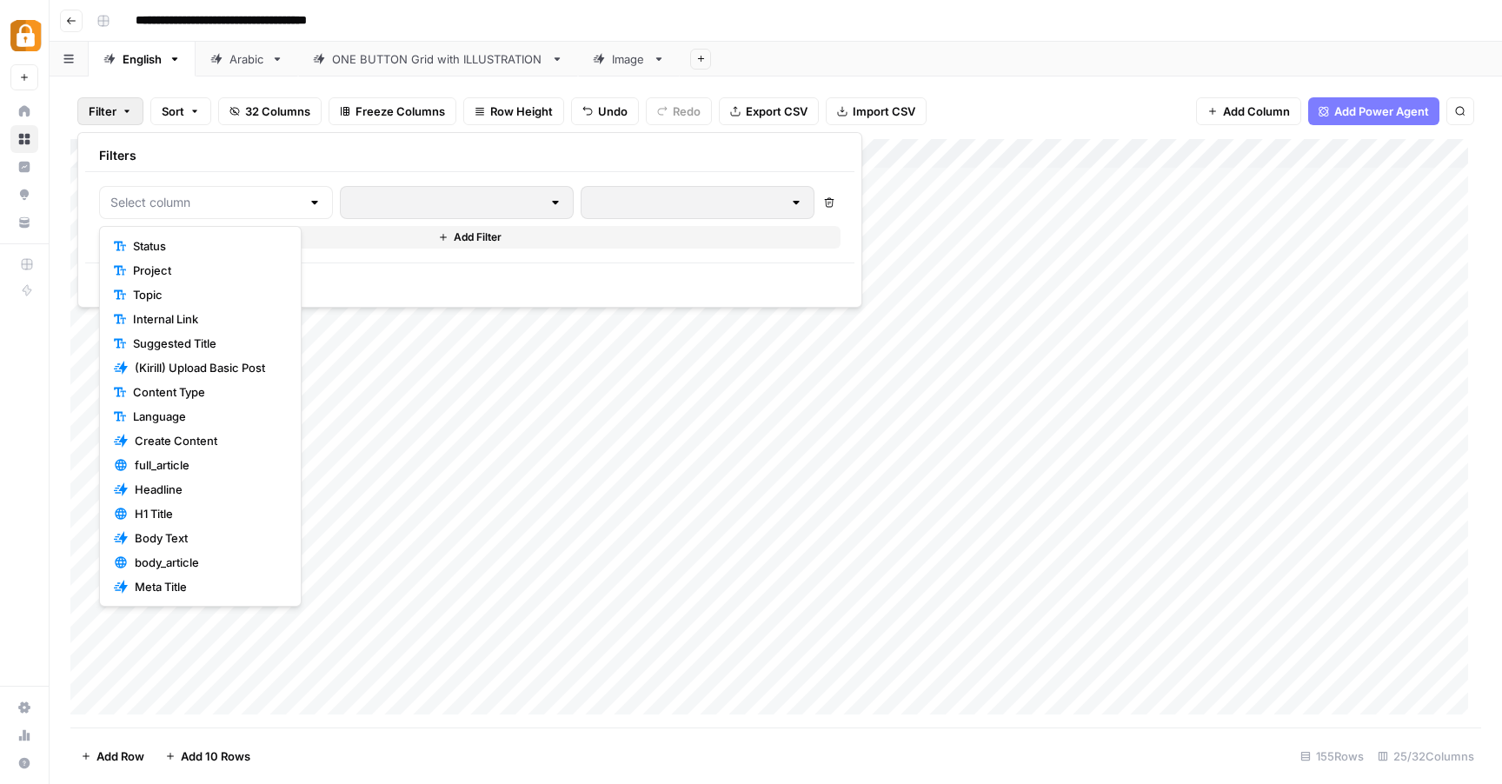
click at [169, 247] on span "Status" at bounding box center [206, 245] width 147 height 17
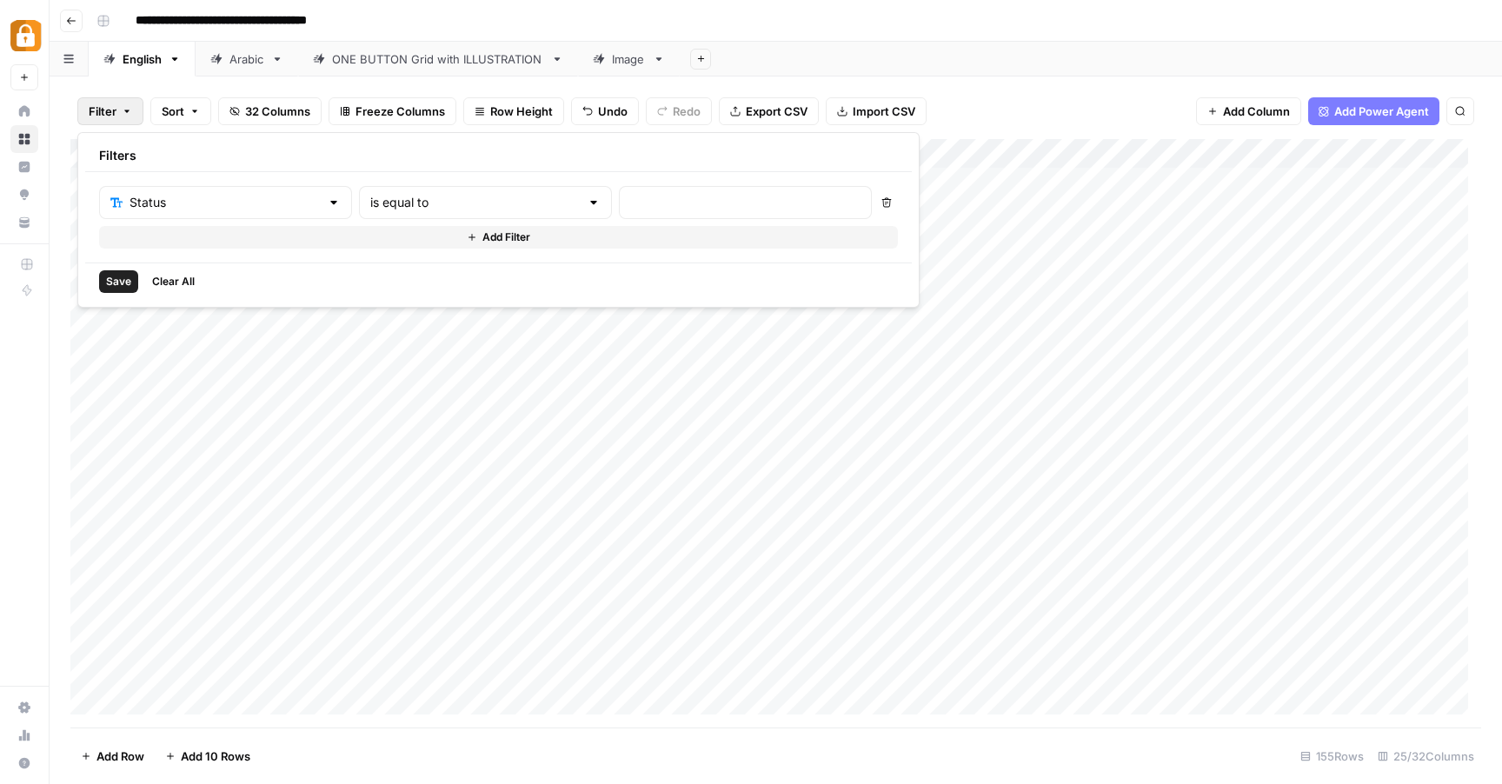
click at [587, 210] on div at bounding box center [594, 202] width 14 height 17
click at [435, 300] on span "contains" at bounding box center [413, 294] width 170 height 17
type input "contains"
click at [630, 202] on input "text" at bounding box center [745, 202] width 230 height 17
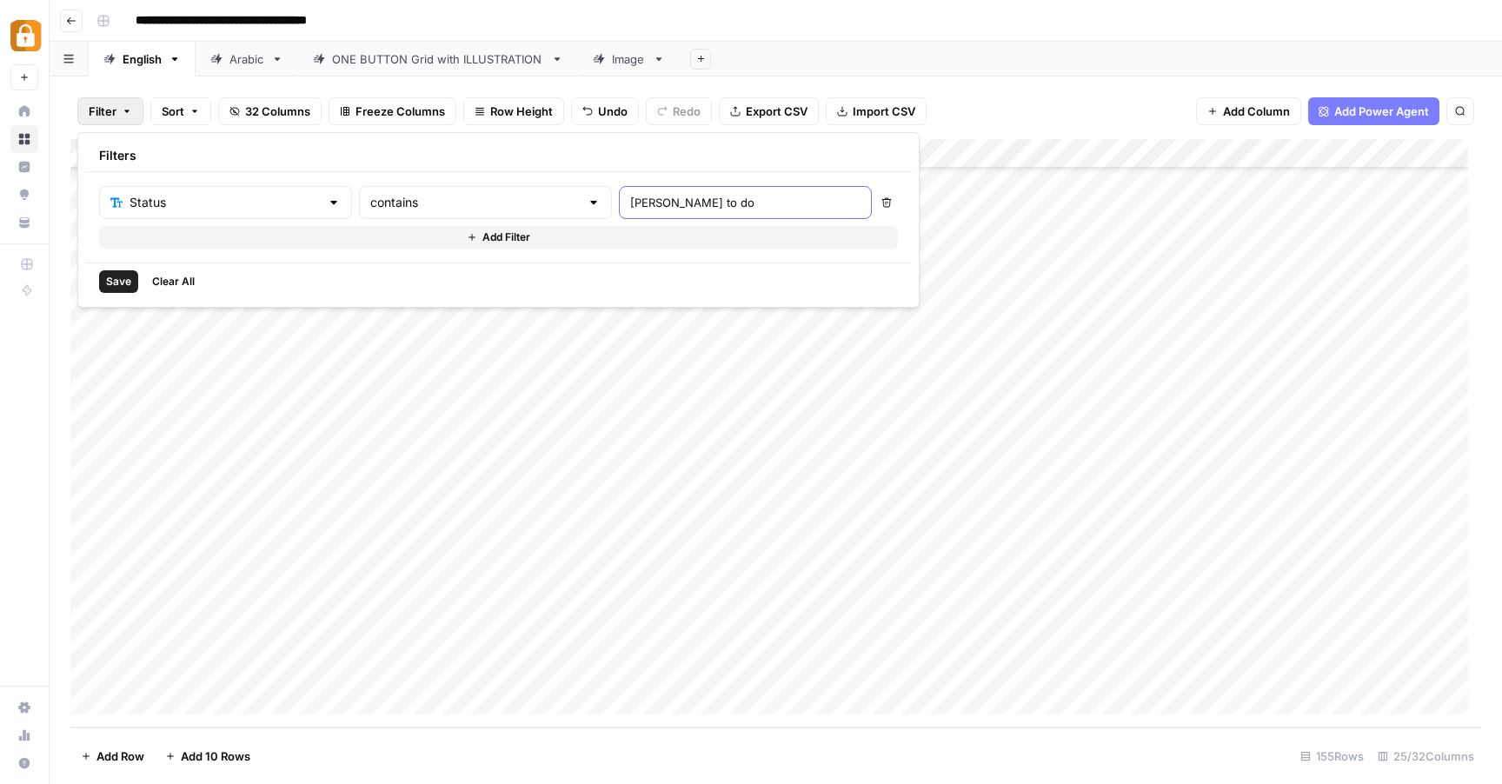
type input "Julie to do"
click at [109, 271] on button "Save" at bounding box center [118, 281] width 39 height 23
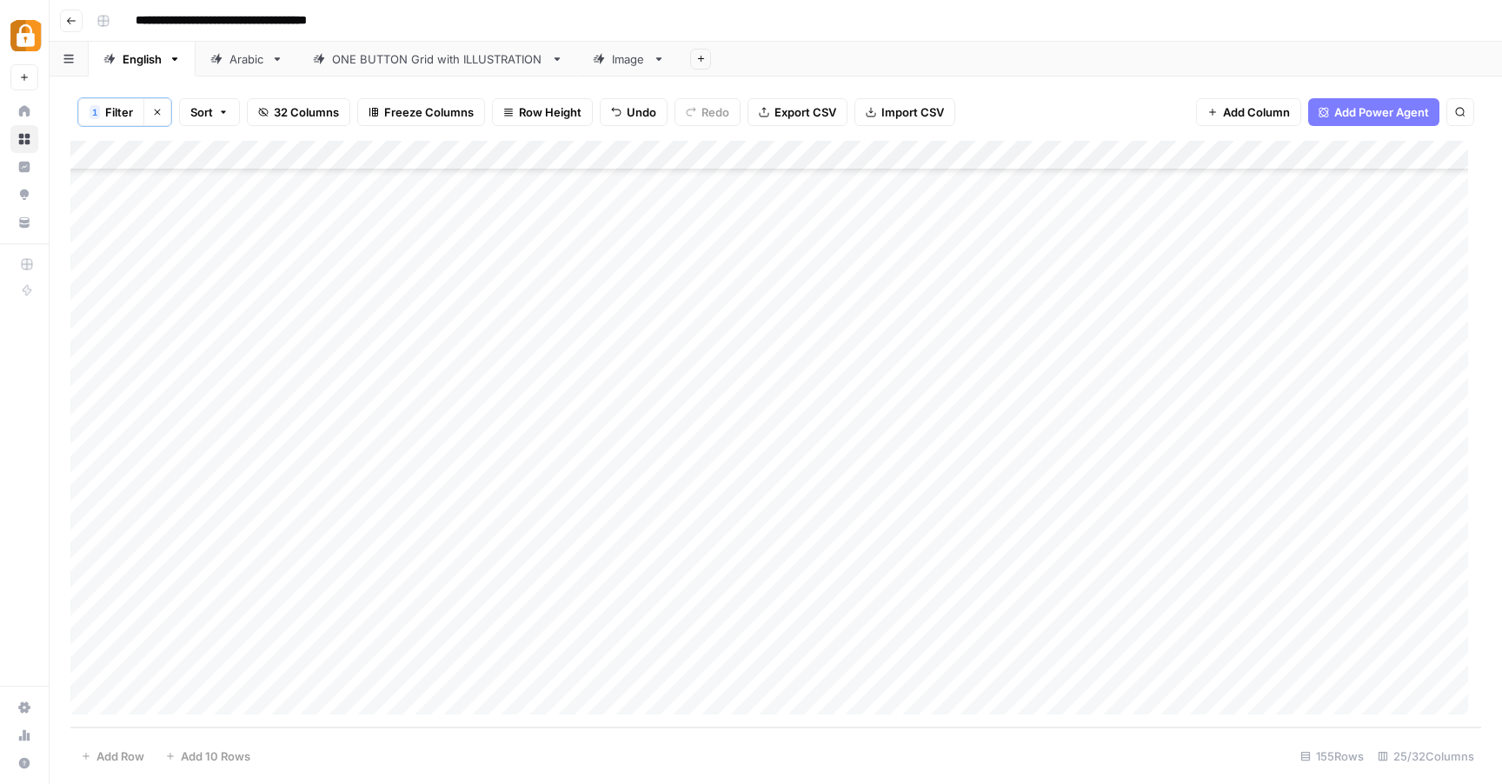
scroll to position [0, 0]
click at [153, 109] on icon "button" at bounding box center [157, 112] width 10 height 10
click at [115, 111] on span "Filter" at bounding box center [103, 111] width 28 height 17
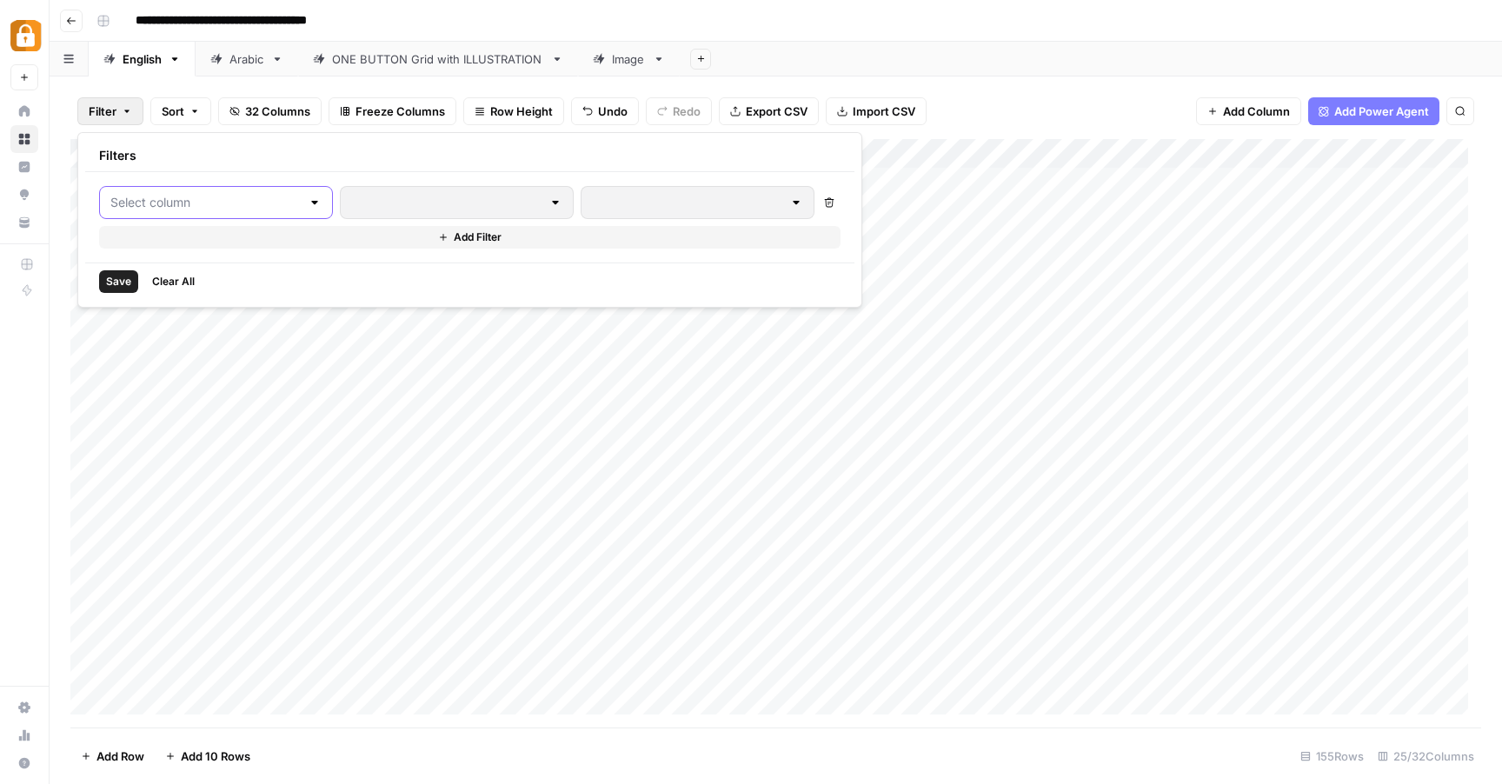
click at [189, 203] on input "text" at bounding box center [205, 202] width 190 height 17
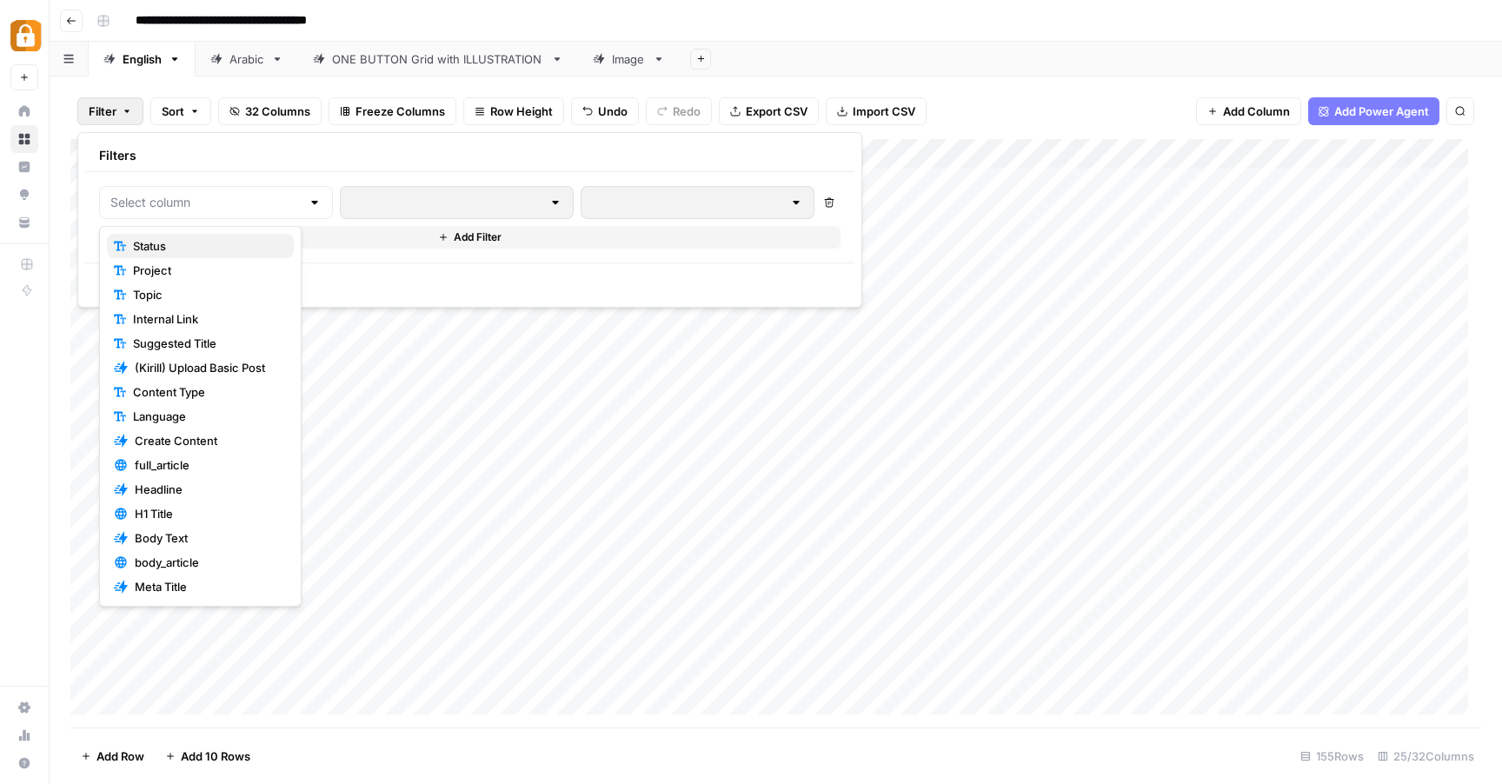
click at [168, 250] on span "Status" at bounding box center [206, 245] width 147 height 17
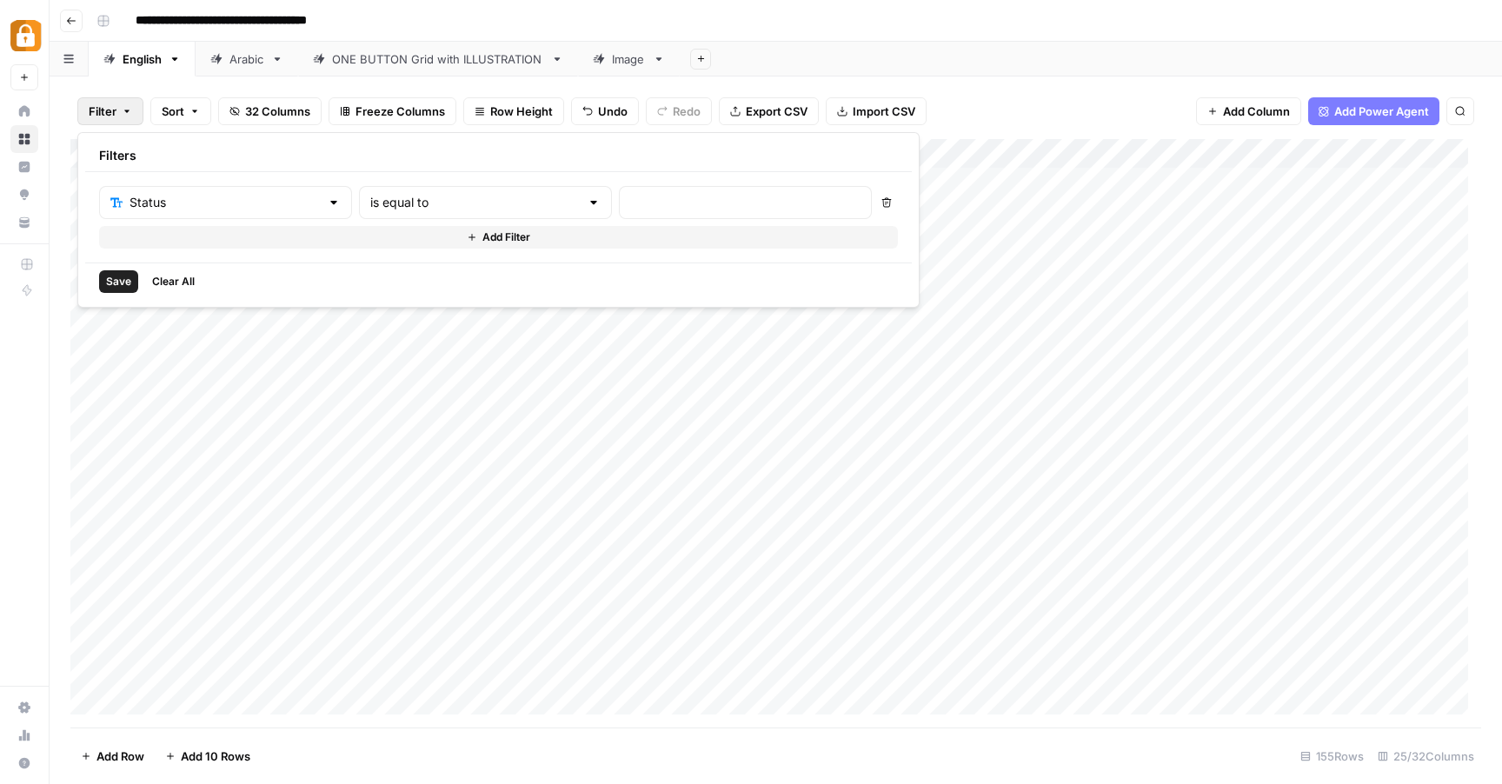
click at [443, 213] on div "is equal to" at bounding box center [485, 202] width 253 height 33
click at [396, 298] on span "contains" at bounding box center [413, 294] width 170 height 17
type input "contains"
click at [619, 211] on div at bounding box center [745, 202] width 253 height 33
type input "Julie to do"
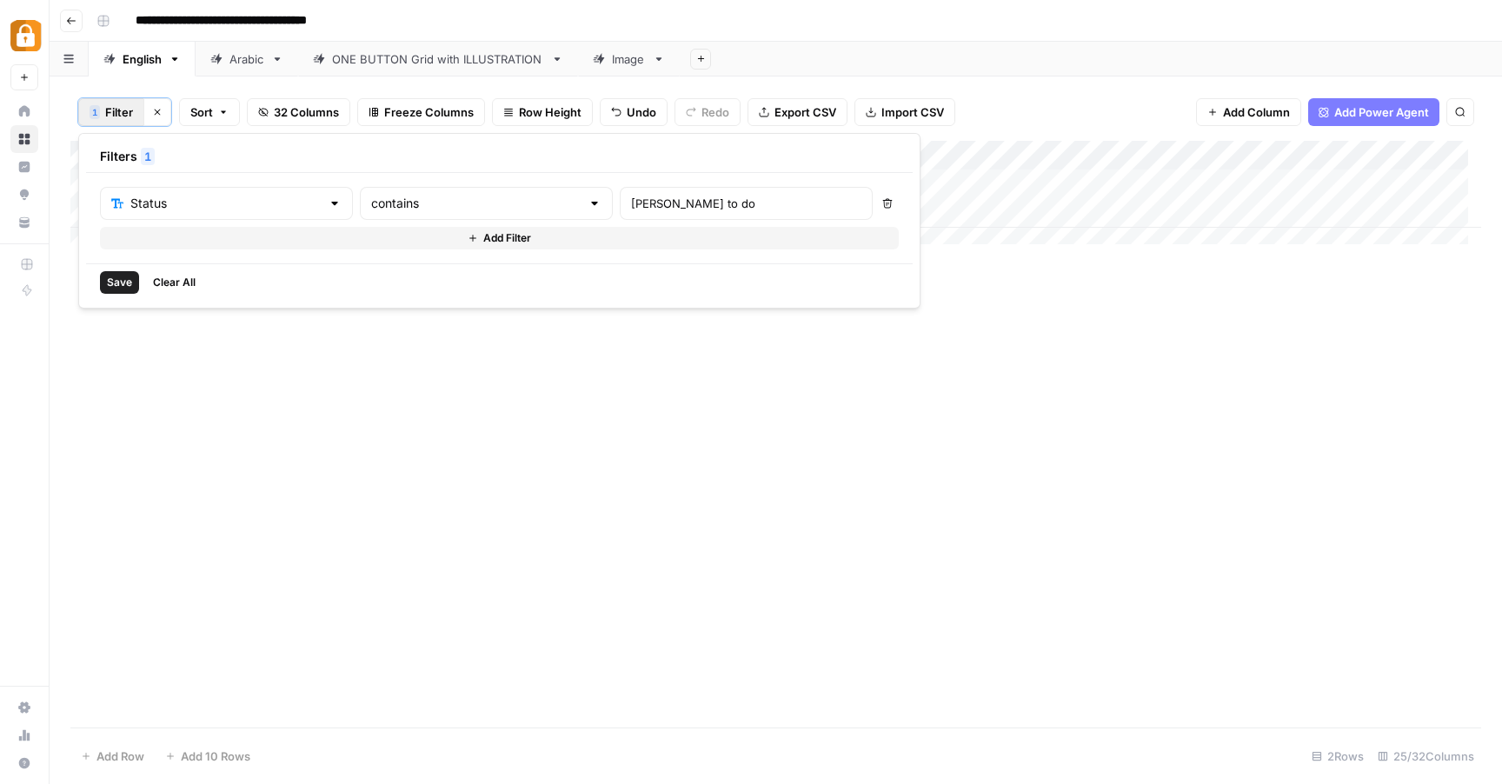
click at [1050, 63] on div "Add Sheet" at bounding box center [1091, 59] width 823 height 35
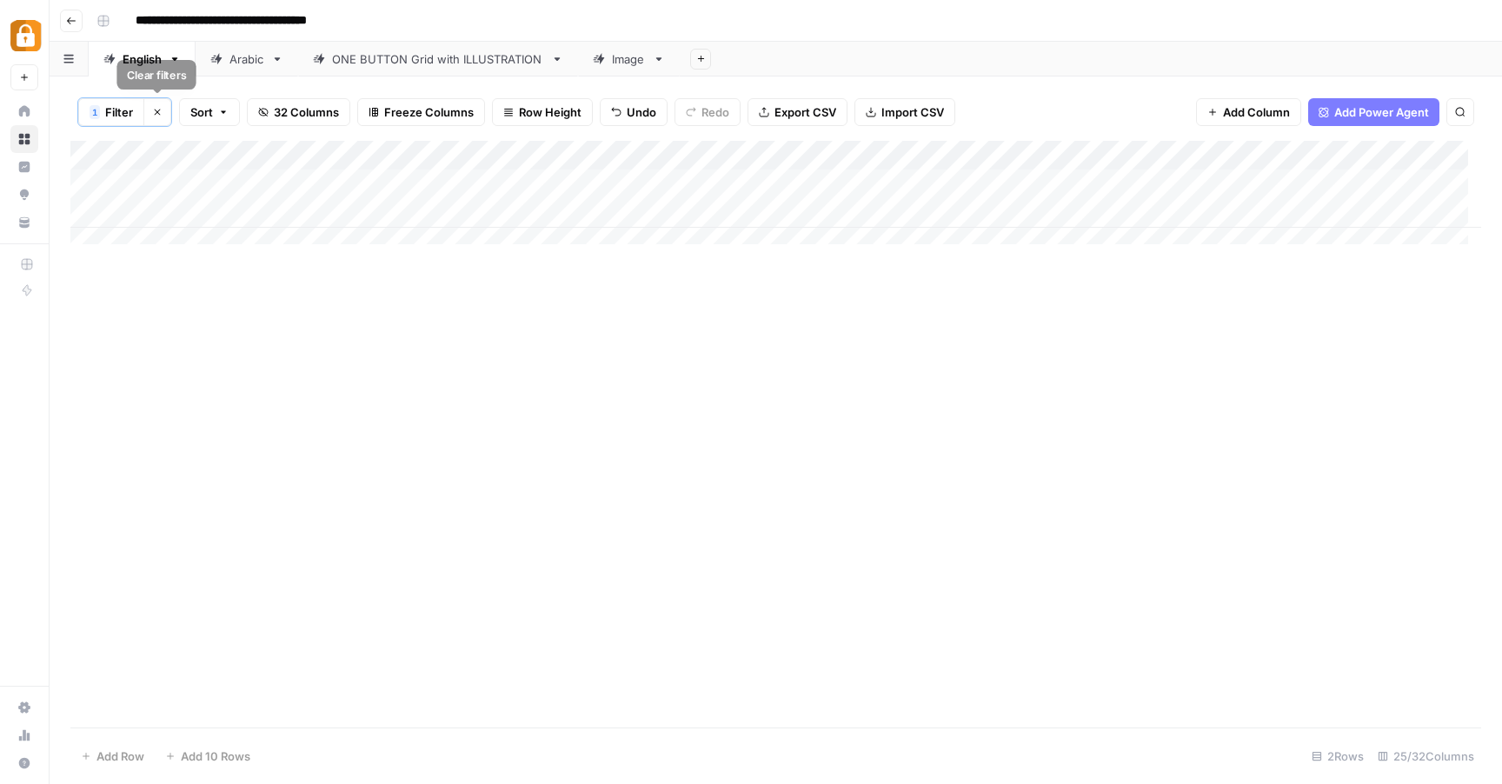
click at [156, 114] on icon "button" at bounding box center [157, 112] width 10 height 10
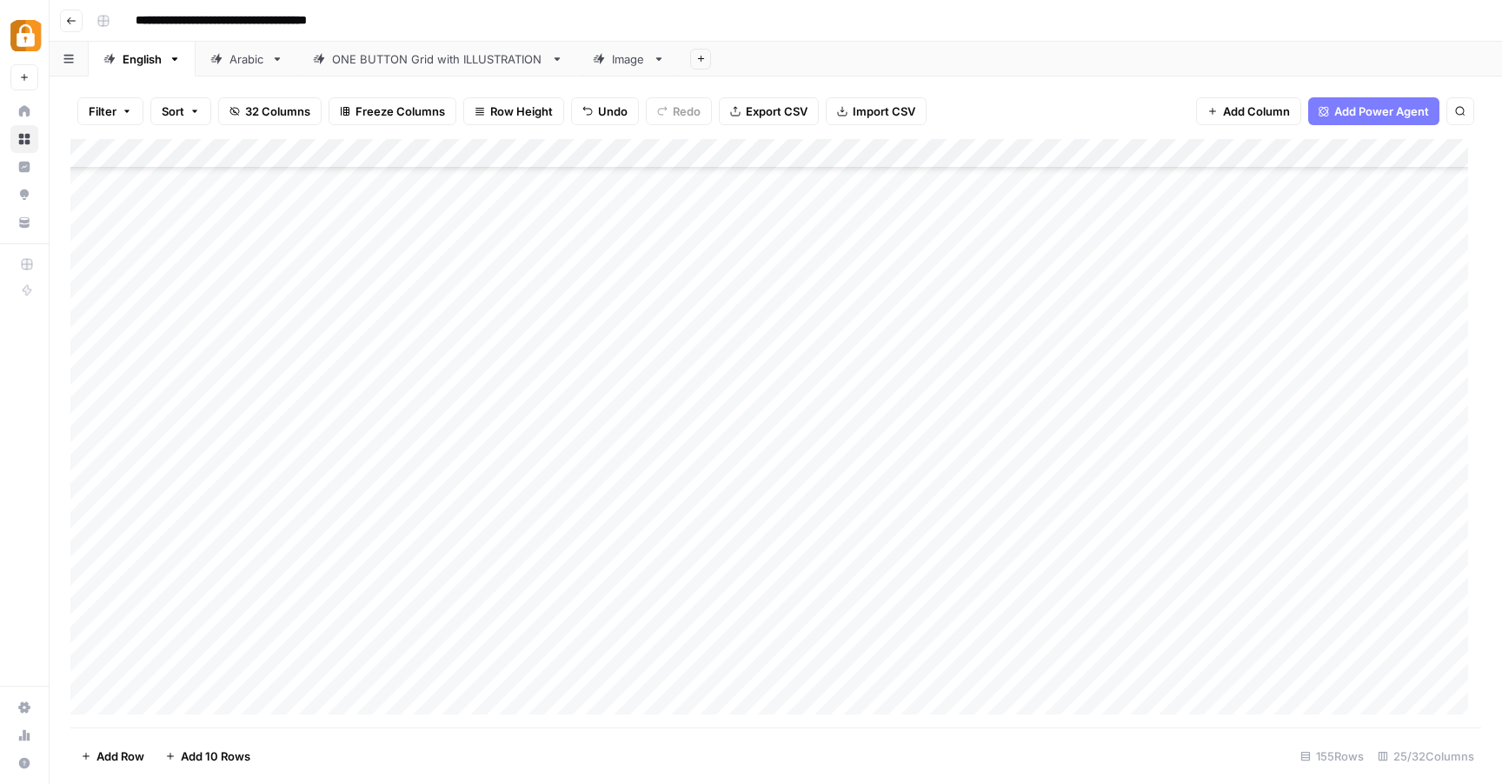
scroll to position [3240, 0]
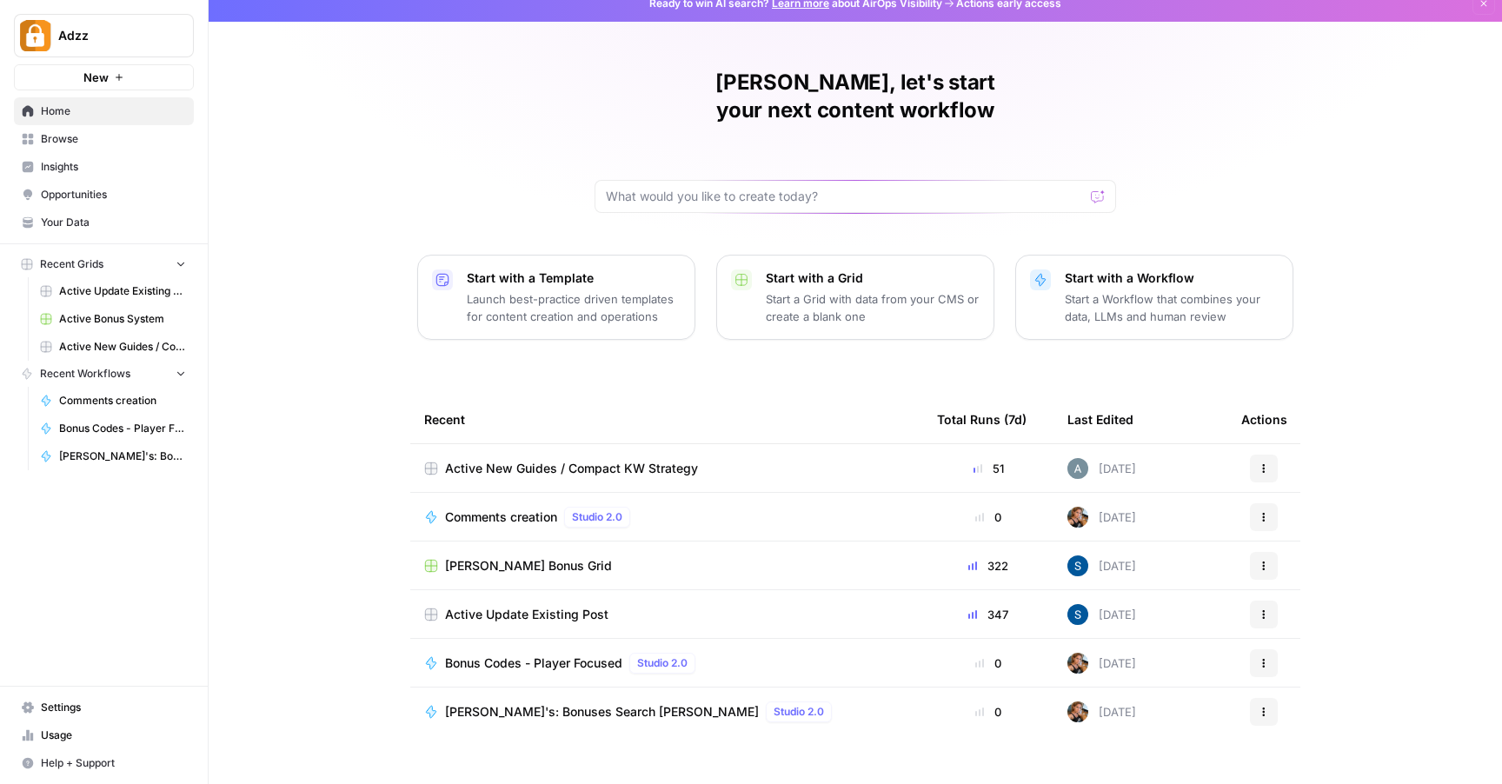
scroll to position [16, 0]
click at [86, 145] on span "Browse" at bounding box center [113, 139] width 145 height 16
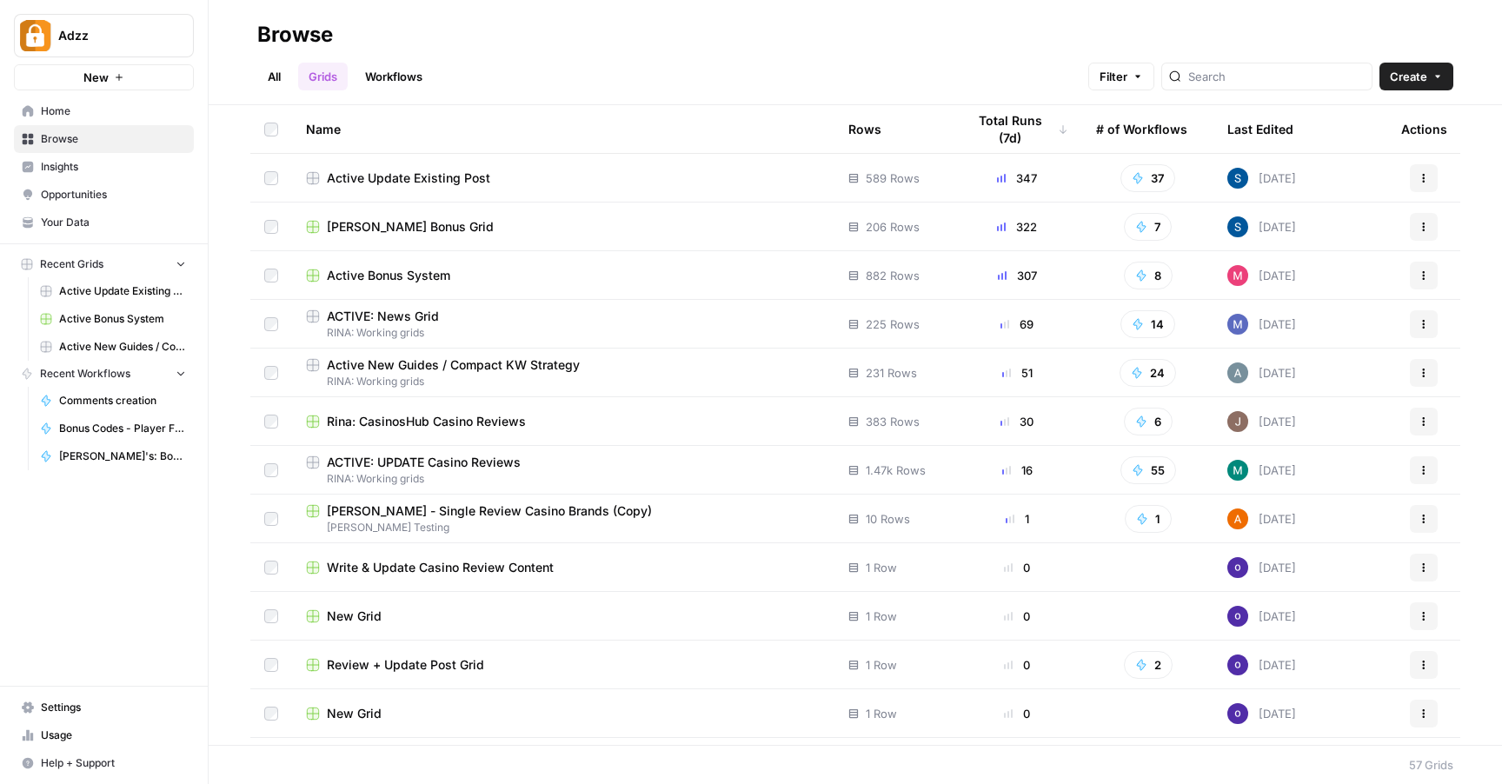
click at [574, 334] on span "RINA: Working grids" at bounding box center [563, 333] width 515 height 16
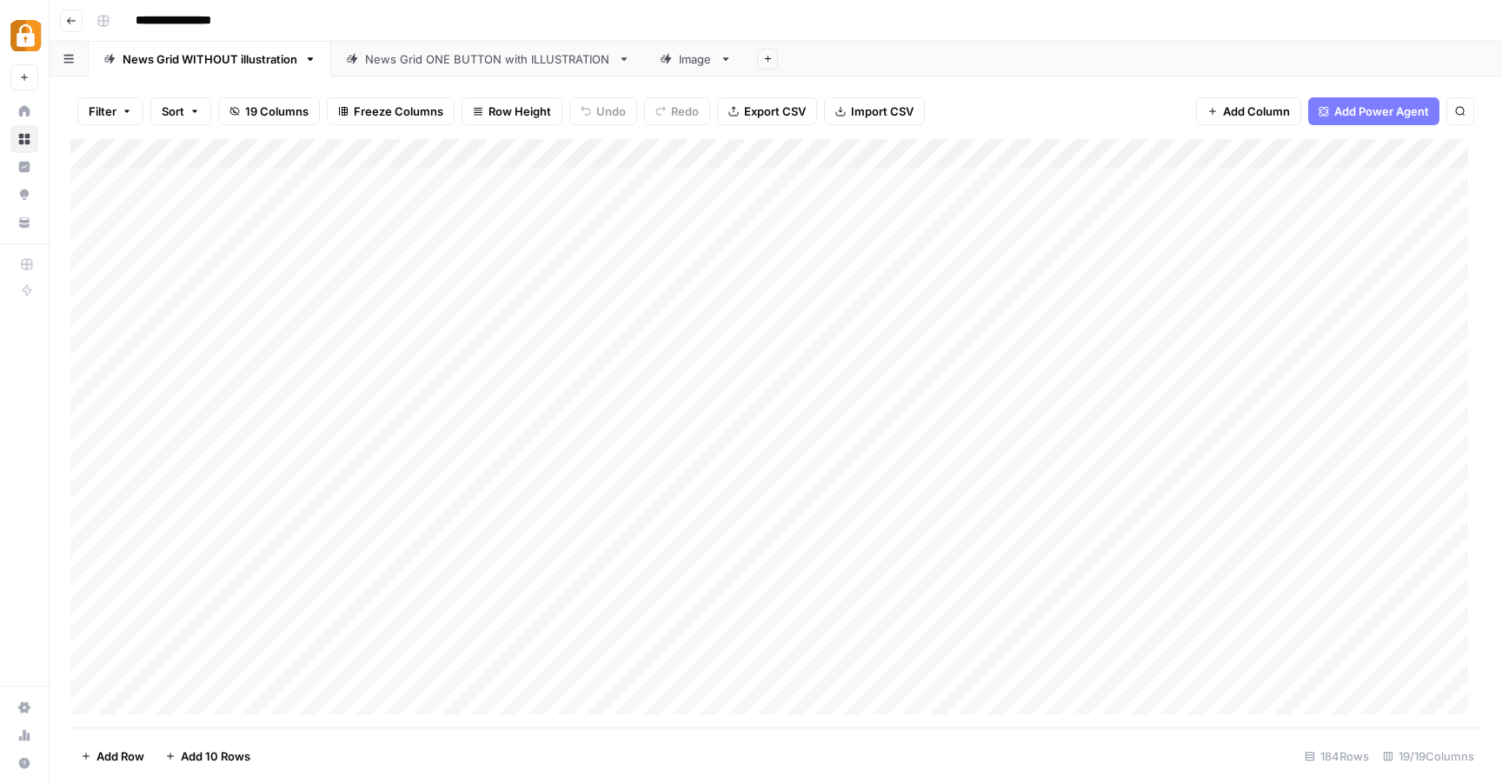
click at [247, 21] on input "**********" at bounding box center [192, 21] width 129 height 28
drag, startPoint x: 249, startPoint y: 19, endPoint x: 129, endPoint y: 21, distance: 120.0
click at [128, 22] on input "**********" at bounding box center [192, 21] width 129 height 28
